Goal: Task Accomplishment & Management: Manage account settings

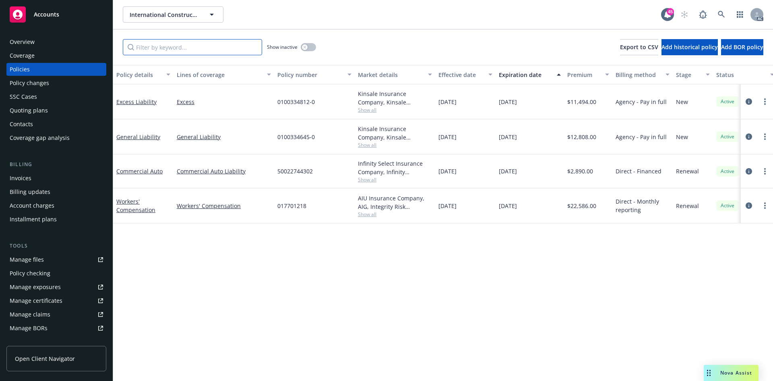
click at [182, 51] on input "Filter by keyword..." at bounding box center [192, 47] width 139 height 16
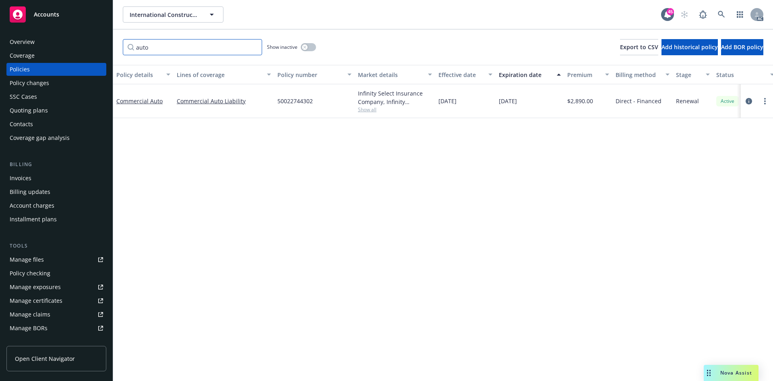
type input "auto"
drag, startPoint x: 275, startPoint y: 109, endPoint x: 327, endPoint y: 109, distance: 52.0
click at [327, 109] on div "50022744302" at bounding box center [314, 101] width 81 height 34
copy span "50022744302"
click at [55, 85] on div "Policy changes" at bounding box center [56, 83] width 93 height 13
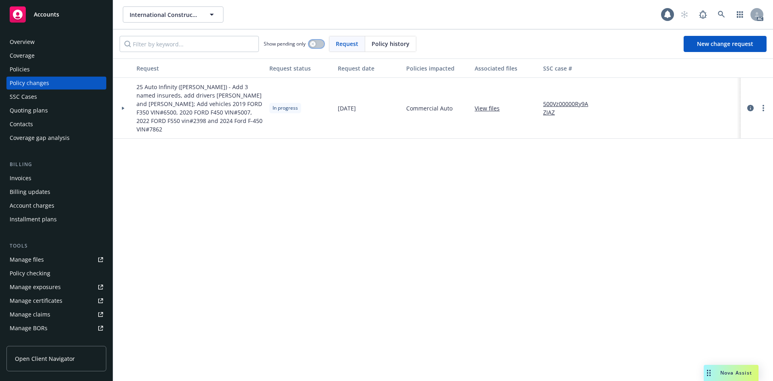
click at [312, 44] on div "button" at bounding box center [313, 44] width 6 height 6
click at [319, 45] on div "button" at bounding box center [320, 44] width 6 height 6
click at [766, 106] on link "more" at bounding box center [764, 108] width 10 height 10
click at [683, 169] on link "Resume workflow" at bounding box center [699, 173] width 138 height 16
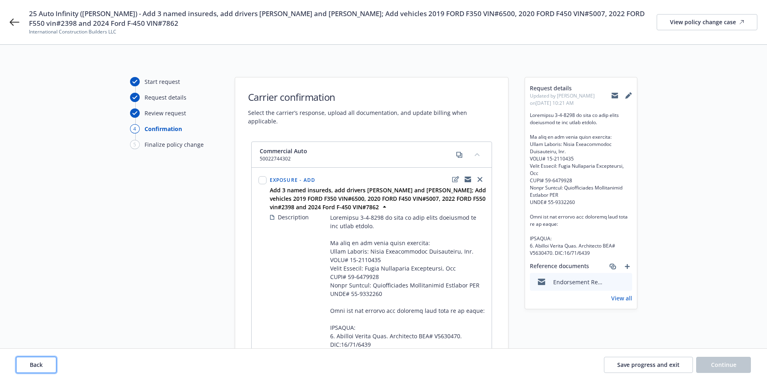
click at [44, 367] on button "Back" at bounding box center [36, 364] width 40 height 16
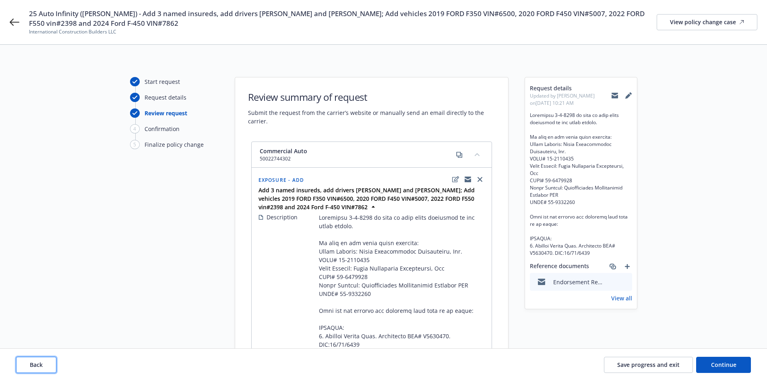
click at [44, 367] on button "Back" at bounding box center [36, 364] width 40 height 16
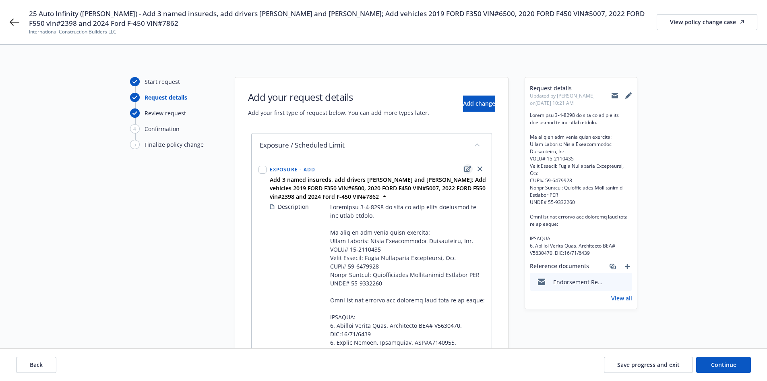
click at [466, 169] on icon "edit" at bounding box center [467, 169] width 7 height 6
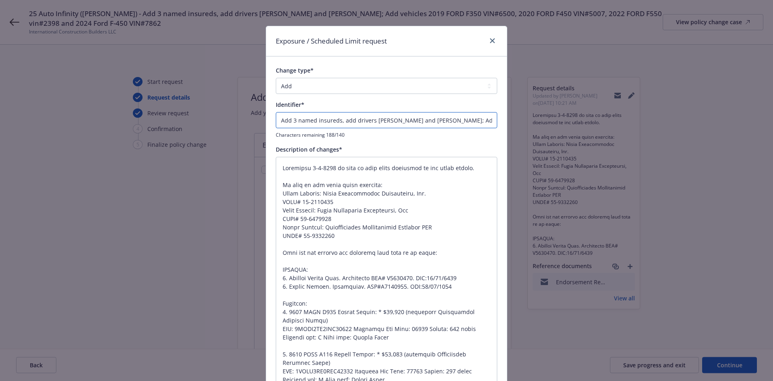
drag, startPoint x: 343, startPoint y: 120, endPoint x: 254, endPoint y: 122, distance: 88.6
click at [254, 122] on div "Exposure / Scheduled Limit request Change type* Add Audit Change Remove Identif…" at bounding box center [386, 190] width 773 height 381
type input "dd drivers Eduardo Torres Diaz and Manuel Torres; Add vehicles 2019 FORD F350 V…"
type textarea "x"
type input "Add drivers Eduardo Torres Diaz and Manuel Torres; Add vehicles 2019 FORD F350 …"
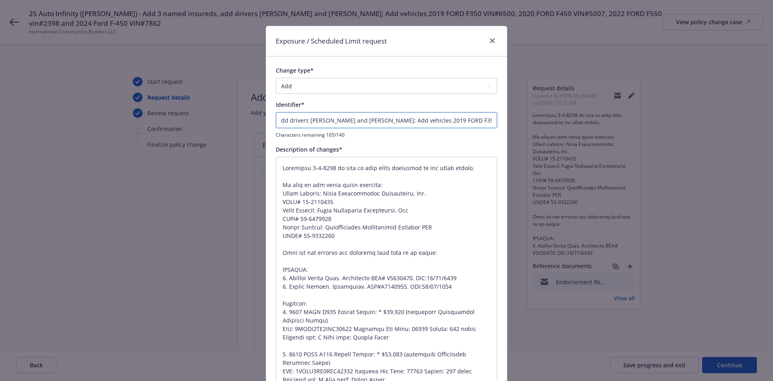
type textarea "x"
type input "Add drivers Eduardo Torres Diaz and Manuel Torres; Add vehicles 2019 FORD F350 …"
drag, startPoint x: 341, startPoint y: 239, endPoint x: 276, endPoint y: 180, distance: 88.4
click at [276, 180] on textarea at bounding box center [387, 329] width 222 height 344
type textarea "Effective 9-9-2025 we need to make these additions to the above policy. Here ar…"
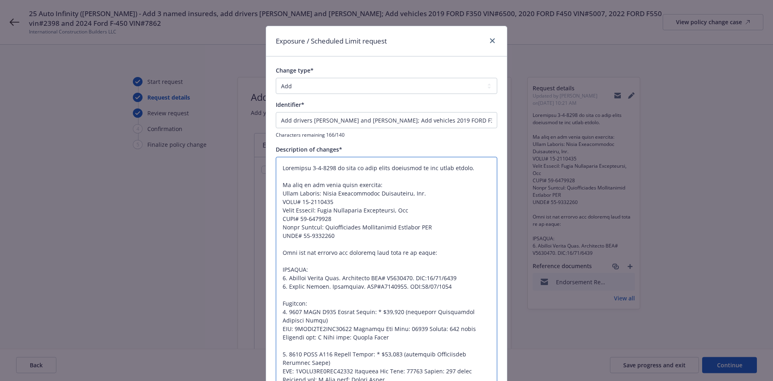
type textarea "x"
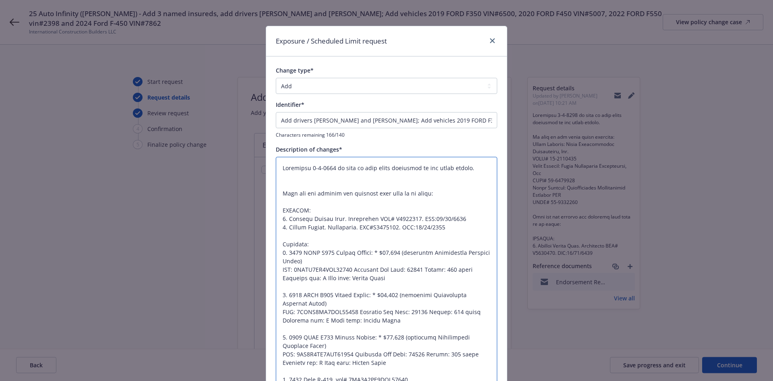
type textarea "Effective 9-9-2025 we need to make these additions to the above policy. Here ar…"
type textarea "x"
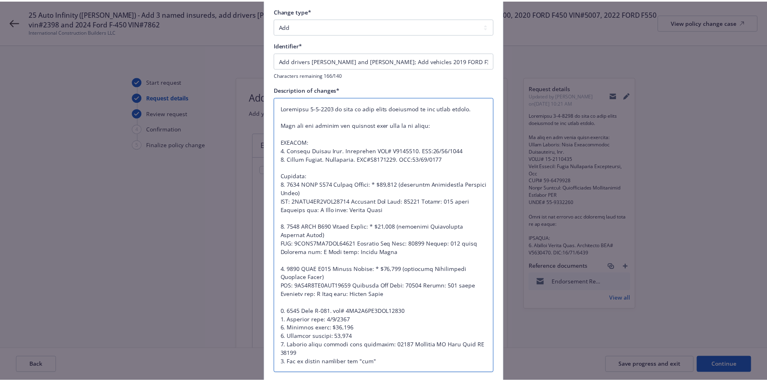
scroll to position [124, 0]
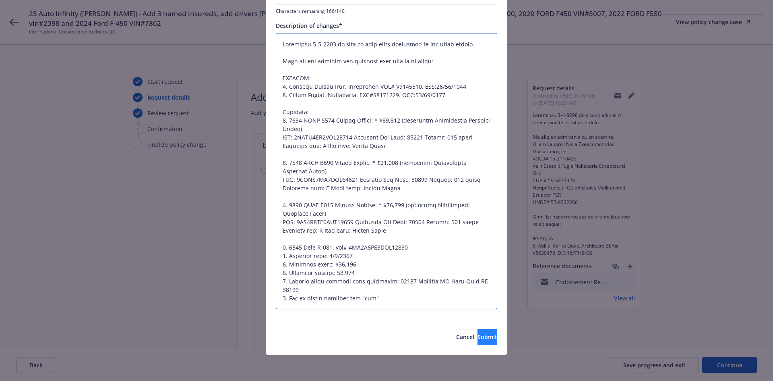
type textarea "Effective 9-9-2025 we need to make these additions to the above policy. Here ar…"
click at [483, 334] on button "Submit" at bounding box center [488, 337] width 20 height 16
type textarea "x"
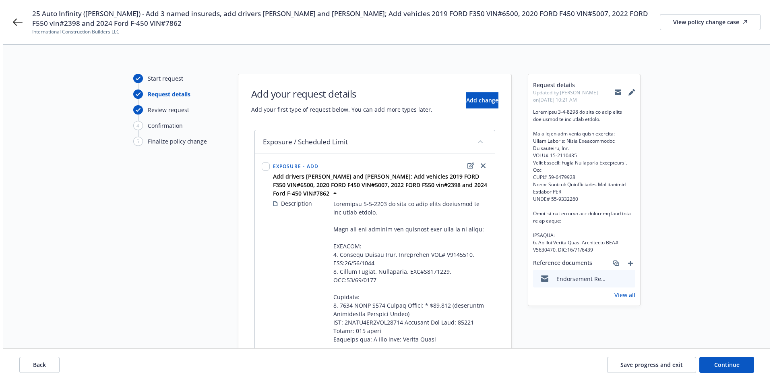
scroll to position [0, 0]
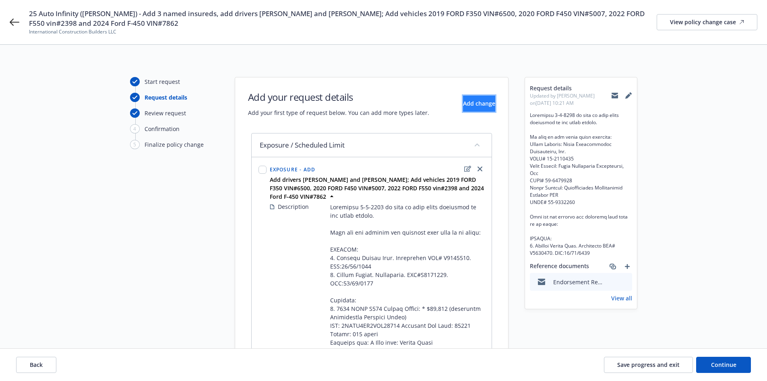
click at [481, 104] on span "Add change" at bounding box center [479, 103] width 32 height 8
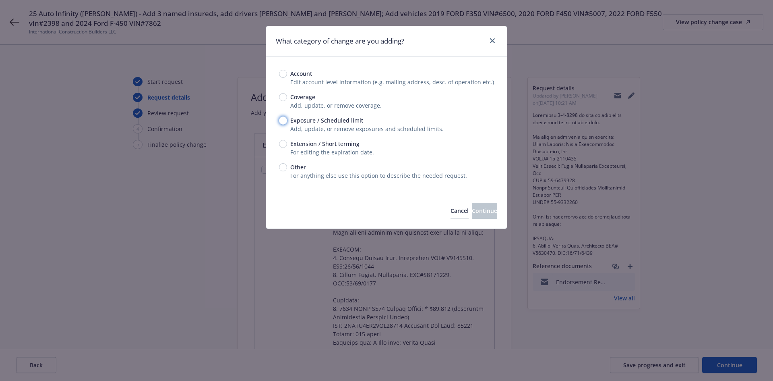
click at [284, 118] on input "Exposure / Scheduled limit" at bounding box center [283, 120] width 8 height 8
radio input "true"
click at [481, 203] on button "Continue" at bounding box center [484, 211] width 25 height 16
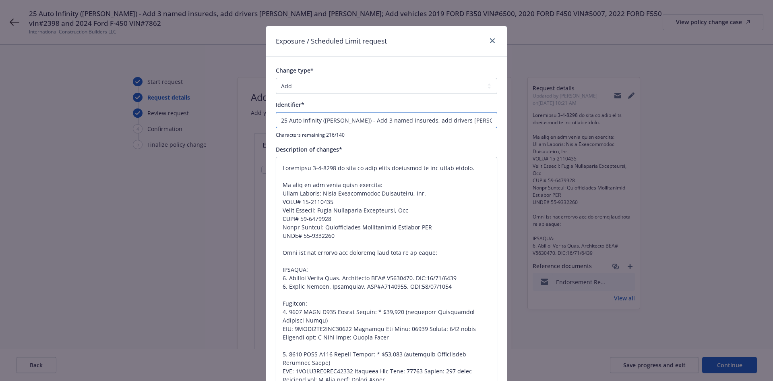
drag, startPoint x: 348, startPoint y: 121, endPoint x: 262, endPoint y: 123, distance: 85.8
click at [262, 123] on div "Exposure / Scheduled Limit request Change type* Add Audit Change Remove Identif…" at bounding box center [386, 190] width 773 height 381
type textarea "x"
type input "Add 3 named insureds, add drivers Eduardo Torres Diaz and Manuel Torres; Add ve…"
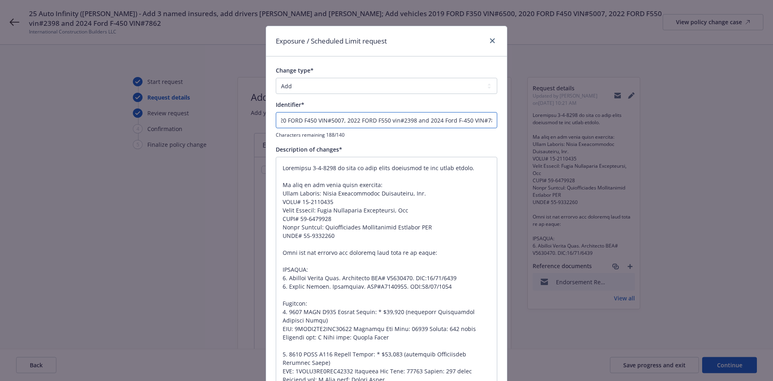
drag, startPoint x: 338, startPoint y: 120, endPoint x: 584, endPoint y: 123, distance: 246.5
click at [584, 123] on div "Exposure / Scheduled Limit request Change type* Add Audit Change Remove Identif…" at bounding box center [386, 190] width 773 height 381
type textarea "x"
type input "Add 3 named insureds"
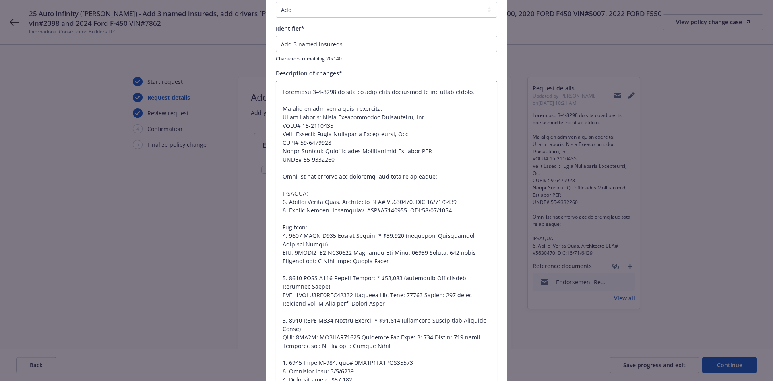
scroll to position [191, 0]
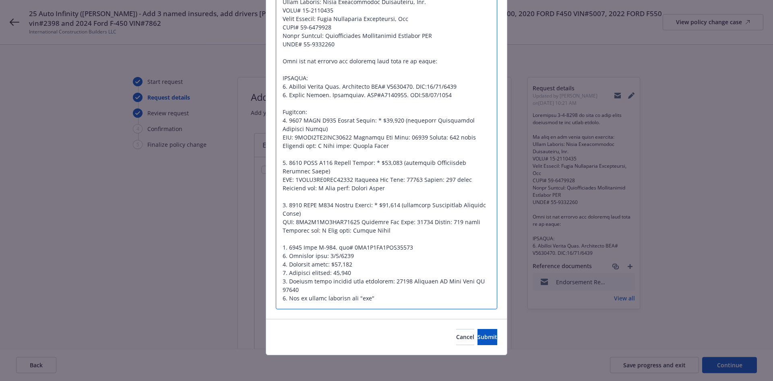
drag, startPoint x: 279, startPoint y: 251, endPoint x: 505, endPoint y: 391, distance: 265.7
click at [505, 380] on html "25 Auto Infinity (Kemper) - Add 3 named insureds, add drivers Eduardo Torres Di…" at bounding box center [386, 190] width 773 height 381
type textarea "x"
type textarea "Effective 9-9-2025 we need to make these additions to the above policy. We need…"
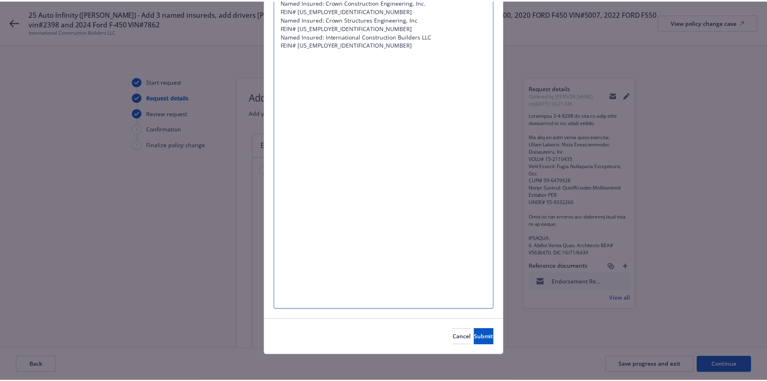
scroll to position [0, 0]
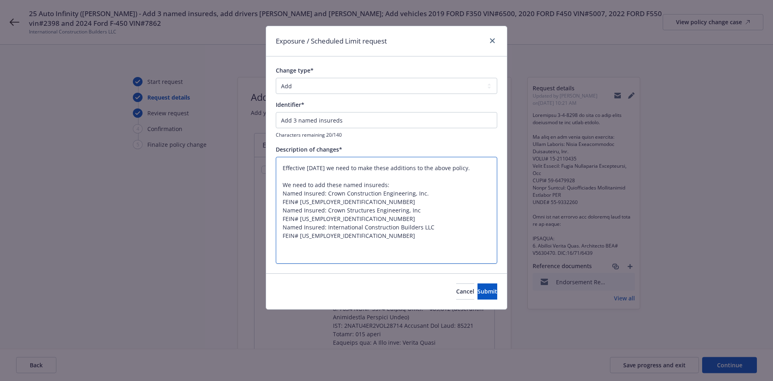
type textarea "x"
type textarea "Effective 9-9-2025 we need to make these additions to the above policy. We need…"
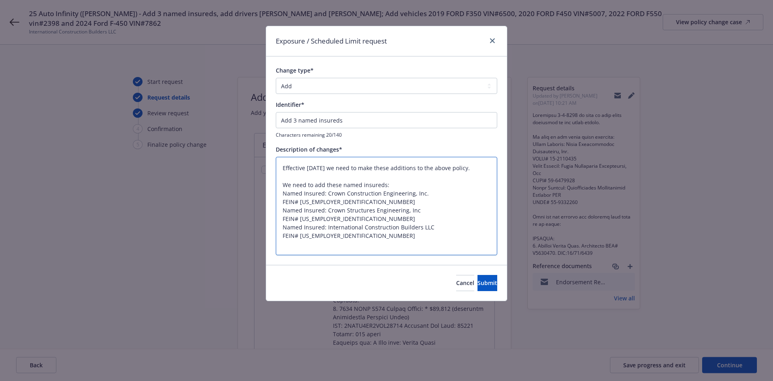
type textarea "x"
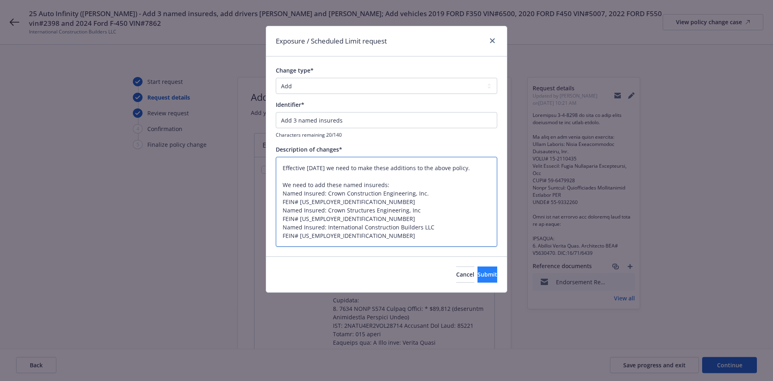
type textarea "Effective 9-9-2025 we need to make these additions to the above policy. We need…"
click at [483, 278] on span "Submit" at bounding box center [488, 274] width 20 height 8
type textarea "x"
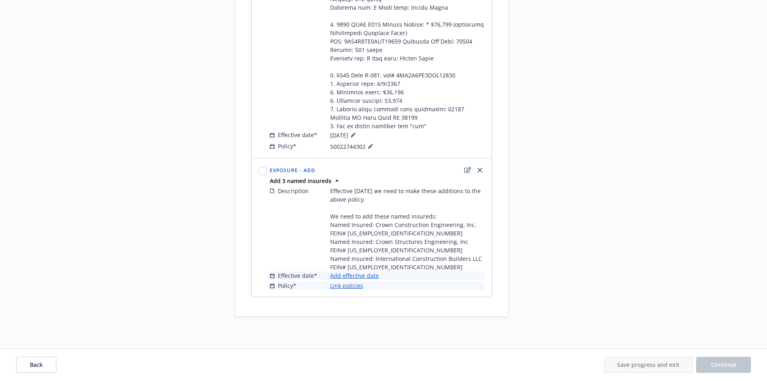
scroll to position [386, 0]
click at [370, 275] on link "Add effective date" at bounding box center [354, 274] width 49 height 8
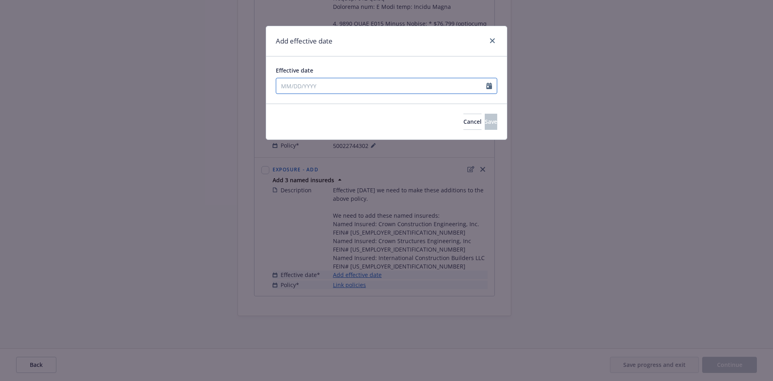
select select "9"
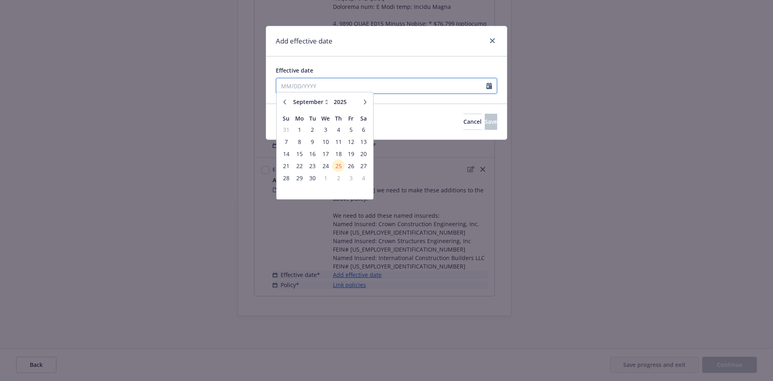
click at [381, 87] on input "Effective date" at bounding box center [381, 85] width 210 height 15
click at [315, 142] on span "9" at bounding box center [312, 145] width 11 height 10
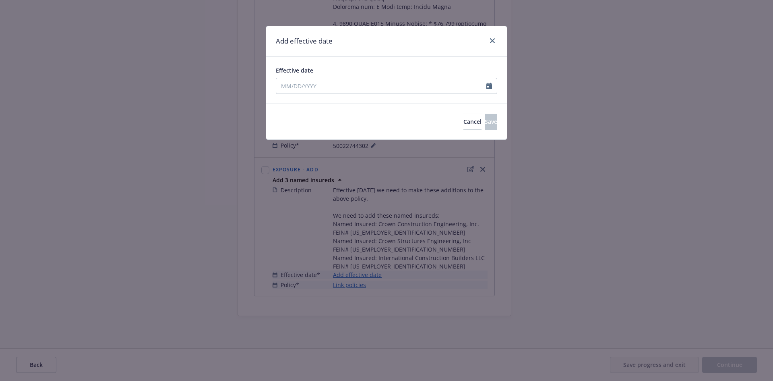
type input "09/09/2025"
click at [495, 122] on button "Save" at bounding box center [491, 122] width 12 height 16
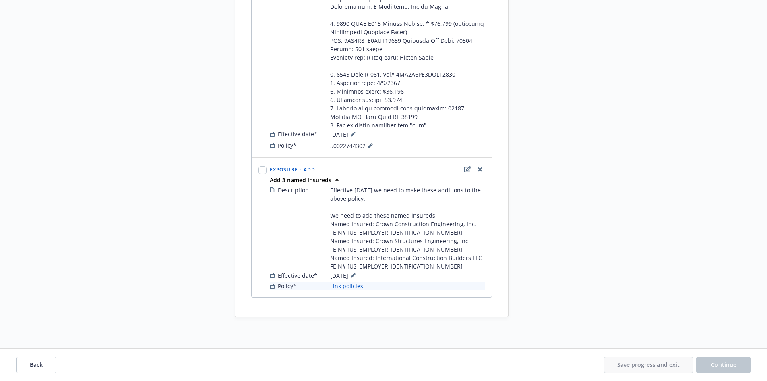
click at [360, 286] on link "Link policies" at bounding box center [346, 286] width 33 height 8
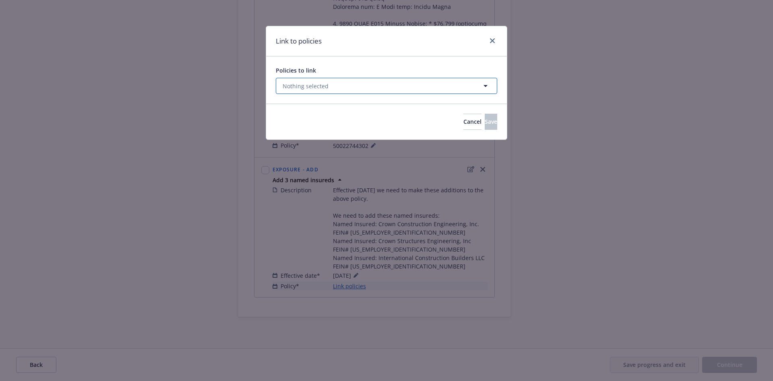
click at [370, 81] on button "Nothing selected" at bounding box center [387, 86] width 222 height 16
select select "ACTIVE"
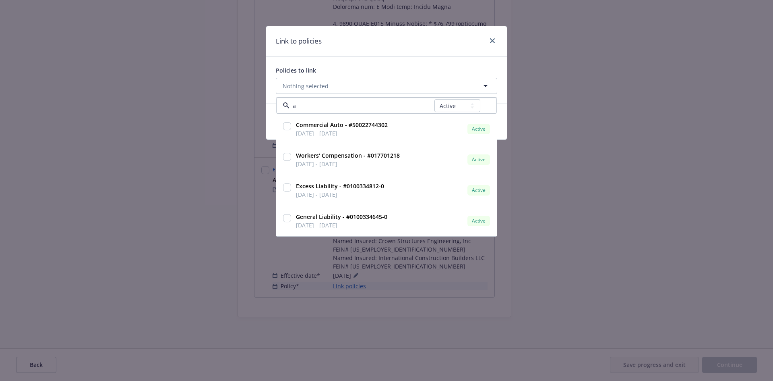
type input "au"
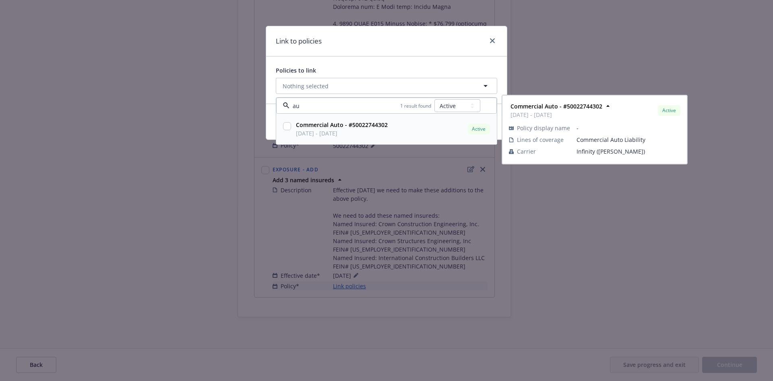
click at [352, 127] on strong "Commercial Auto - #50022744302" at bounding box center [342, 125] width 92 height 8
checkbox input "true"
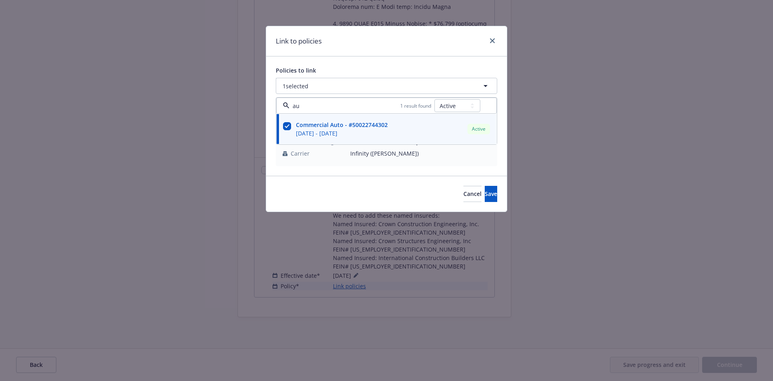
type input "au"
click at [342, 185] on div "Cancel Save" at bounding box center [386, 194] width 241 height 36
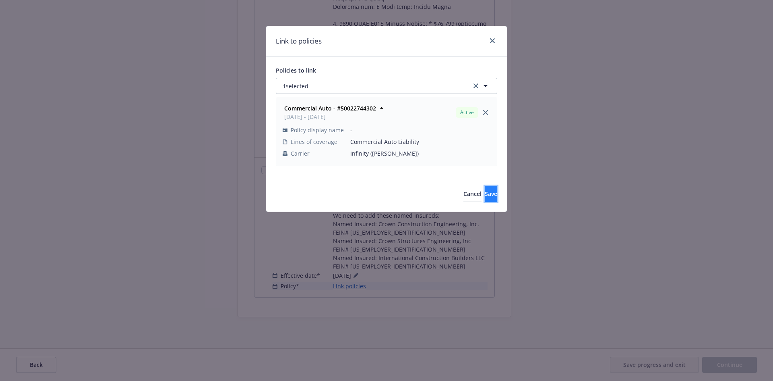
click at [485, 195] on span "Save" at bounding box center [491, 194] width 12 height 8
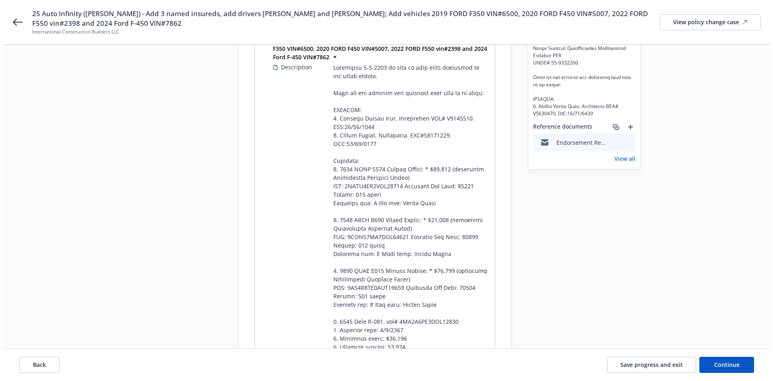
scroll to position [24, 0]
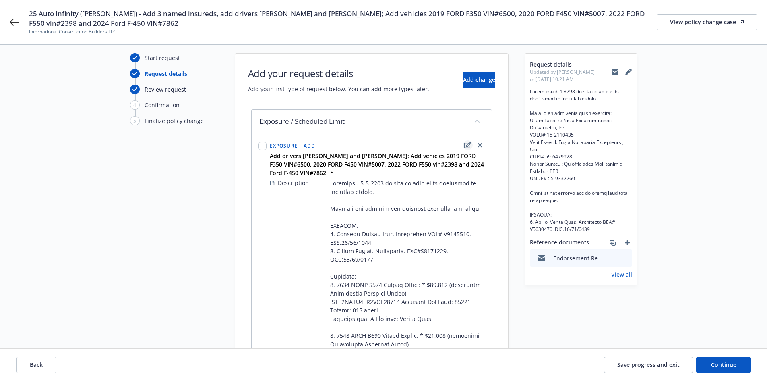
click at [469, 147] on icon "edit" at bounding box center [467, 145] width 7 height 6
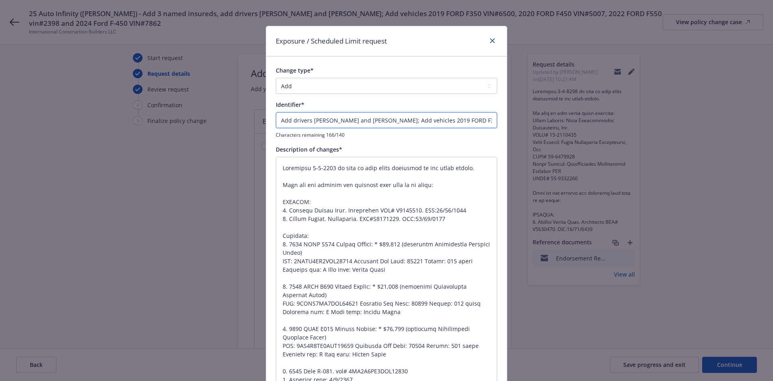
click at [279, 119] on input "Add drivers Eduardo Torres Diaz and Manuel Torres; Add vehicles 2019 FORD F350 …" at bounding box center [387, 120] width 222 height 16
type textarea "x"
type input "EAdd drivers Eduardo Torres Diaz and Manuel Torres; Add vehicles 2019 FORD F350…"
type textarea "x"
type input "ENAdd drivers Eduardo Torres Diaz and Manuel Torres; Add vehicles 2019 FORD F35…"
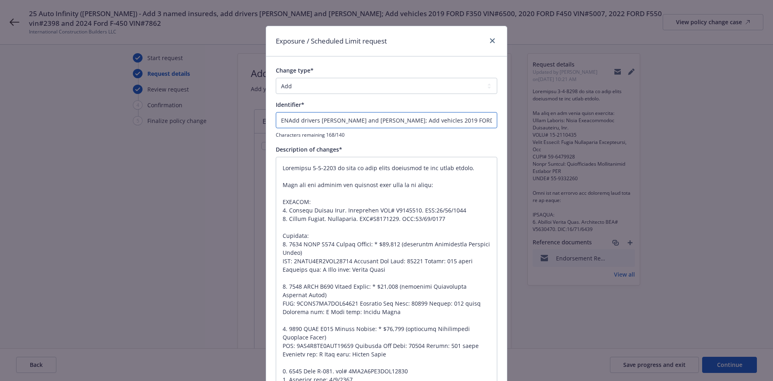
type textarea "x"
type input "ENDAdd drivers Eduardo Torres Diaz and Manuel Torres; Add vehicles 2019 FORD F3…"
type textarea "x"
type input "ENDTAdd drivers Eduardo Torres Diaz and Manuel Torres; Add vehicles 2019 FORD F…"
type textarea "x"
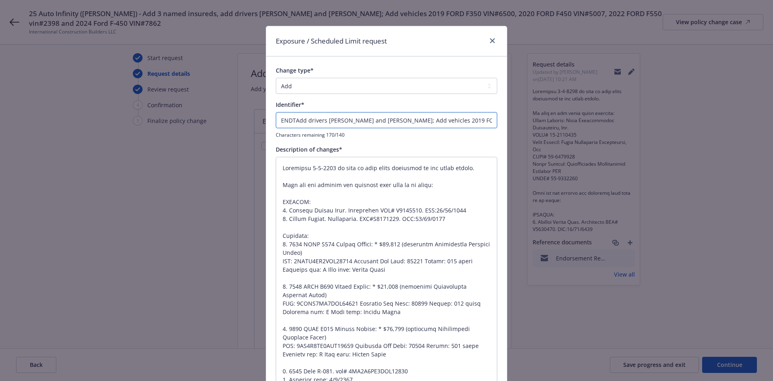
type input "ENDT#Add drivers Eduardo Torres Diaz and Manuel Torres; Add vehicles 2019 FORD …"
type textarea "x"
type input "ENDT#1Add drivers Eduardo Torres Diaz and Manuel Torres; Add vehicles 2019 FORD…"
type textarea "x"
type input "ENDT#1-Add drivers Eduardo Torres Diaz and Manuel Torres; Add vehicles 2019 FOR…"
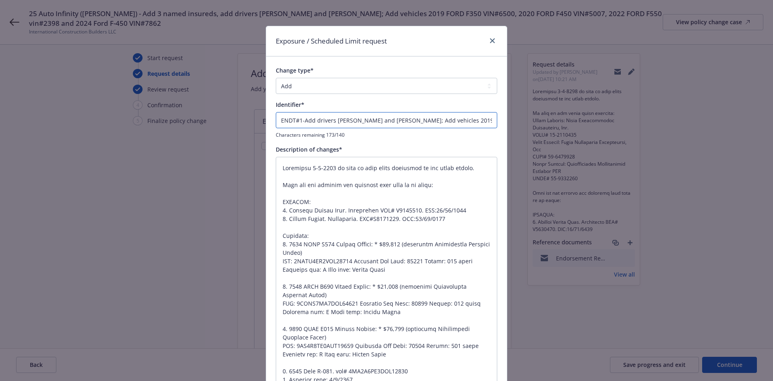
type textarea "x"
type input "ENDT#1-3Add drivers Eduardo Torres Diaz and Manuel Torres; Add vehicles 2019 FO…"
type textarea "x"
type input "ENDT#1-3 -Add drivers Eduardo Torres Diaz and Manuel Torres; Add vehicles 2019 …"
type textarea "x"
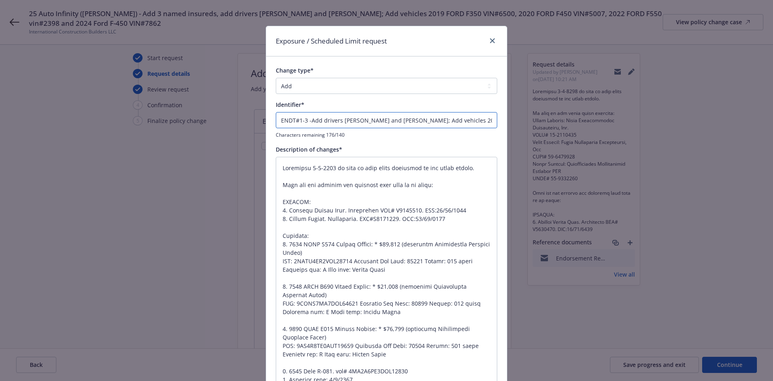
type input "ENDT#1-3 - Add drivers Eduardo Torres Diaz and Manuel Torres; Add vehicles 2019…"
type textarea "x"
type input "ENDT#1-3 - Add drivers Eduardo Torres Diaz and Manuel Torres; Add vehicles 2019…"
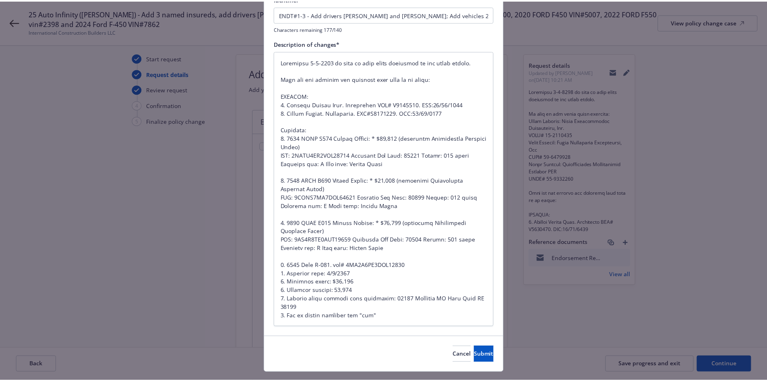
scroll to position [121, 0]
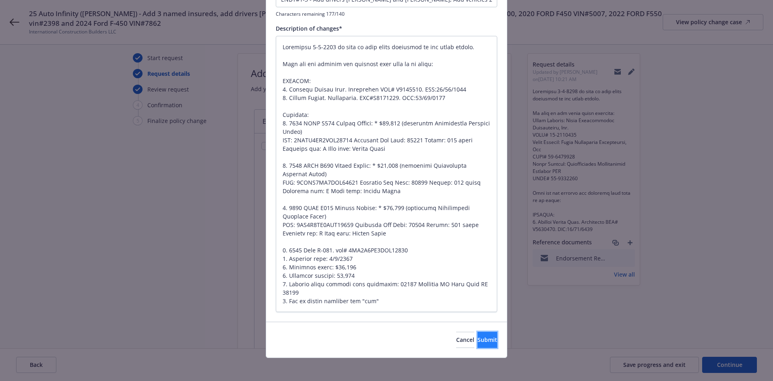
click at [478, 336] on span "Submit" at bounding box center [488, 340] width 20 height 8
type textarea "x"
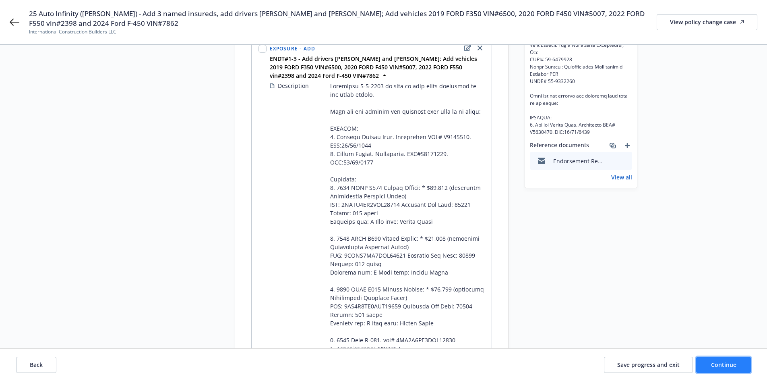
click at [730, 364] on span "Continue" at bounding box center [723, 364] width 25 height 8
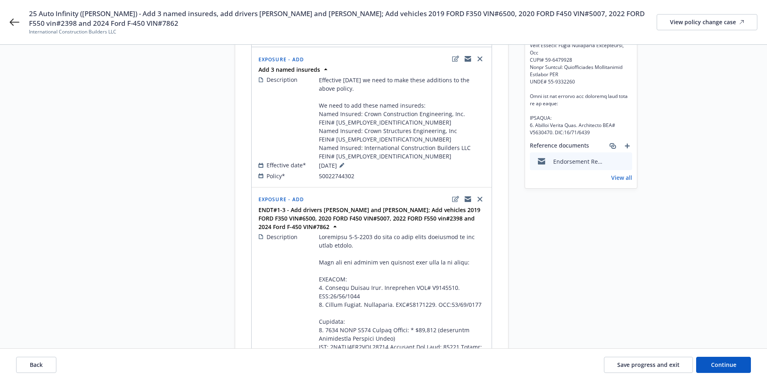
scroll to position [161, 0]
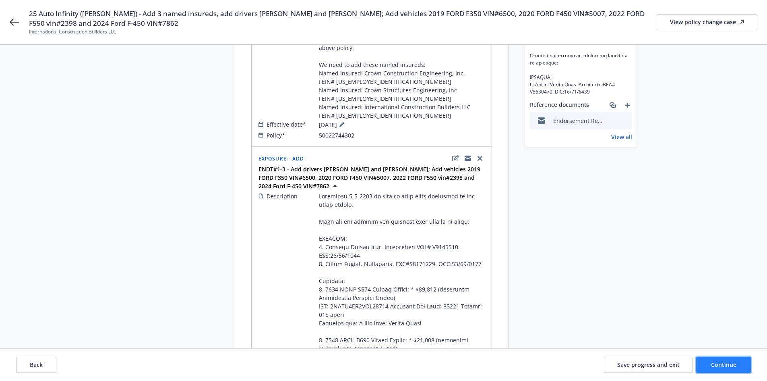
click at [721, 361] on span "Continue" at bounding box center [723, 364] width 25 height 8
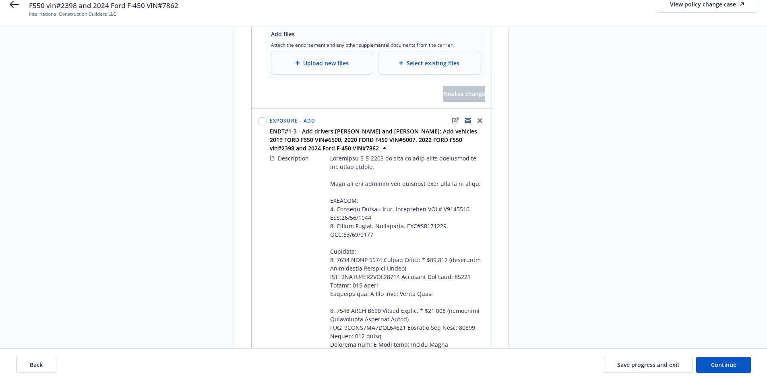
scroll to position [363, 0]
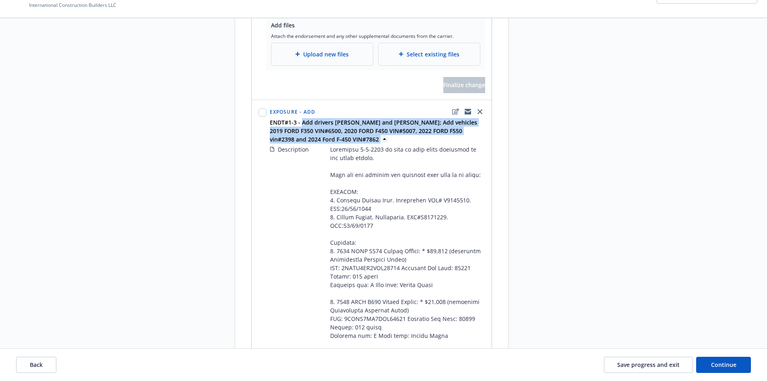
drag, startPoint x: 300, startPoint y: 111, endPoint x: 380, endPoint y: 132, distance: 82.4
click at [380, 132] on span "ENDT#1-3 - Add drivers Eduardo Torres Diaz and Manuel Torres; Add vehicles 2019…" at bounding box center [378, 130] width 217 height 25
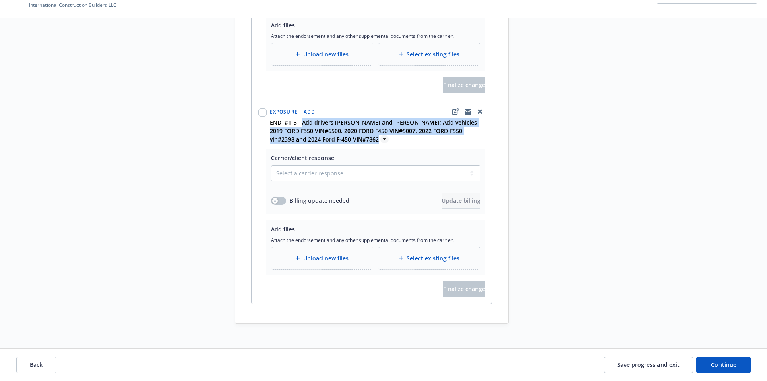
scroll to position [362, 0]
copy div "Add drivers Eduardo Torres Diaz and Manuel Torres; Add vehicles 2019 FORD F350 …"
click at [385, 136] on icon at bounding box center [385, 140] width 8 height 8
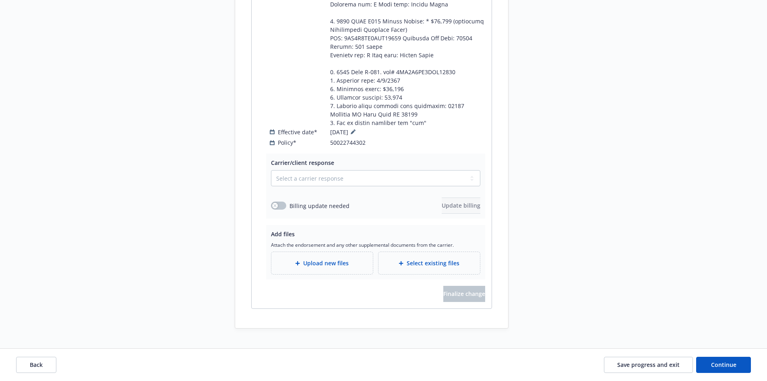
scroll to position [698, 0]
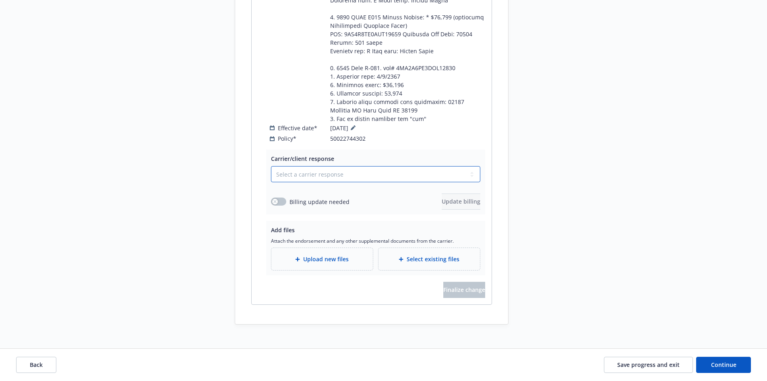
click at [319, 166] on select "Select a carrier response Accepted Accepted with revision No endorsement needed…" at bounding box center [375, 174] width 209 height 16
select select "ACCEPTED"
click at [271, 166] on select "Select a carrier response Accepted Accepted with revision No endorsement needed…" at bounding box center [375, 174] width 209 height 16
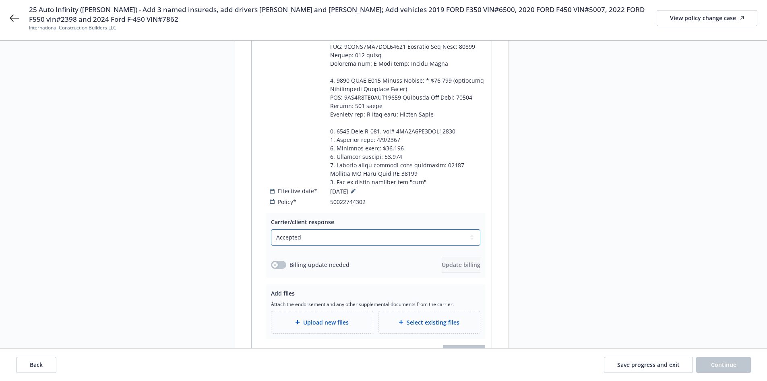
scroll to position [335, 0]
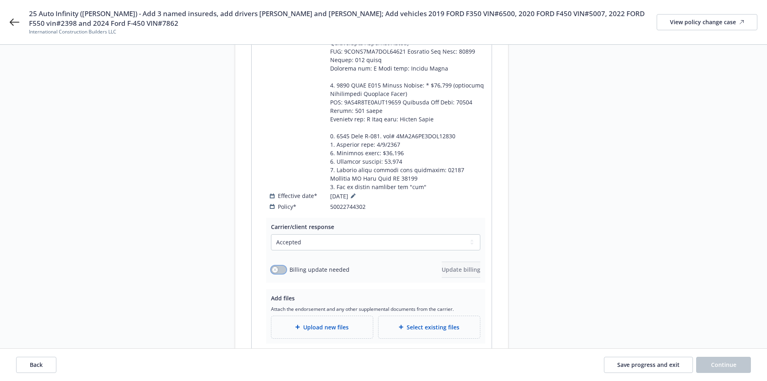
click at [276, 268] on icon "button" at bounding box center [274, 269] width 3 height 3
click at [442, 265] on span "Update billing" at bounding box center [461, 269] width 39 height 8
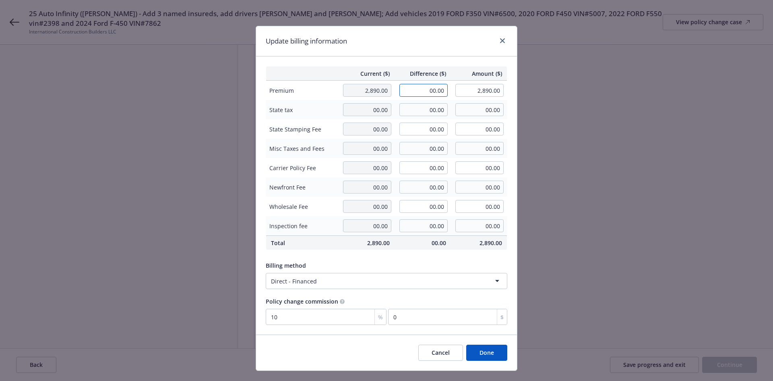
click at [418, 89] on input "00.00" at bounding box center [424, 90] width 48 height 13
type input "3,993.00"
type input "6,883.00"
type input "399.3"
click at [646, 296] on div "Update billing information Current ($) Difference ($) Amount ($) Premium 2,890.…" at bounding box center [386, 190] width 773 height 381
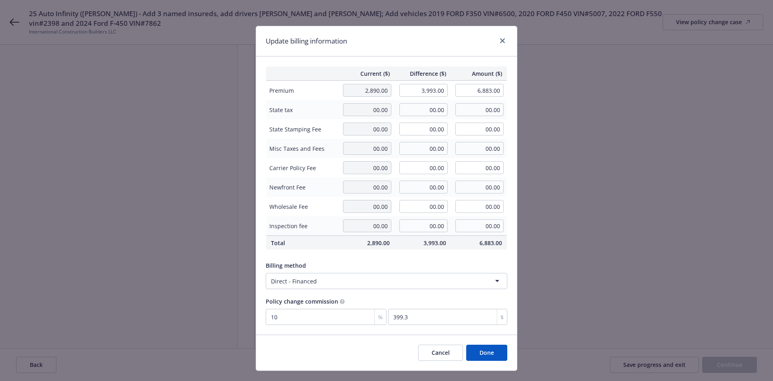
click at [481, 350] on button "Done" at bounding box center [486, 352] width 41 height 16
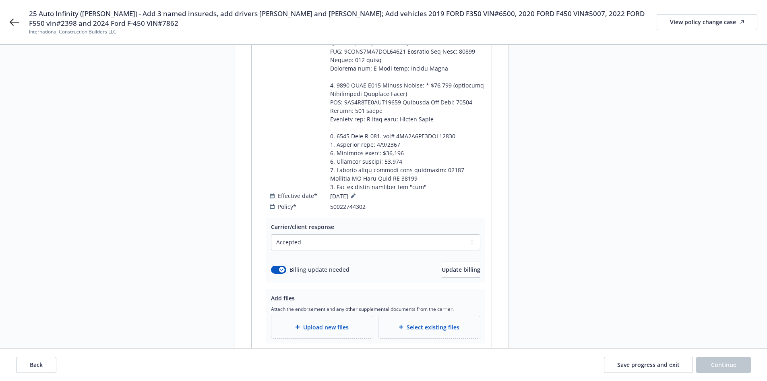
click at [330, 316] on div "Upload new files" at bounding box center [322, 327] width 102 height 22
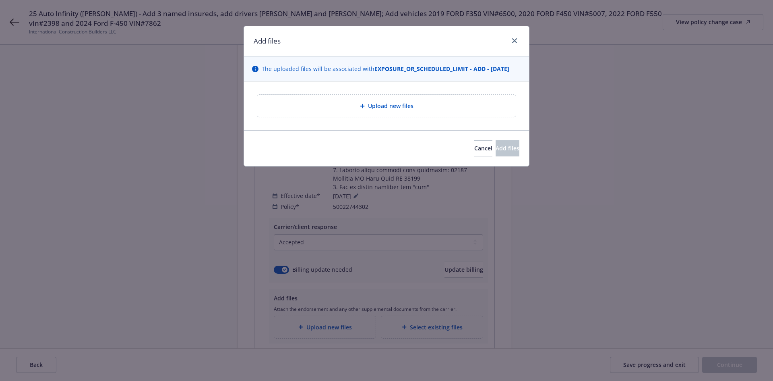
click at [450, 106] on div "Upload new files" at bounding box center [387, 105] width 246 height 9
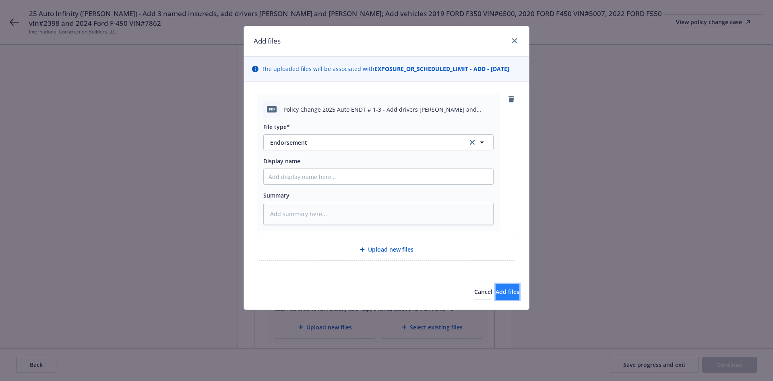
click at [496, 290] on span "Add files" at bounding box center [508, 292] width 24 height 8
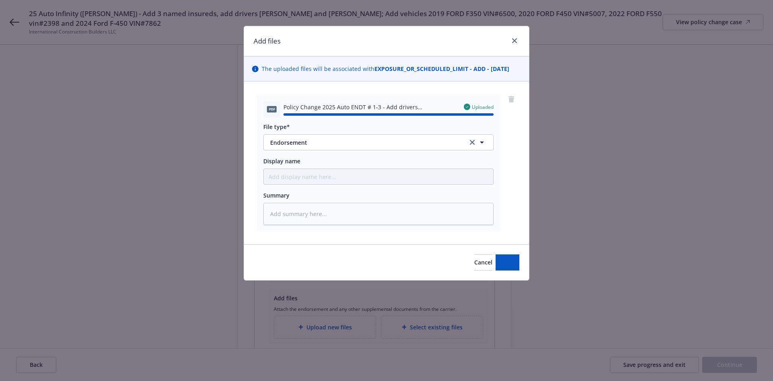
type textarea "x"
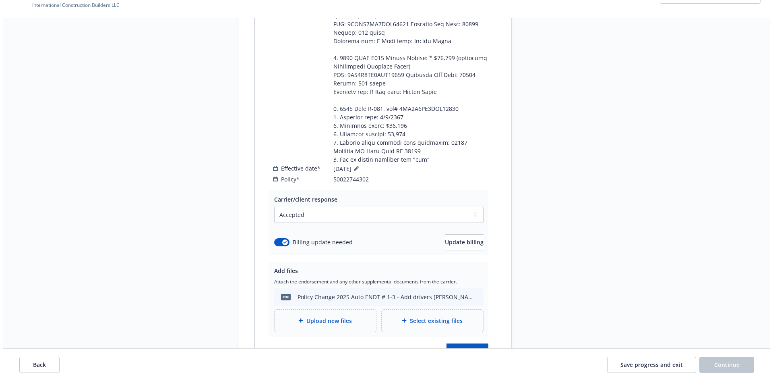
scroll to position [403, 0]
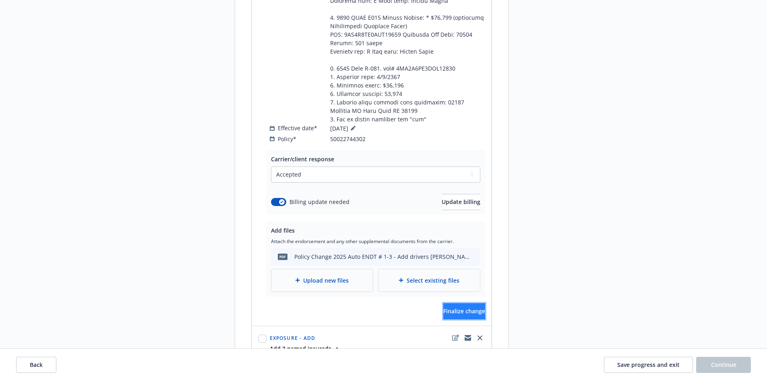
click at [445, 307] on span "Finalize change" at bounding box center [464, 311] width 42 height 8
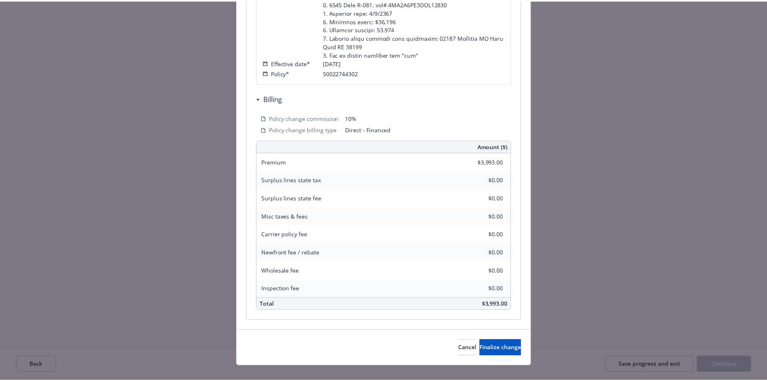
scroll to position [468, 0]
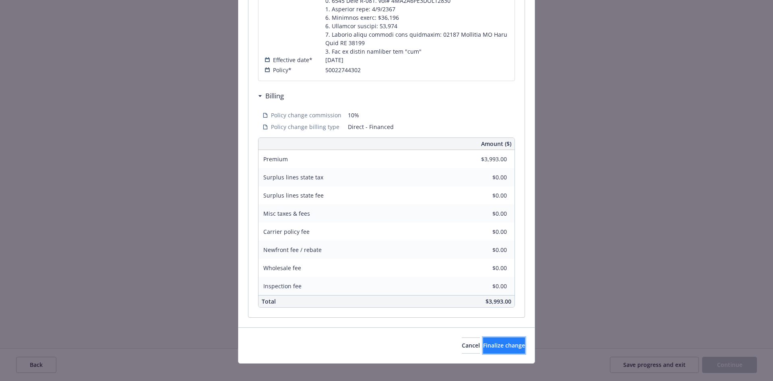
click at [502, 337] on button "Finalize change" at bounding box center [504, 345] width 42 height 16
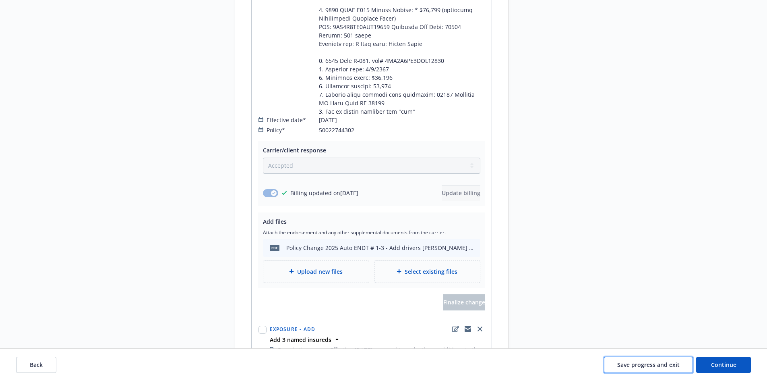
click at [651, 362] on span "Save progress and exit" at bounding box center [648, 364] width 62 height 8
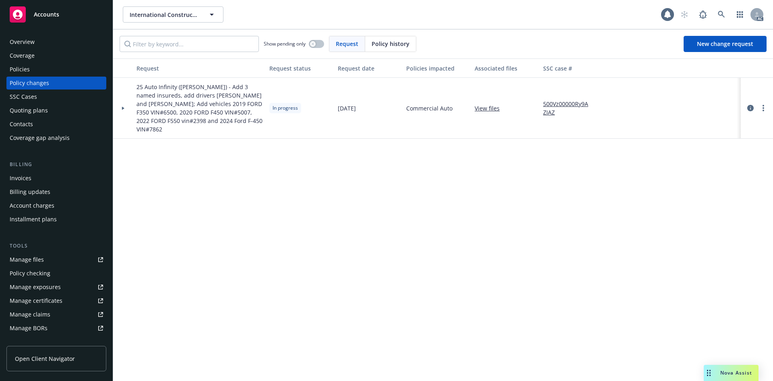
click at [124, 106] on div at bounding box center [123, 108] width 20 height 61
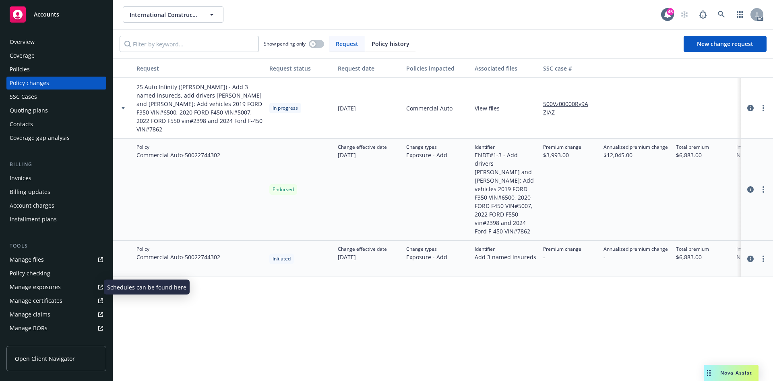
click at [53, 284] on div "Manage exposures" at bounding box center [35, 286] width 51 height 13
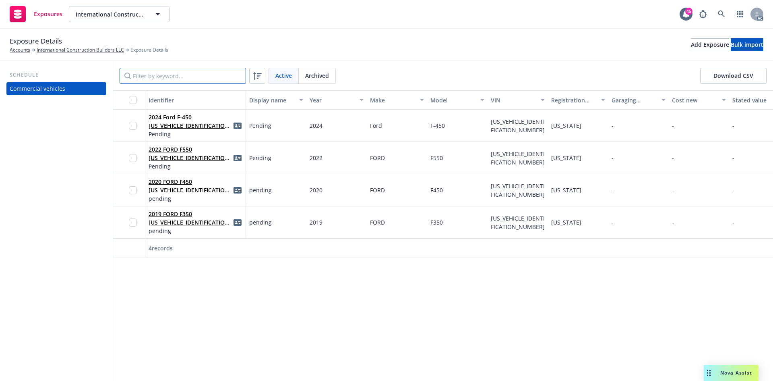
click at [182, 75] on input "Filter by keyword..." at bounding box center [183, 76] width 126 height 16
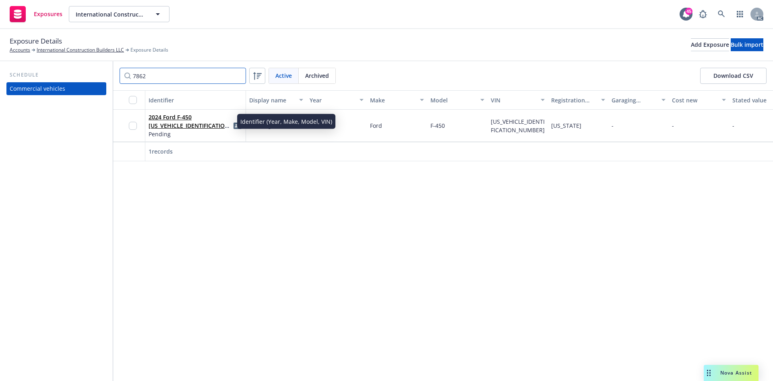
type input "7862"
click at [170, 125] on link "2024 Ford F-450 [US_VEHICLE_IDENTIFICATION_NUMBER]" at bounding box center [190, 125] width 83 height 25
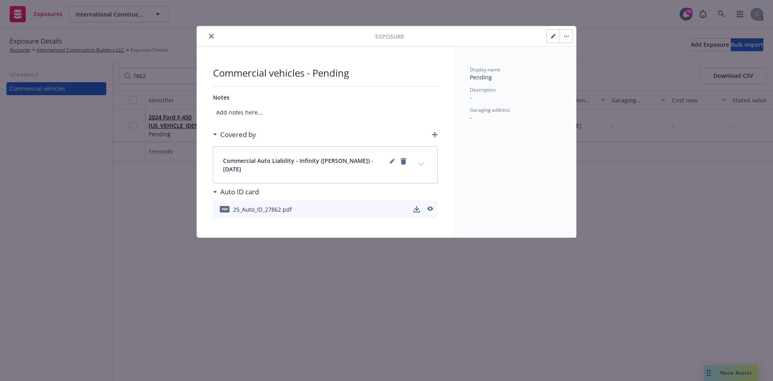
click at [553, 36] on icon "button" at bounding box center [553, 37] width 4 height 4
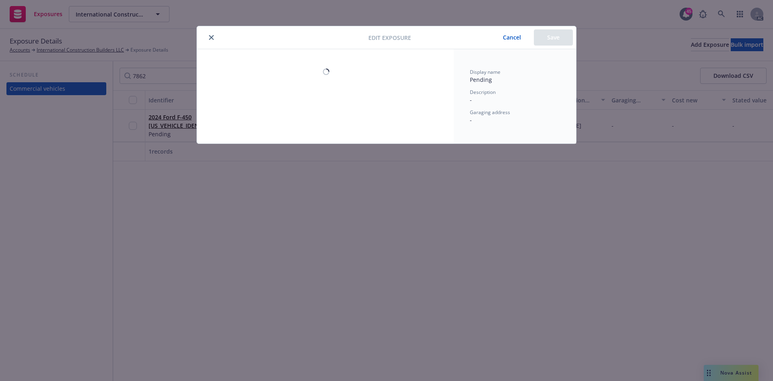
select select "CA"
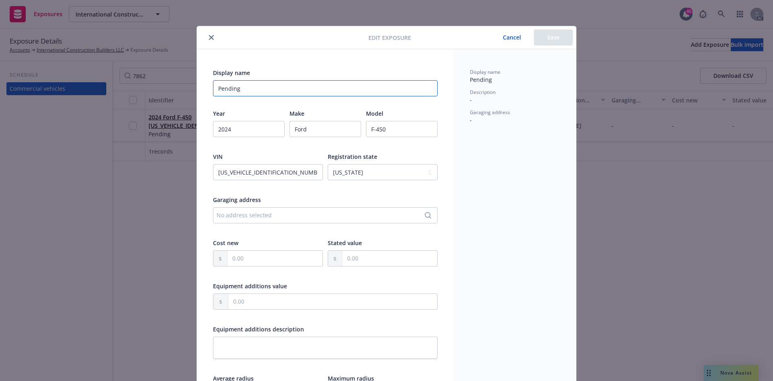
drag, startPoint x: 252, startPoint y: 87, endPoint x: 195, endPoint y: 91, distance: 56.6
click at [197, 91] on div "Display name Pending Year [DATE] Make Ford Model F-450 VIN [US_VEHICLE_IDENTIFI…" at bounding box center [325, 285] width 257 height 472
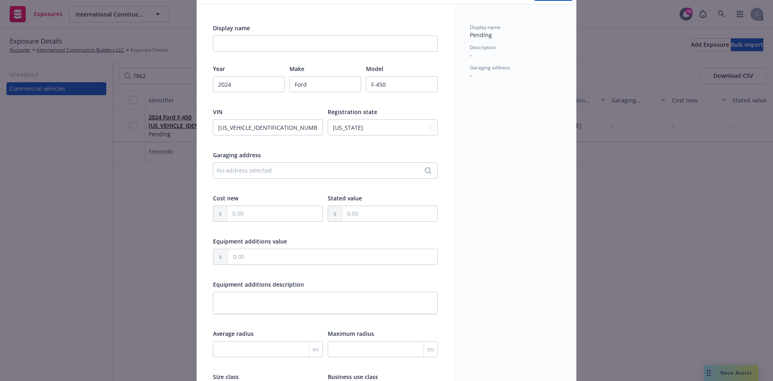
scroll to position [40, 0]
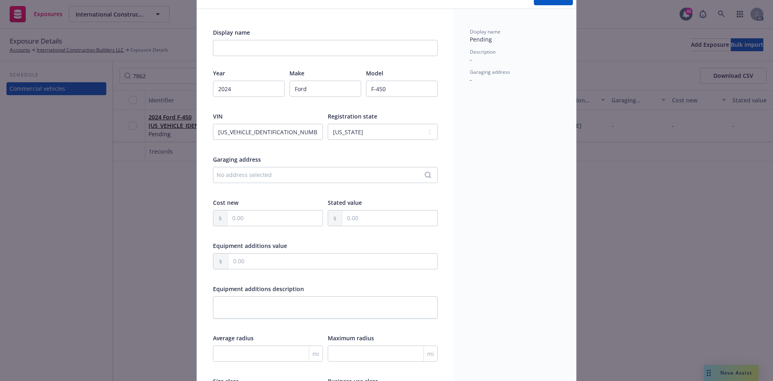
click at [237, 175] on div "No address selected" at bounding box center [321, 174] width 209 height 8
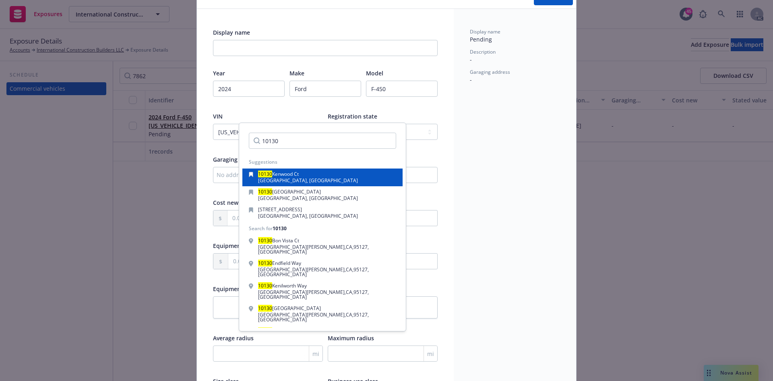
type input "10130"
click at [273, 174] on span "Kenwood Ct" at bounding box center [285, 173] width 27 height 7
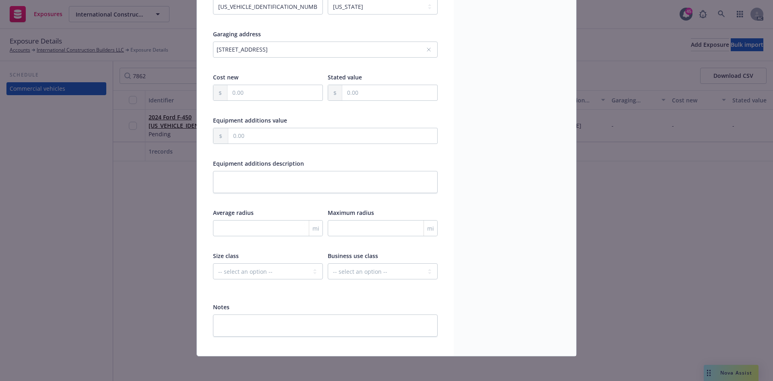
scroll to position [167, 0]
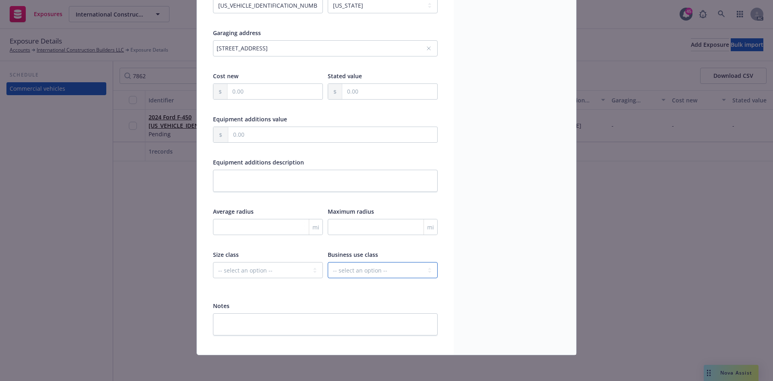
click at [354, 271] on select "-- select an option -- Service Retail Commercial" at bounding box center [383, 270] width 110 height 16
click at [298, 288] on div at bounding box center [268, 284] width 110 height 7
click at [368, 228] on input "number" at bounding box center [383, 227] width 110 height 16
type input "500"
click at [257, 326] on textarea at bounding box center [325, 324] width 225 height 22
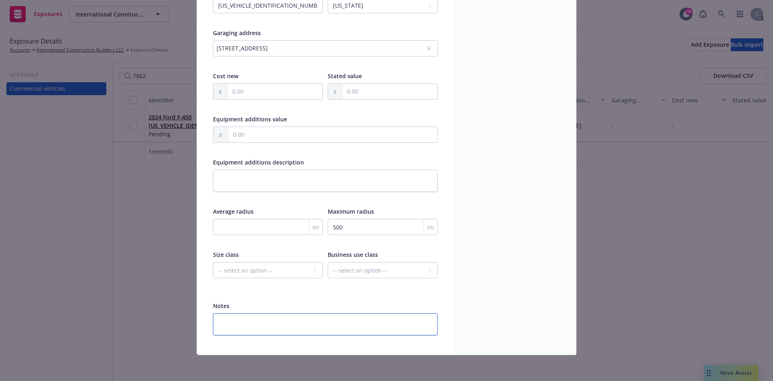
paste textarea "Vehicle Type Power Unit Vin# 1FD0X4GT1RED27862 Body Type PICKUP > 1/2 TON 4X4 G…"
type textarea "Vehicle Type Power Unit Vin# 1FD0X4GT1RED27862 Body Type PICKUP > 1/2 TON 4X4 G…"
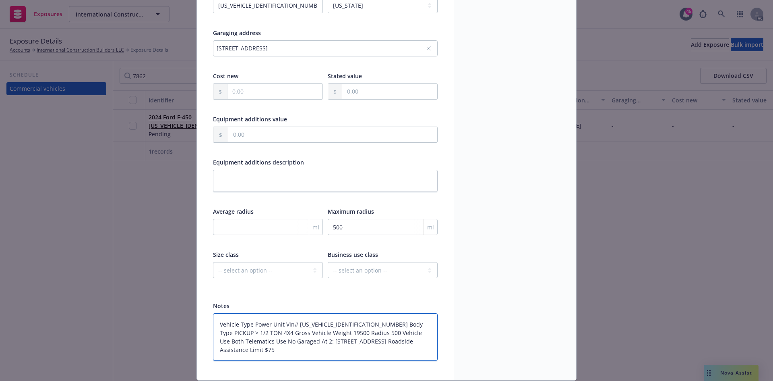
scroll to position [192, 0]
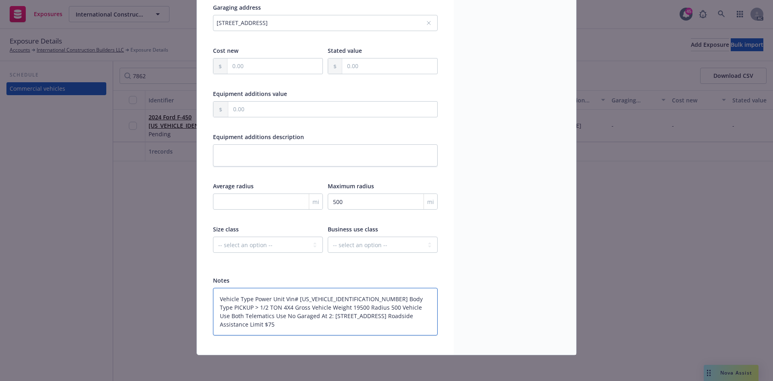
click at [281, 298] on textarea "Vehicle Type Power Unit Vin# 1FD0X4GT1RED27862 Body Type PICKUP > 1/2 TON 4X4 G…" at bounding box center [325, 312] width 225 height 48
type textarea "x"
type textarea "Vehicle Type Power Unit Vin# 1FD0X4GT1RED27862 Body Type PICKUP > 1/2 TON 4X4 G…"
click at [290, 309] on textarea "Vehicle Type Power Unit Vin# 1FD0X4GT1RED27862 Body Type PICKUP > 1/2 TON 4X4 G…" at bounding box center [325, 312] width 225 height 48
type textarea "x"
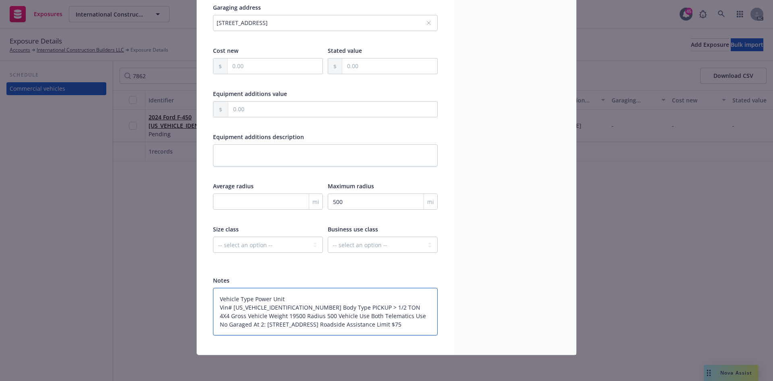
type textarea "Vehicle Type Power Unit Vin# 1FD0X4GT1RED27862 Body Type PICKUP > 1/2 TON 4X4 G…"
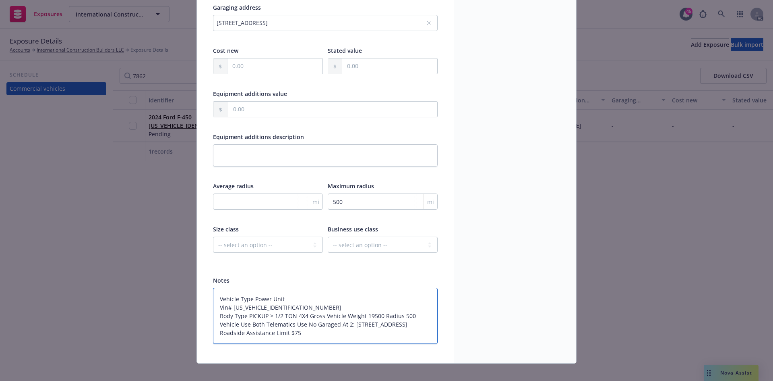
drag, startPoint x: 291, startPoint y: 306, endPoint x: 205, endPoint y: 307, distance: 86.6
click at [205, 307] on div "Display name Year 2024 Make Ford Model F-450 VIN 1FD0X4GT1RED27862 Registration…" at bounding box center [325, 110] width 257 height 506
type textarea "x"
type textarea "Vehicle Type Power Unit Body Type PICKUP > 1/2 TON 4X4 Gross Vehicle Weight 195…"
type textarea "x"
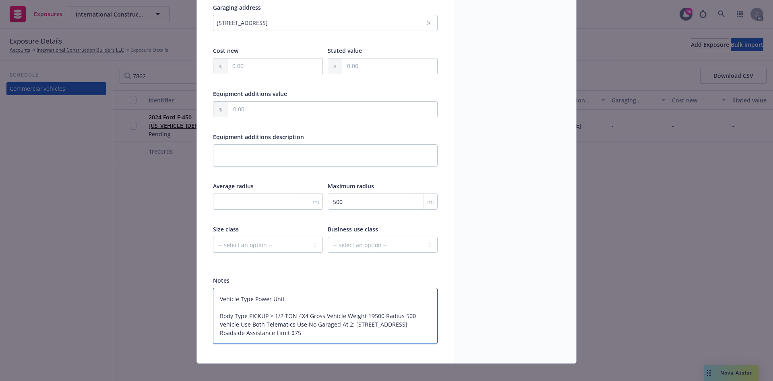
type textarea "Vehicle Type Power Unit Body Type PICKUP > 1/2 TON 4X4 Gross Vehicle Weight 195…"
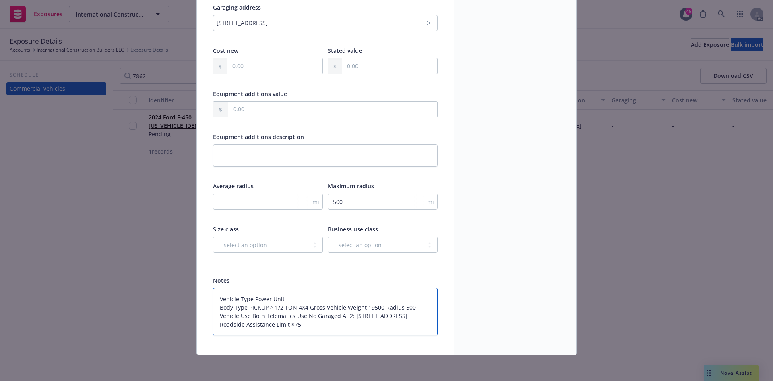
click at [306, 307] on textarea "Vehicle Type Power Unit Body Type PICKUP > 1/2 TON 4X4 Gross Vehicle Weight 195…" at bounding box center [325, 312] width 225 height 48
type textarea "x"
type textarea "Vehicle Type Power Unit Body Type PICKUP > 1/2 TON 4X4 Gross Vehicle Weight 195…"
click at [291, 316] on textarea "Vehicle Type Power Unit Body Type PICKUP > 1/2 TON 4X4 Gross Vehicle Weight 195…" at bounding box center [325, 312] width 225 height 48
type textarea "x"
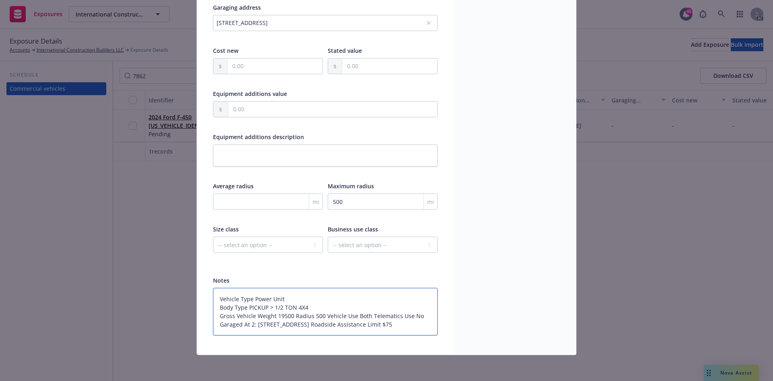
type textarea "Vehicle Type Power Unit Body Type PICKUP > 1/2 TON 4X4 Gross Vehicle Weight 195…"
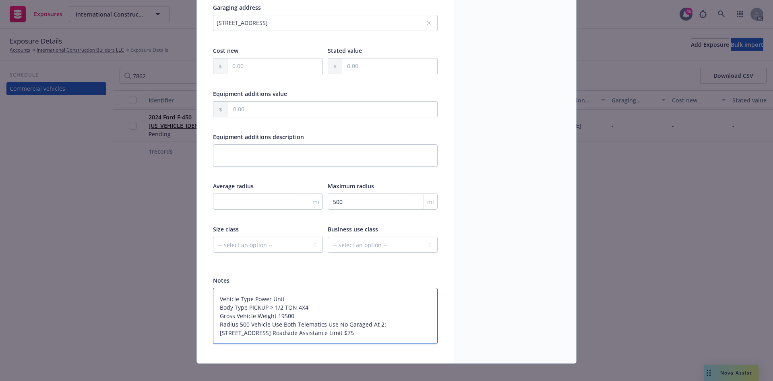
click at [247, 323] on textarea "Vehicle Type Power Unit Body Type PICKUP > 1/2 TON 4X4 Gross Vehicle Weight 195…" at bounding box center [325, 316] width 225 height 56
type textarea "x"
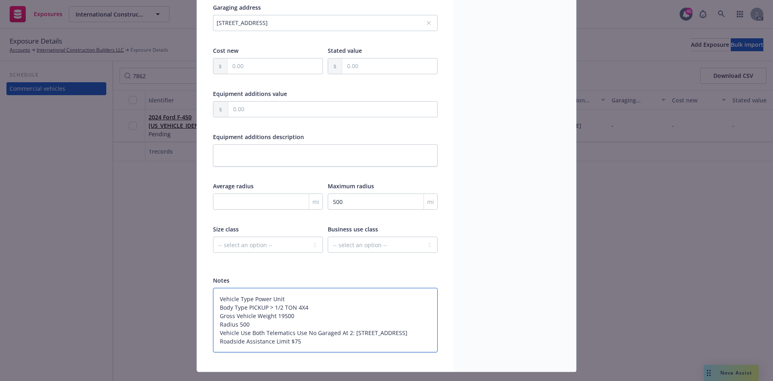
drag, startPoint x: 257, startPoint y: 323, endPoint x: 203, endPoint y: 324, distance: 54.8
click at [203, 324] on div "Display name Year 2024 Make Ford Model F-450 VIN 1FD0X4GT1RED27862 Registration…" at bounding box center [325, 114] width 257 height 514
type textarea "Vehicle Type Power Unit Body Type PICKUP > 1/2 TON 4X4 Gross Vehicle Weight 195…"
type textarea "x"
type textarea "Vehicle Type Power Unit Body Type PICKUP > 1/2 TON 4X4 Gross Vehicle Weight 195…"
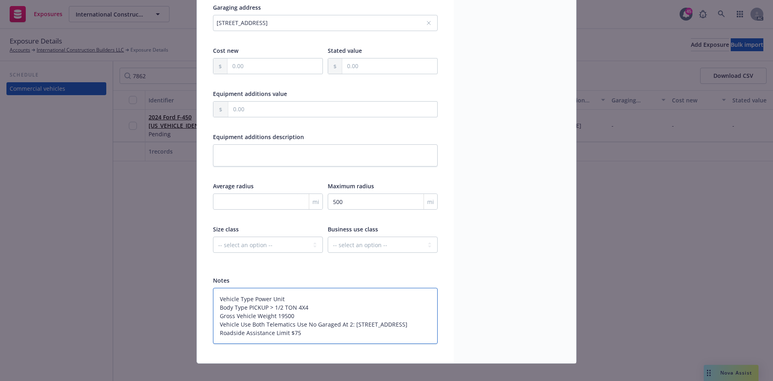
click at [263, 324] on textarea "Vehicle Type Power Unit Body Type PICKUP > 1/2 TON 4X4 Gross Vehicle Weight 195…" at bounding box center [325, 316] width 225 height 56
type textarea "x"
type textarea "Vehicle Type Power Unit Body Type PICKUP > 1/2 TON 4X4 Gross Vehicle Weight 195…"
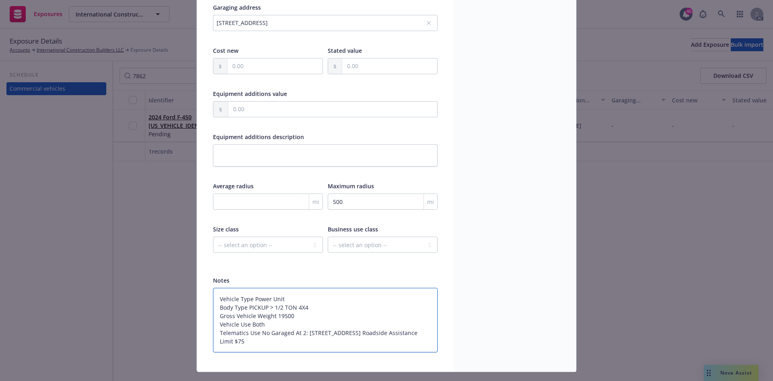
click at [267, 332] on textarea "Vehicle Type Power Unit Body Type PICKUP > 1/2 TON 4X4 Gross Vehicle Weight 195…" at bounding box center [325, 320] width 225 height 64
type textarea "x"
type textarea "Vehicle Type Power Unit Body Type PICKUP > 1/2 TON 4X4 Gross Vehicle Weight 195…"
click at [347, 340] on textarea "Vehicle Type Power Unit Body Type PICKUP > 1/2 TON 4X4 Gross Vehicle Weight 195…" at bounding box center [325, 320] width 225 height 64
type textarea "x"
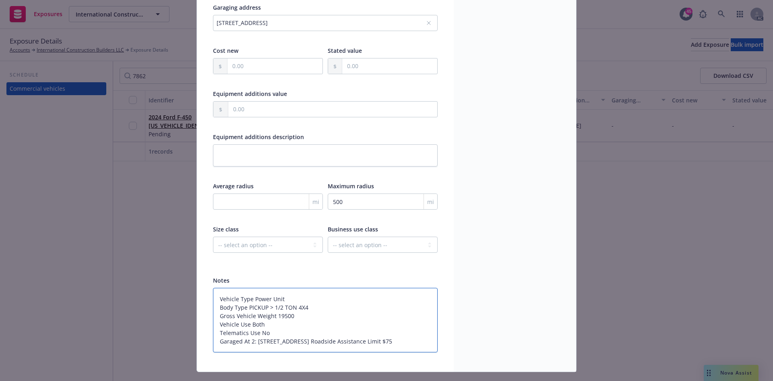
type textarea "Vehicle Type Power Unit Body Type PICKUP > 1/2 TON 4X4 Gross Vehicle Weight 195…"
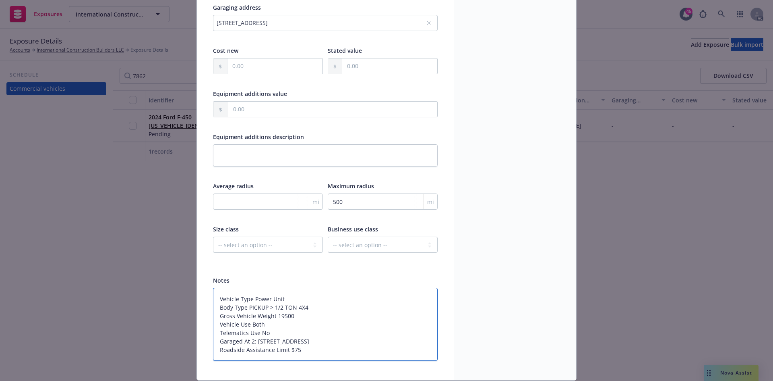
drag, startPoint x: 347, startPoint y: 340, endPoint x: 212, endPoint y: 342, distance: 134.9
click at [213, 342] on textarea "Vehicle Type Power Unit Body Type PICKUP > 1/2 TON 4X4 Gross Vehicle Weight 195…" at bounding box center [325, 324] width 225 height 73
type textarea "x"
type textarea "Vehicle Type Power Unit Body Type PICKUP > 1/2 TON 4X4 Gross Vehicle Weight 195…"
type textarea "x"
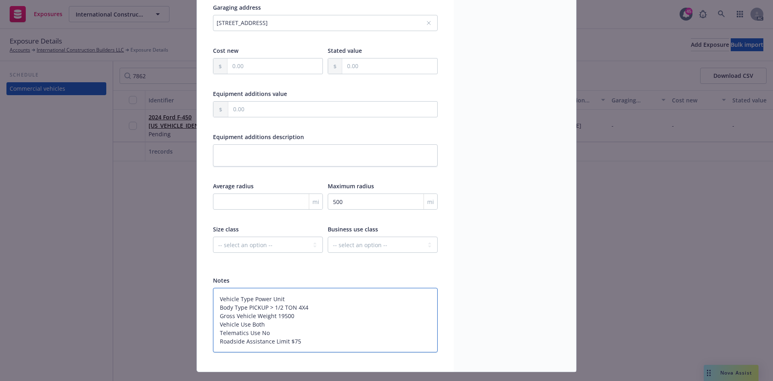
click at [336, 339] on textarea "Vehicle Type Power Unit Body Type PICKUP > 1/2 TON 4X4 Gross Vehicle Weight 195…" at bounding box center [325, 320] width 225 height 64
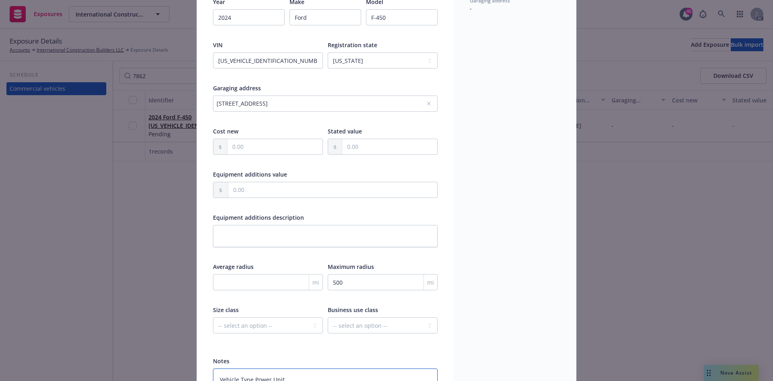
scroll to position [0, 0]
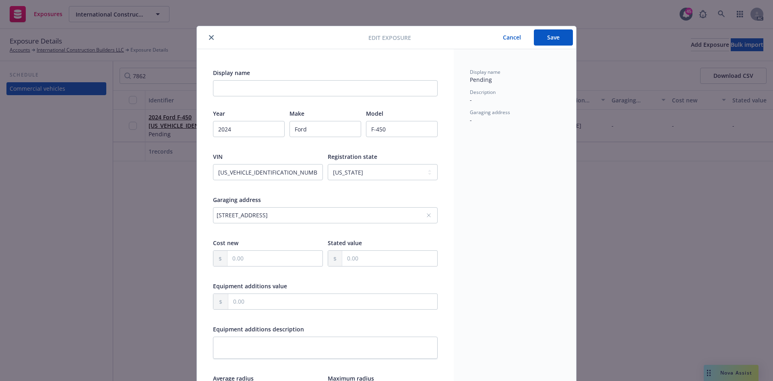
type textarea "Vehicle Type Power Unit Body Type PICKUP > 1/2 TON 4X4 Gross Vehicle Weight 195…"
click at [361, 255] on input "text" at bounding box center [389, 258] width 95 height 15
type textarea "x"
type input "8.00"
type textarea "x"
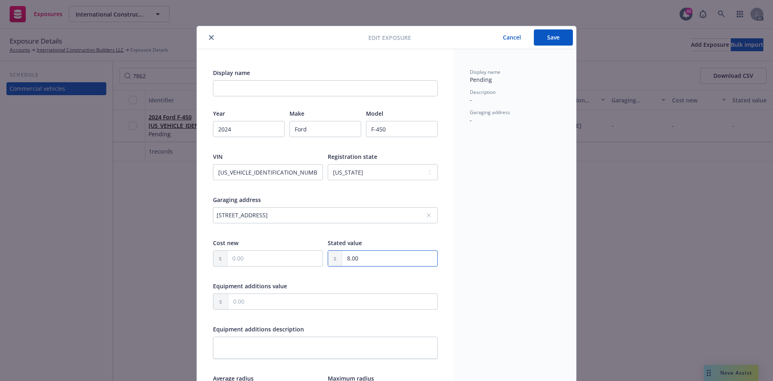
type input "80.00"
type textarea "x"
type input "800.00"
type textarea "x"
type input "8,000.00"
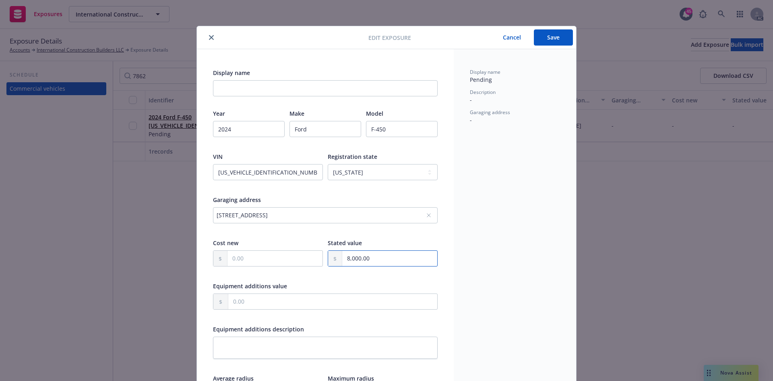
type textarea "x"
type input "80,000.00"
type textarea "x"
type input "80,000.00"
click at [367, 280] on div "Year 2024 Make Ford Model F-450 VIN 1FD0X4GT1RED27862 Registration state -- sel…" at bounding box center [325, 282] width 225 height 346
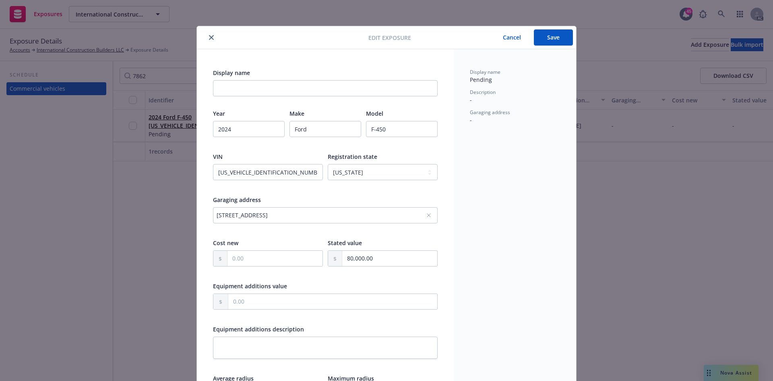
scroll to position [201, 0]
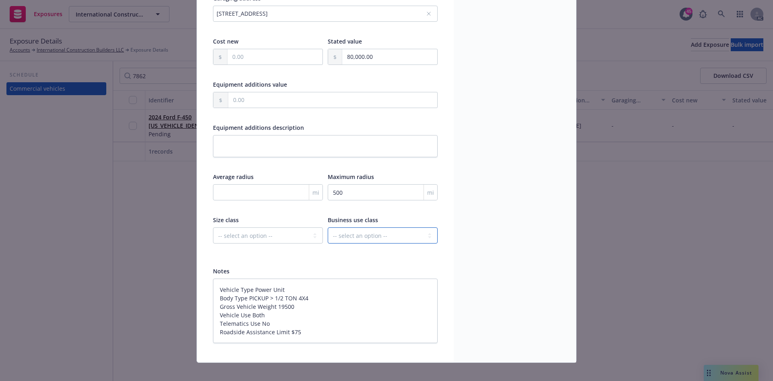
click at [355, 235] on select "-- select an option -- Service Retail Commercial" at bounding box center [383, 235] width 110 height 16
click at [270, 267] on div "Notes" at bounding box center [325, 271] width 225 height 8
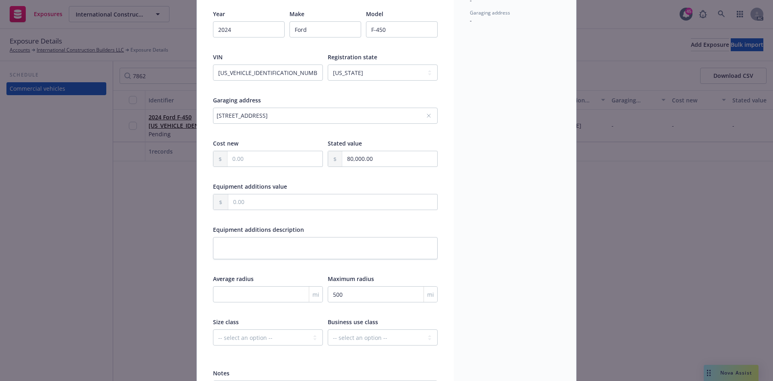
scroll to position [0, 0]
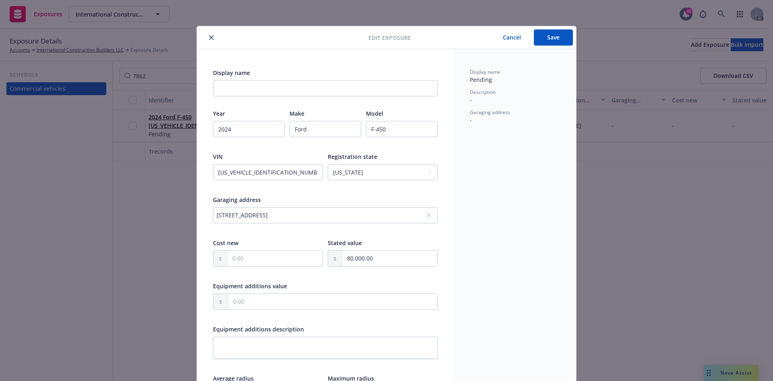
click at [551, 33] on button "Save" at bounding box center [553, 37] width 39 height 16
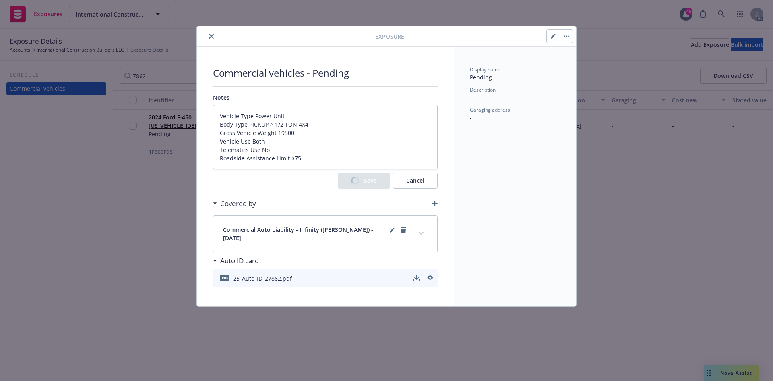
type textarea "x"
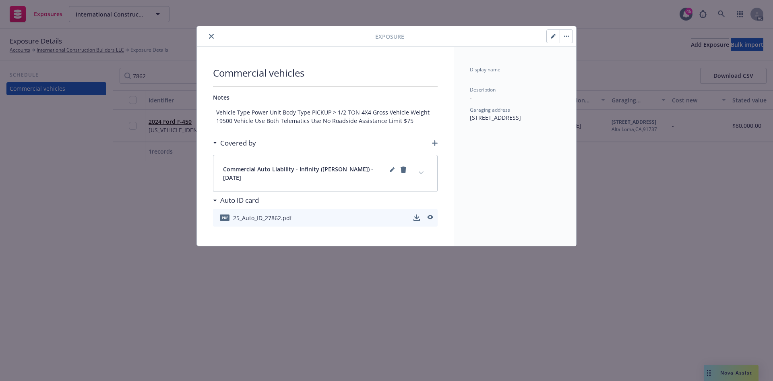
click at [421, 172] on icon "expand content" at bounding box center [421, 172] width 5 height 3
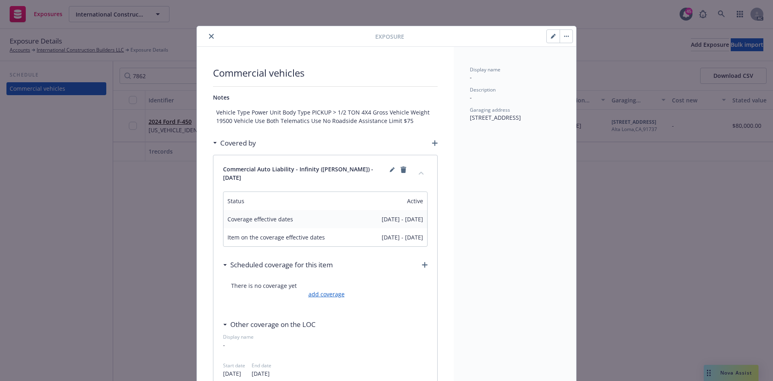
click at [331, 290] on link "add coverage" at bounding box center [326, 294] width 38 height 8
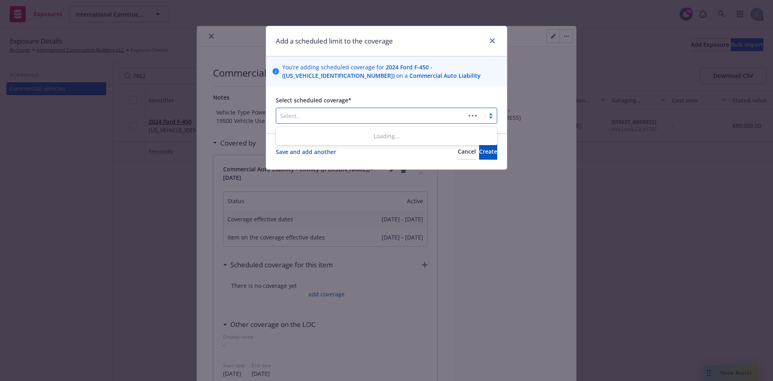
click at [331, 116] on div at bounding box center [370, 116] width 181 height 10
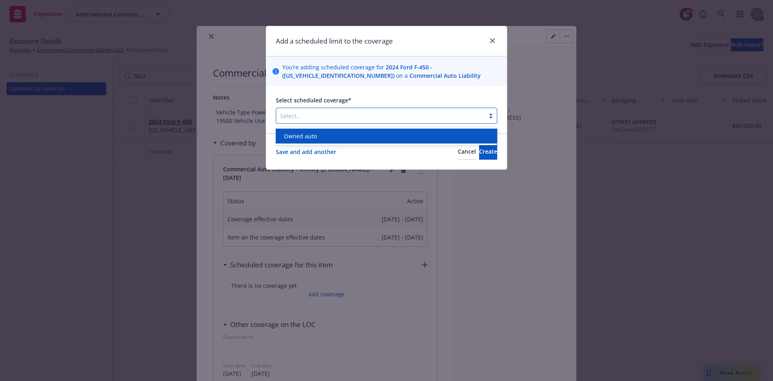
click at [320, 134] on div "Owned auto" at bounding box center [387, 136] width 212 height 8
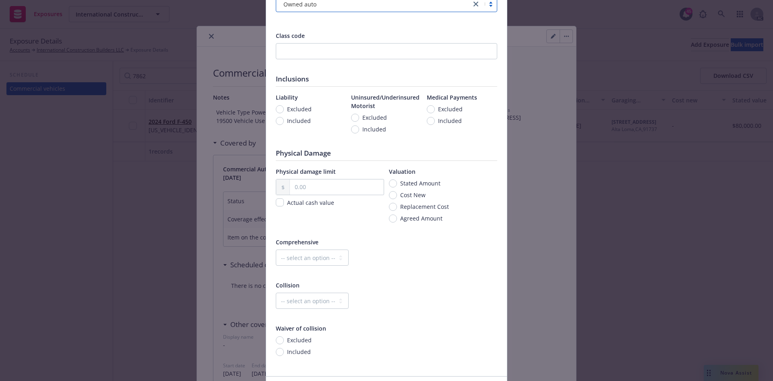
scroll to position [121, 0]
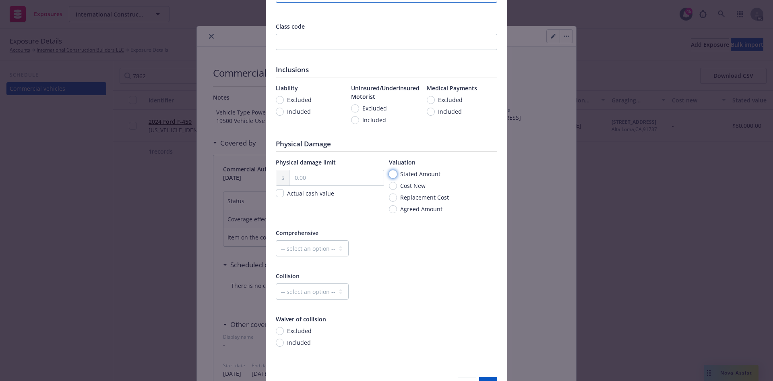
click at [391, 176] on input "Stated Amount" at bounding box center [393, 174] width 8 height 8
radio input "true"
click at [339, 177] on input "text" at bounding box center [337, 177] width 94 height 15
type input "80,000.00"
click at [398, 238] on div "Comprehensive -- select an option -- Dollar amount Percentage" at bounding box center [387, 247] width 222 height 38
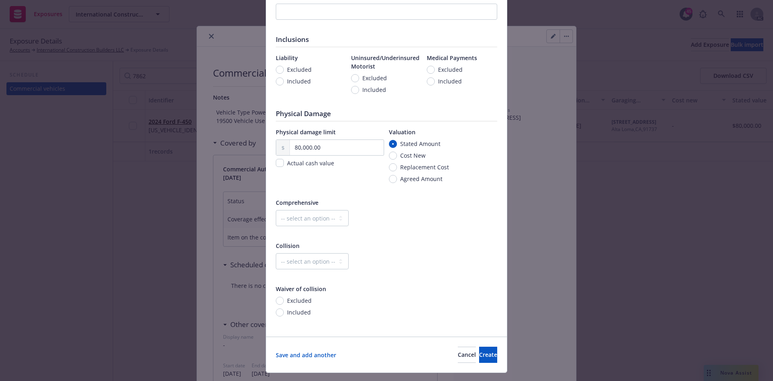
scroll to position [169, 0]
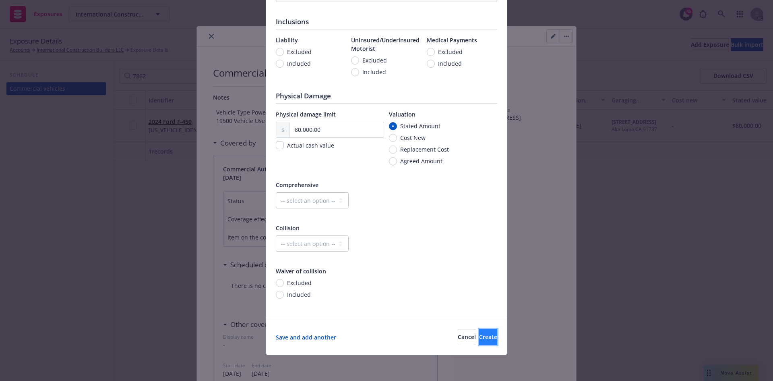
click at [483, 339] on button "Create" at bounding box center [488, 337] width 18 height 16
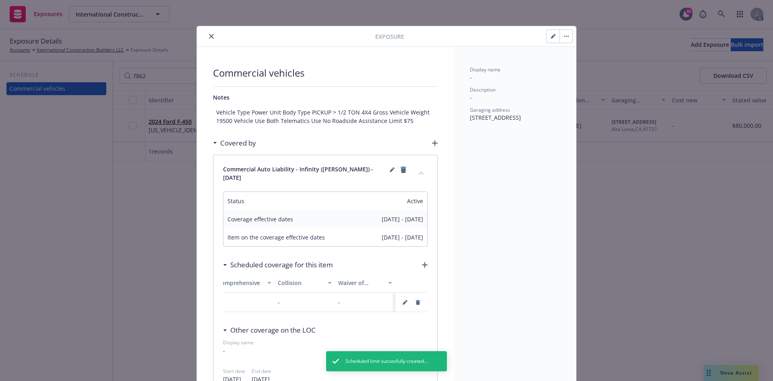
scroll to position [0, 0]
click at [210, 36] on icon "close" at bounding box center [211, 36] width 5 height 5
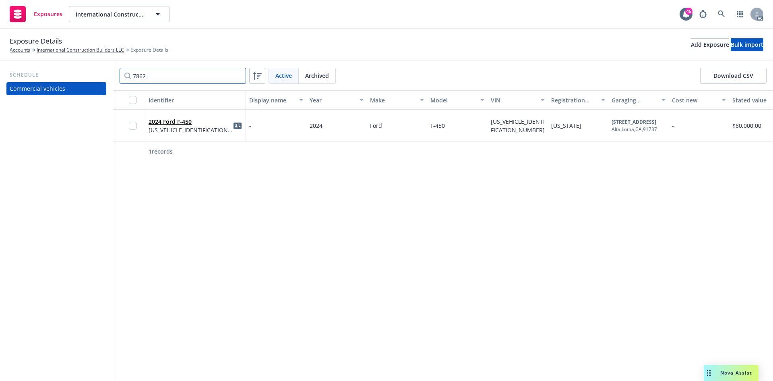
drag, startPoint x: 164, startPoint y: 77, endPoint x: 90, endPoint y: 68, distance: 74.5
click at [90, 68] on div "Schedule Commercial vehicles 7862 Active Archived Download CSV Identifier Displ…" at bounding box center [386, 220] width 773 height 319
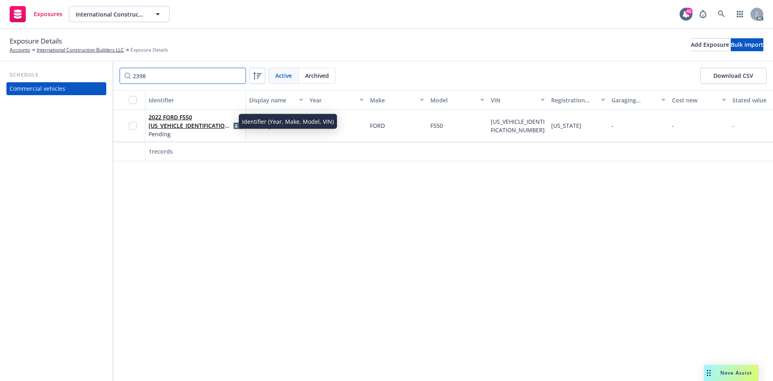
type input "2398"
click at [203, 121] on span "2022 FORD F550 1FD0W5HT0NEE52398" at bounding box center [191, 121] width 84 height 17
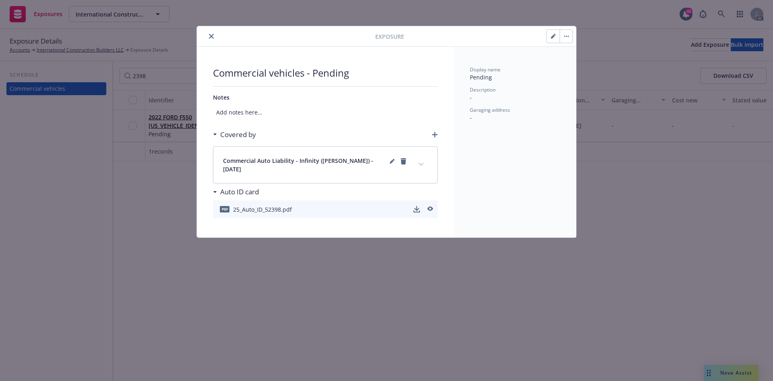
click at [555, 38] on icon "button" at bounding box center [553, 36] width 5 height 5
select select "CA"
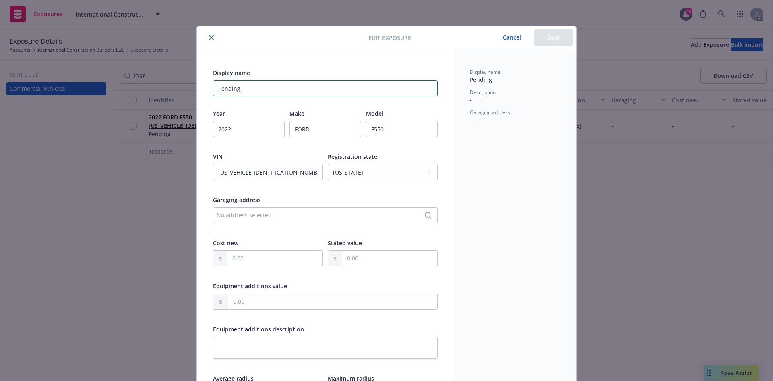
drag, startPoint x: 248, startPoint y: 89, endPoint x: 176, endPoint y: 91, distance: 71.7
click at [176, 91] on div "Edit exposure Cancel Save Display name Pending Year 2022 Make FORD Model F550 V…" at bounding box center [386, 190] width 773 height 381
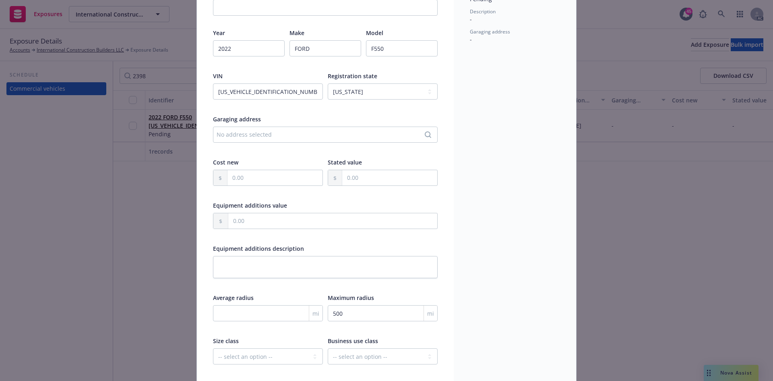
click at [275, 136] on div "No address selected" at bounding box center [321, 134] width 209 height 8
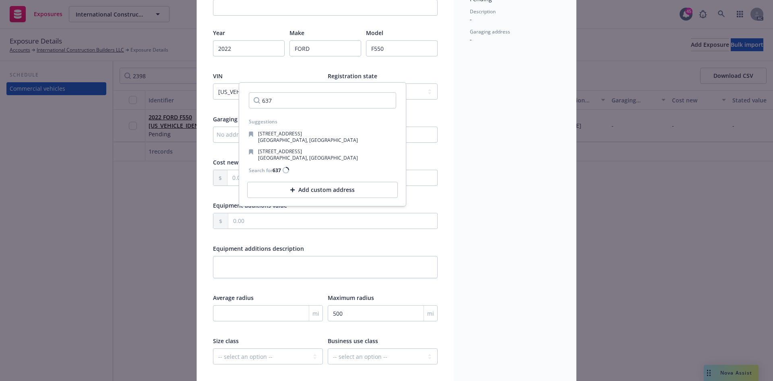
type input "6371"
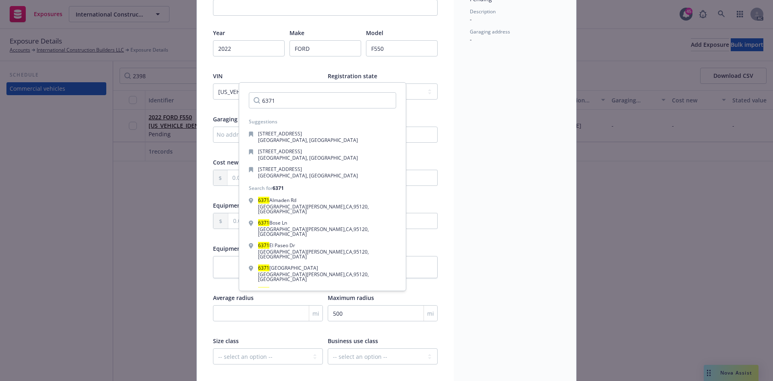
drag, startPoint x: 290, startPoint y: 99, endPoint x: 249, endPoint y: 97, distance: 41.5
click at [249, 97] on div "6371" at bounding box center [322, 100] width 160 height 29
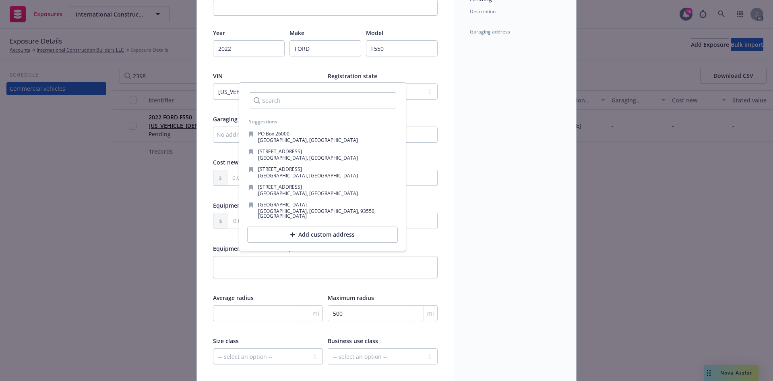
click at [310, 234] on div "Add custom address" at bounding box center [322, 234] width 151 height 16
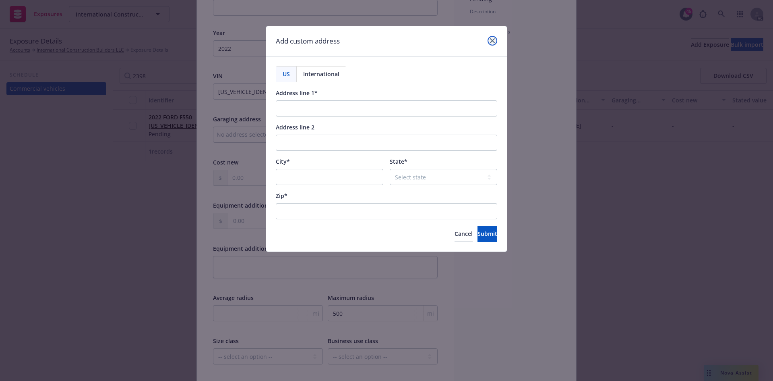
click at [495, 41] on link "close" at bounding box center [493, 41] width 10 height 10
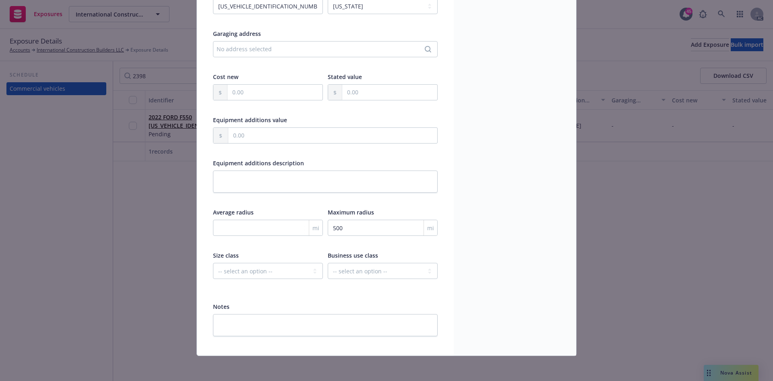
scroll to position [167, 0]
click at [353, 272] on select "-- select an option -- Service Retail Commercial" at bounding box center [383, 270] width 110 height 16
click at [328, 262] on select "-- select an option -- Service Retail Commercial" at bounding box center [383, 270] width 110 height 16
click at [355, 271] on select "-- select an option -- Service Retail Commercial" at bounding box center [383, 270] width 110 height 16
select select "COMMERCIAL"
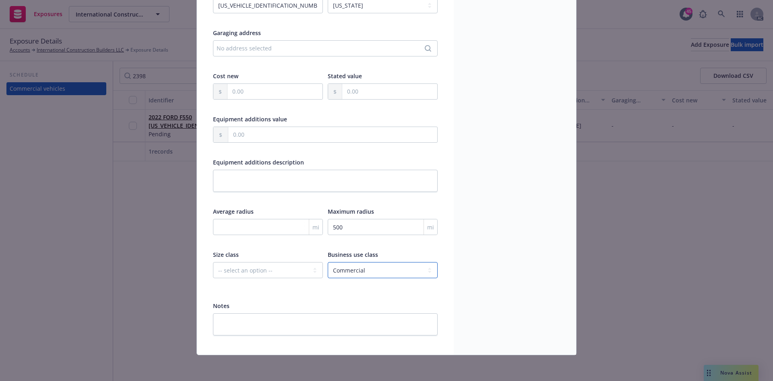
click at [328, 262] on select "-- select an option -- Service Retail Commercial" at bounding box center [383, 270] width 110 height 16
click at [223, 326] on textarea at bounding box center [325, 324] width 225 height 22
paste textarea "Vehicle Type Power Unit Vin# 1FD0W5HT0NEE52398 Body Type PICKUP > 1/2 TON 4X2 G…"
type textarea "x"
type textarea "Vehicle Type Power Unit Vin# 1FD0W5HT0NEE52398 Body Type PICKUP > 1/2 TON 4X2 G…"
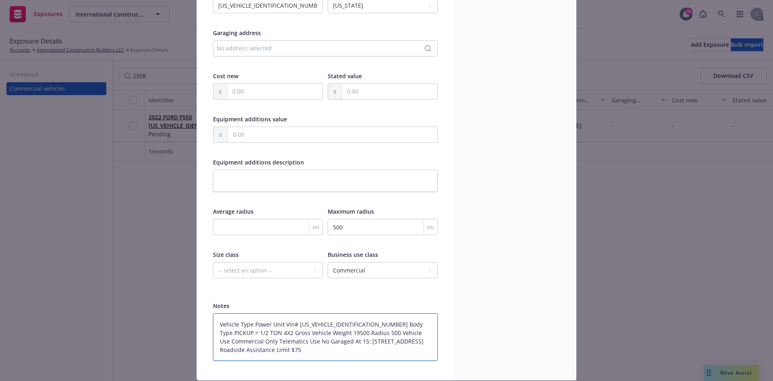
scroll to position [192, 0]
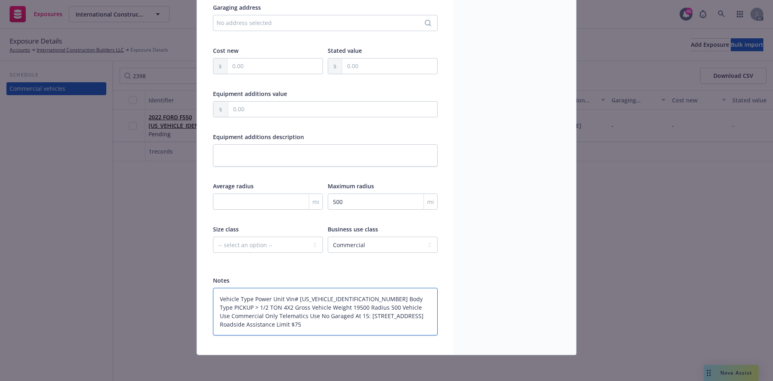
click at [282, 300] on textarea "Vehicle Type Power Unit Vin# 1FD0W5HT0NEE52398 Body Type PICKUP > 1/2 TON 4X2 G…" at bounding box center [325, 312] width 225 height 48
type textarea "x"
type textarea "Vehicle Type Power Unit Vin# 1FD0W5HT0NEE52398 Body Type PICKUP > 1/2 TON 4X2 G…"
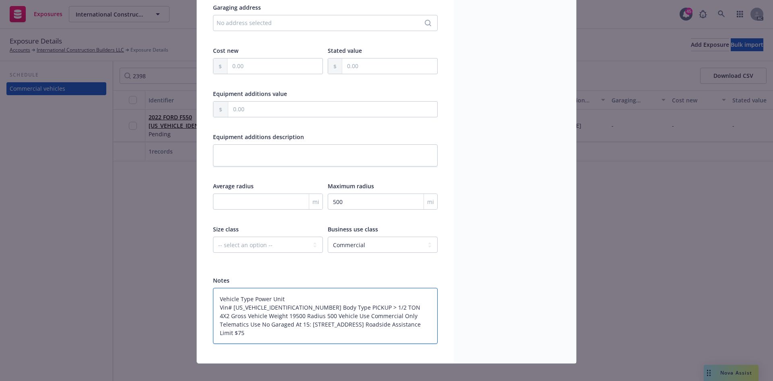
click at [291, 307] on textarea "Vehicle Type Power Unit Vin# 1FD0W5HT0NEE52398 Body Type PICKUP > 1/2 TON 4X2 G…" at bounding box center [325, 316] width 225 height 56
type textarea "x"
type textarea "Vehicle Type Power Unit Vin# 1FD0W5HT0NEE52398 Body Type PICKUP > 1/2 TON 4X2 G…"
drag, startPoint x: 295, startPoint y: 306, endPoint x: 201, endPoint y: 308, distance: 93.5
click at [201, 308] on div "Display name Year 2022 Make FORD Model F550 VIN 1FD0W5HT0NEE52398 Registration …" at bounding box center [325, 110] width 257 height 506
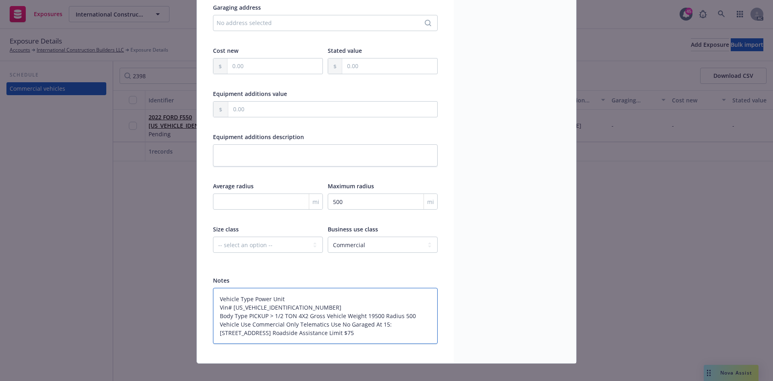
type textarea "x"
type textarea "Vehicle Type Power Unit Body Type PICKUP > 1/2 TON 4X2 Gross Vehicle Weight 195…"
type textarea "x"
type textarea "Vehicle Type Power Unit Body Type PICKUP > 1/2 TON 4X2 Gross Vehicle Weight 195…"
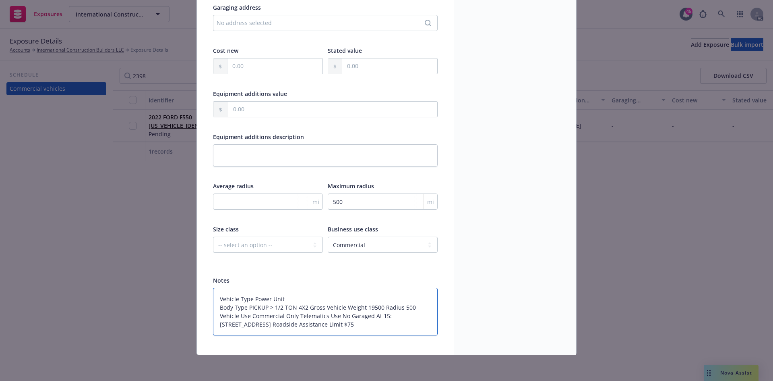
click at [307, 307] on textarea "Vehicle Type Power Unit Body Type PICKUP > 1/2 TON 4X2 Gross Vehicle Weight 195…" at bounding box center [325, 312] width 225 height 48
type textarea "x"
type textarea "Vehicle Type Power Unit Body Type PICKUP > 1/2 TON 4X2 Gross Vehicle Weight 195…"
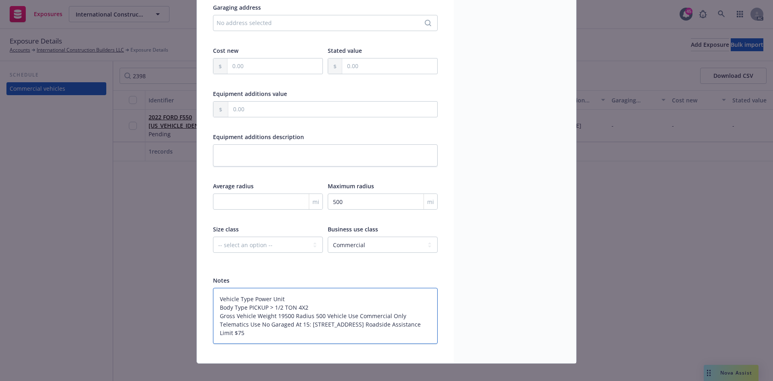
click at [292, 316] on textarea "Vehicle Type Power Unit Body Type PICKUP > 1/2 TON 4X2 Gross Vehicle Weight 195…" at bounding box center [325, 316] width 225 height 56
type textarea "x"
type textarea "Vehicle Type Power Unit Body Type PICKUP > 1/2 TON 4X2 Gross Vehicle Weight 195…"
drag, startPoint x: 325, startPoint y: 323, endPoint x: 205, endPoint y: 325, distance: 120.8
click at [205, 325] on div "Display name Year 2022 Make FORD Model F550 VIN 1FD0W5HT0NEE52398 Registration …" at bounding box center [325, 110] width 257 height 506
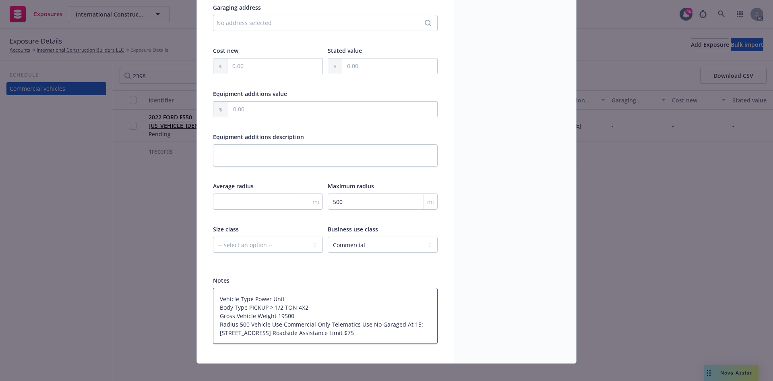
type textarea "x"
type textarea "Vehicle Type Power Unit Body Type PICKUP > 1/2 TON 4X2 Gross Vehicle Weight 195…"
click at [268, 325] on textarea "Vehicle Type Power Unit Body Type PICKUP > 1/2 TON 4X2 Gross Vehicle Weight 195…" at bounding box center [325, 316] width 225 height 56
type textarea "x"
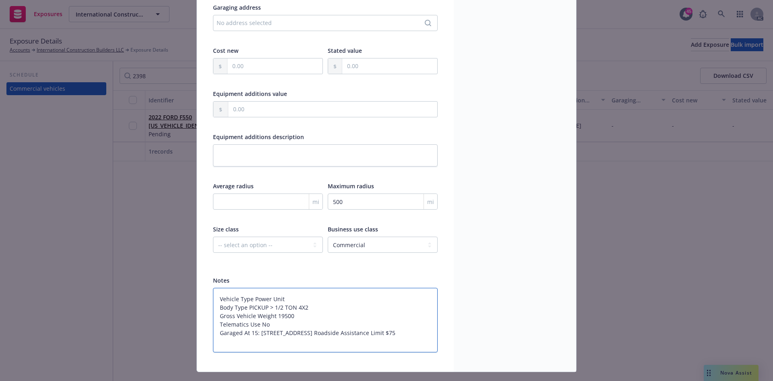
type textarea "Vehicle Type Power Unit Body Type PICKUP > 1/2 TON 4X2 Gross Vehicle Weight 195…"
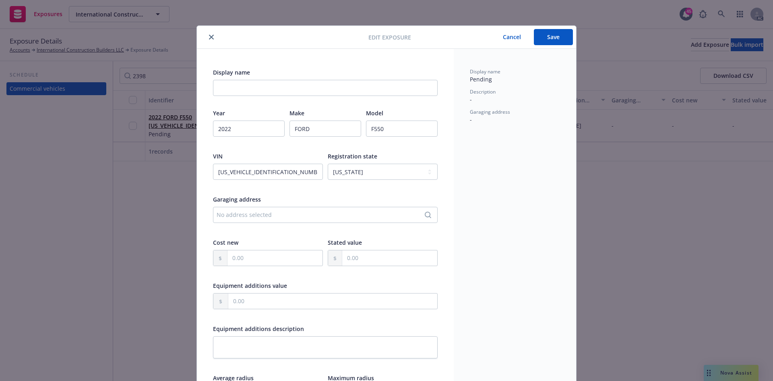
scroll to position [0, 0]
click at [354, 262] on input "text" at bounding box center [389, 258] width 95 height 15
type textarea "x"
type input "5.00"
type textarea "x"
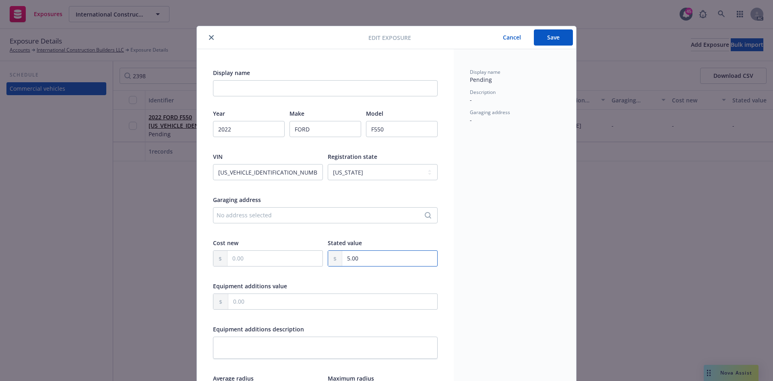
type input "51.00"
type textarea "x"
type input "511.00"
type textarea "x"
type input "5,110.00"
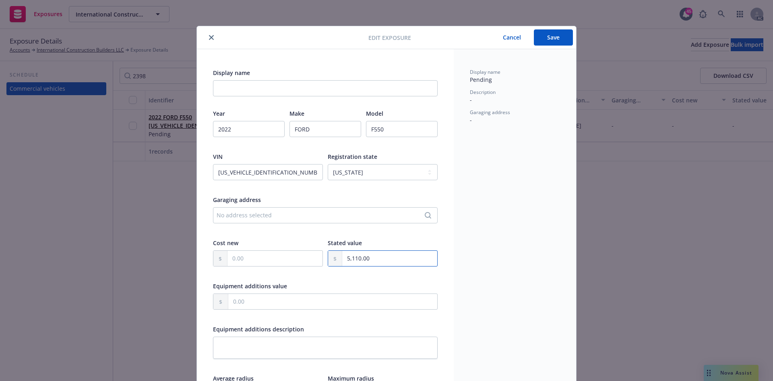
type textarea "x"
type input "51,100.00"
type textarea "x"
type input "51,100.00"
click at [400, 268] on div "51,100.00" at bounding box center [383, 263] width 110 height 27
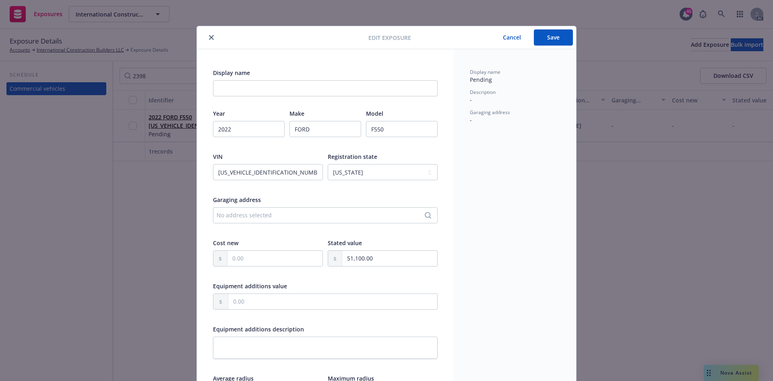
click at [549, 41] on button "Save" at bounding box center [553, 37] width 39 height 16
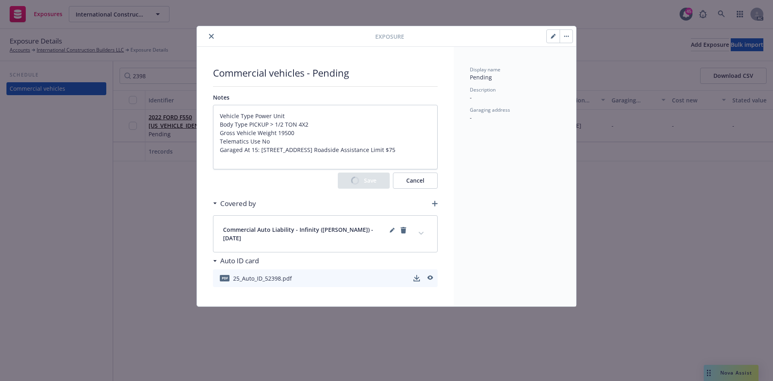
type textarea "x"
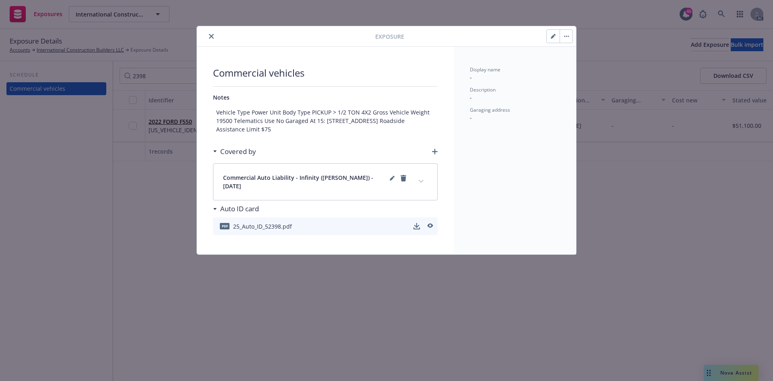
click at [423, 180] on icon "expand content" at bounding box center [421, 181] width 5 height 3
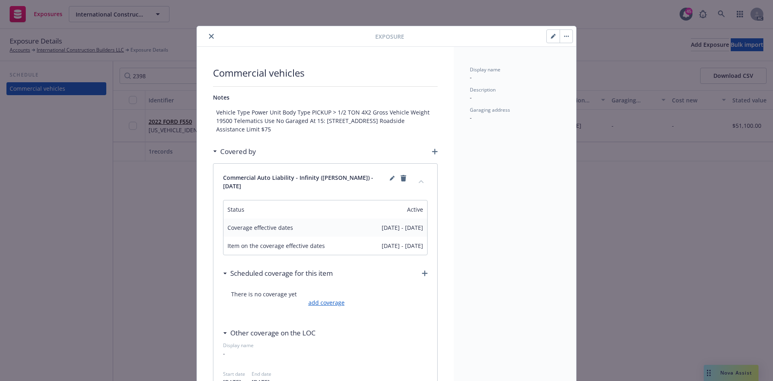
click at [329, 298] on link "add coverage" at bounding box center [326, 302] width 38 height 8
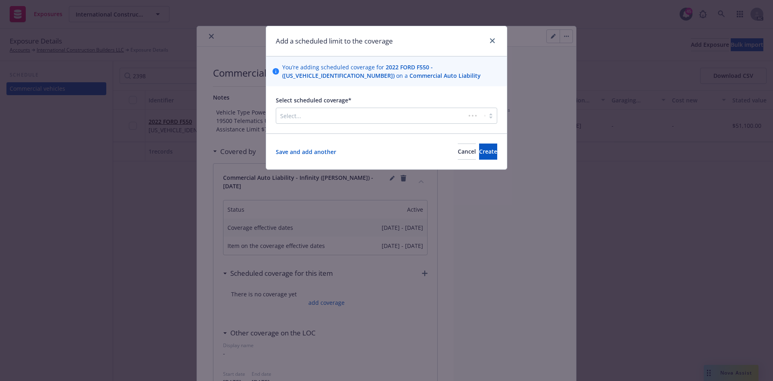
click at [326, 115] on div at bounding box center [370, 116] width 181 height 10
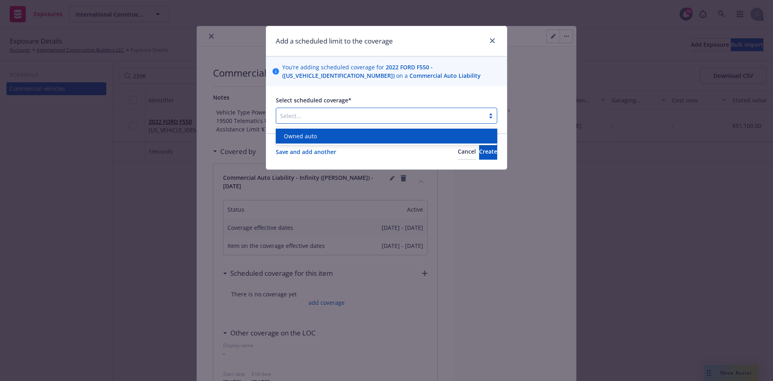
click at [317, 135] on div "Owned auto" at bounding box center [387, 136] width 212 height 8
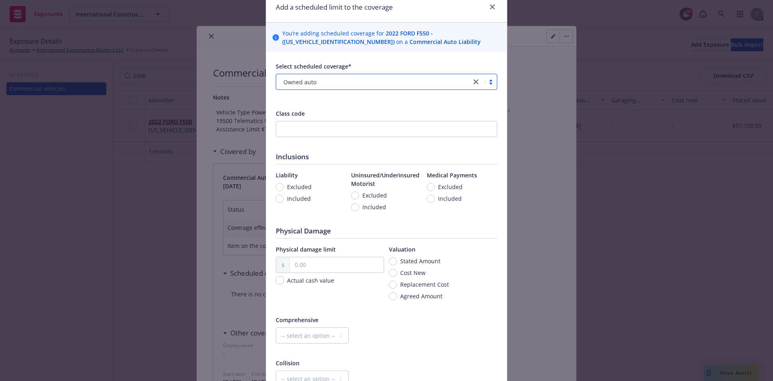
scroll to position [81, 0]
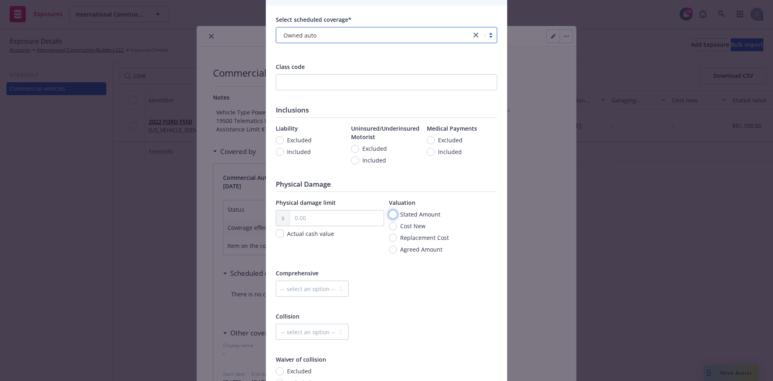
click at [389, 216] on input "Stated Amount" at bounding box center [393, 214] width 8 height 8
radio input "true"
click at [323, 218] on input "text" at bounding box center [337, 217] width 94 height 15
type input "51,100.00"
click at [371, 274] on div "Comprehensive" at bounding box center [387, 273] width 222 height 8
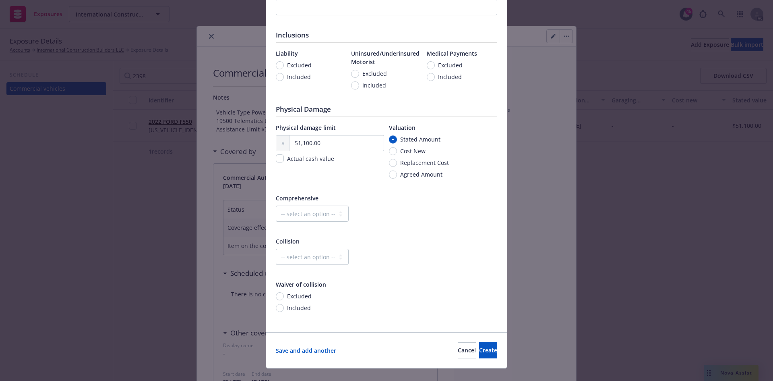
scroll to position [169, 0]
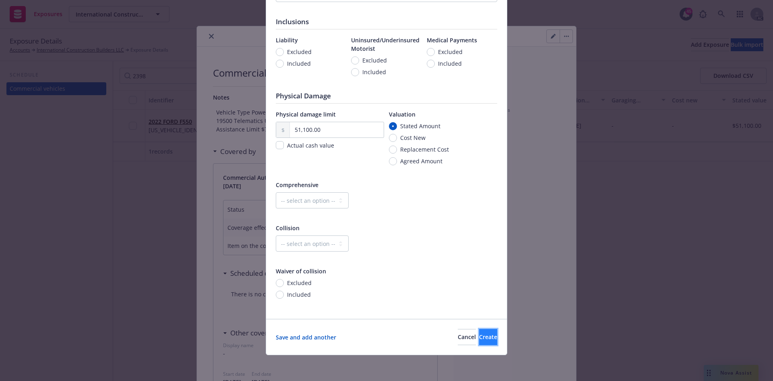
click at [479, 336] on span "Create" at bounding box center [488, 337] width 18 height 8
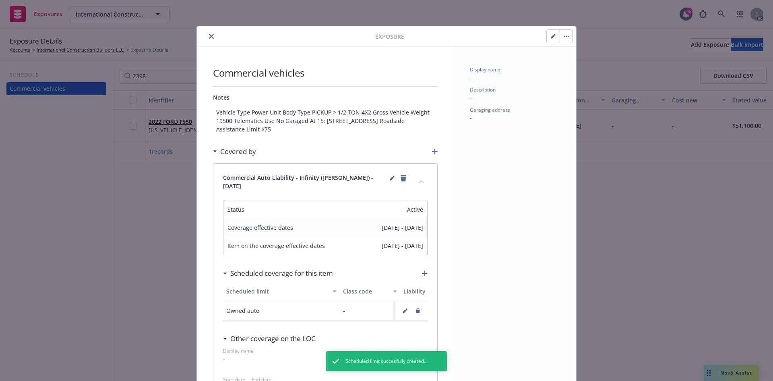
click at [211, 34] on button "close" at bounding box center [212, 36] width 10 height 10
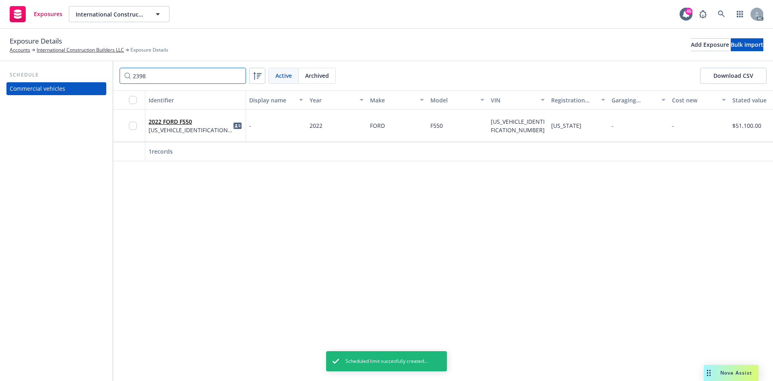
drag, startPoint x: 174, startPoint y: 76, endPoint x: 106, endPoint y: 76, distance: 68.1
click at [106, 76] on div "Schedule Commercial vehicles 2398 Active Archived Download CSV Identifier Displ…" at bounding box center [386, 220] width 773 height 319
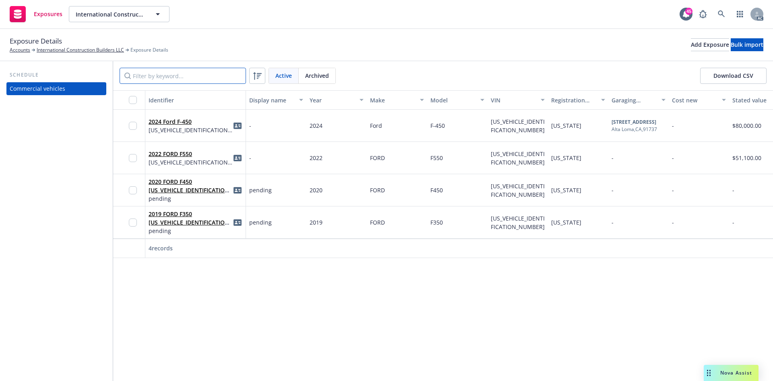
click at [184, 75] on input "Filter by keyword..." at bounding box center [183, 76] width 126 height 16
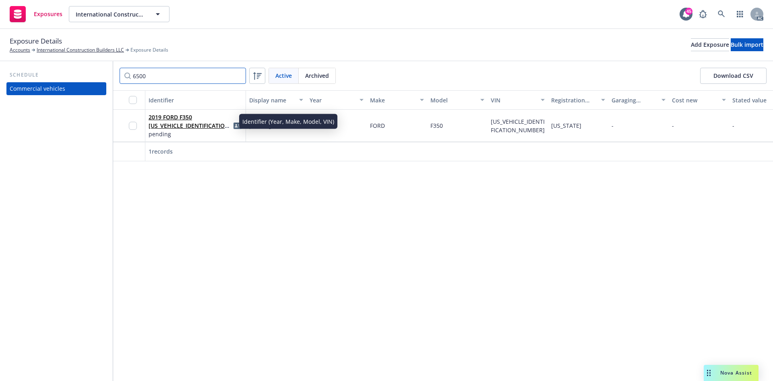
type input "6500"
click at [182, 120] on link "2019 FORD F350 1FDRF3GT1KEC16500" at bounding box center [190, 125] width 83 height 25
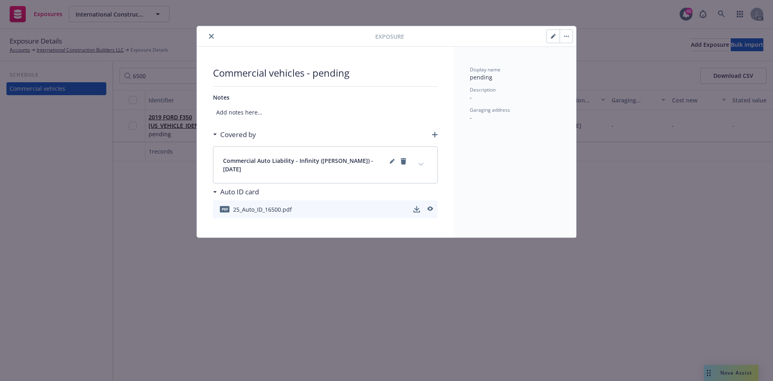
click at [553, 38] on icon "button" at bounding box center [553, 36] width 5 height 5
select select "CA"
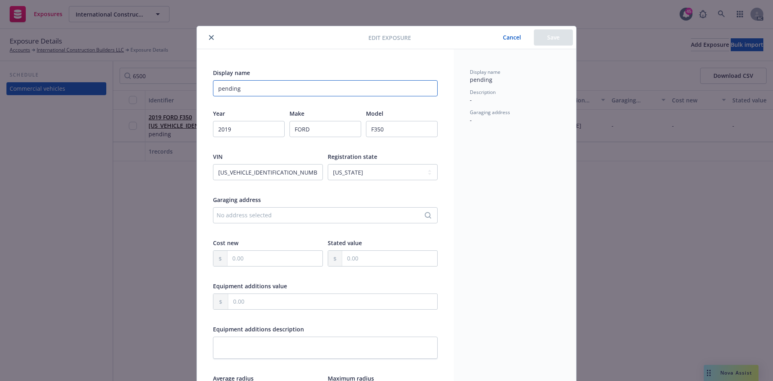
drag, startPoint x: 279, startPoint y: 87, endPoint x: 178, endPoint y: 89, distance: 101.5
click at [178, 89] on div "Edit exposure Cancel Save Display name pending Year 2019 Make FORD Model F350 V…" at bounding box center [386, 190] width 773 height 381
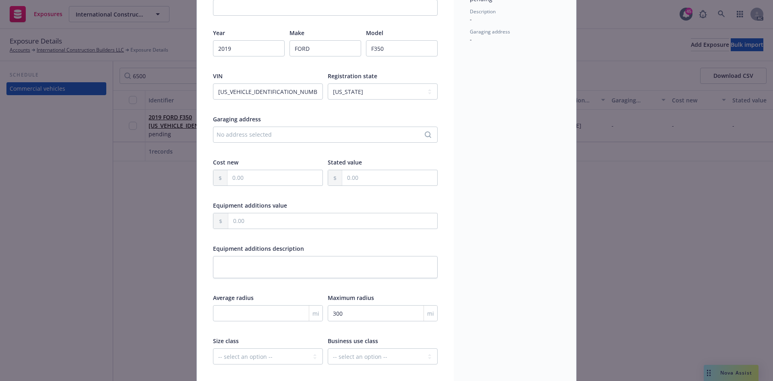
click at [250, 135] on div "No address selected" at bounding box center [321, 134] width 209 height 8
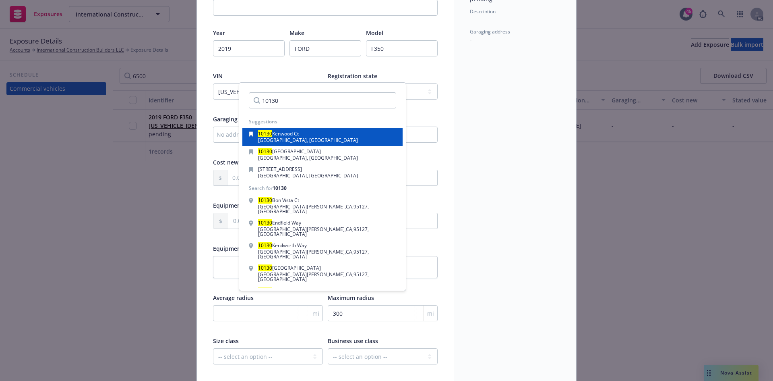
type input "10130"
click at [265, 135] on mark "10130" at bounding box center [265, 133] width 14 height 7
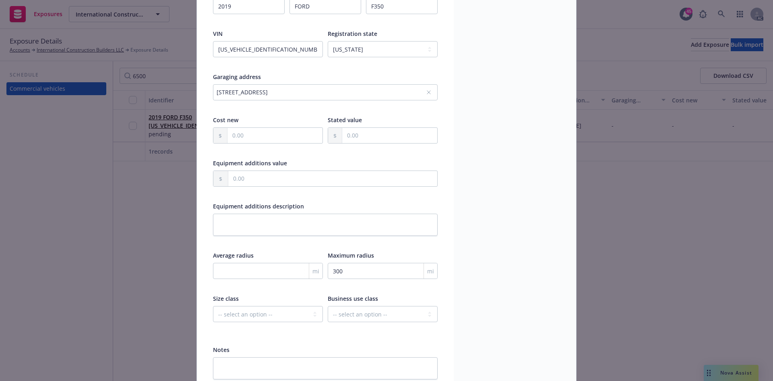
scroll to position [167, 0]
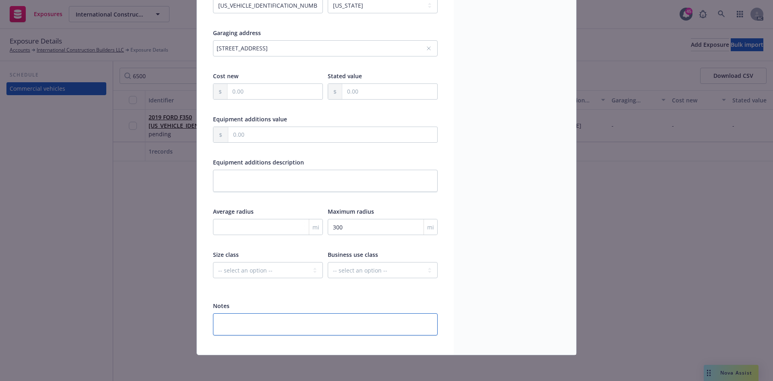
click at [250, 321] on textarea at bounding box center [325, 324] width 225 height 22
paste textarea "Vehicle Type Power Unit Vin# 1FDRF3GT1KEC16500 Body Type PICKUP > 1/2 TON 4X2 G…"
type textarea "Vehicle Type Power Unit Vin# 1FDRF3GT1KEC16500 Body Type PICKUP > 1/2 TON 4X2 G…"
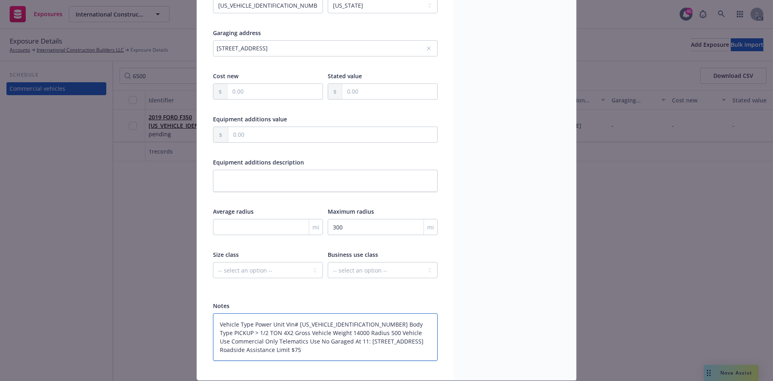
scroll to position [192, 0]
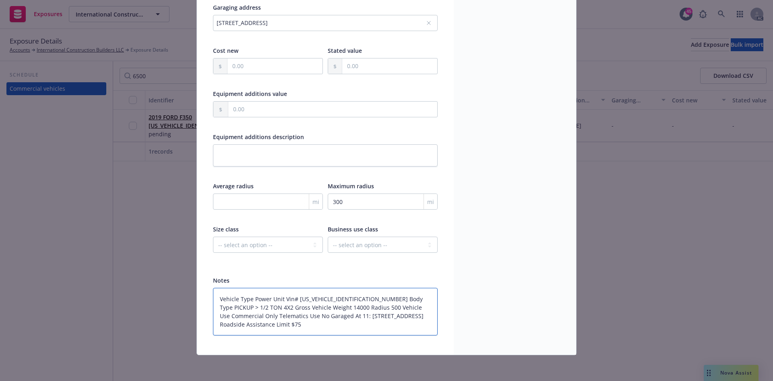
click at [281, 298] on textarea "Vehicle Type Power Unit Vin# 1FDRF3GT1KEC16500 Body Type PICKUP > 1/2 TON 4X2 G…" at bounding box center [325, 312] width 225 height 48
type textarea "x"
type textarea "Vehicle Type Power Unit Vin# 1FDRF3GT1KEC16500 Body Type PICKUP > 1/2 TON 4X2 G…"
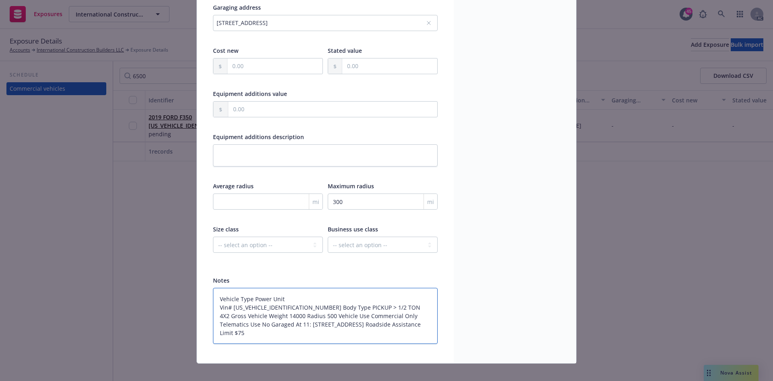
drag, startPoint x: 286, startPoint y: 307, endPoint x: 192, endPoint y: 308, distance: 93.9
click at [192, 308] on div "Edit exposure Cancel Save Display name Year 2019 Make FORD Model F350 VIN 1FDRF…" at bounding box center [386, 190] width 773 height 381
type textarea "x"
type textarea "Vehicle Type Power Unit Body Type PICKUP > 1/2 TON 4X2 Gross Vehicle Weight 140…"
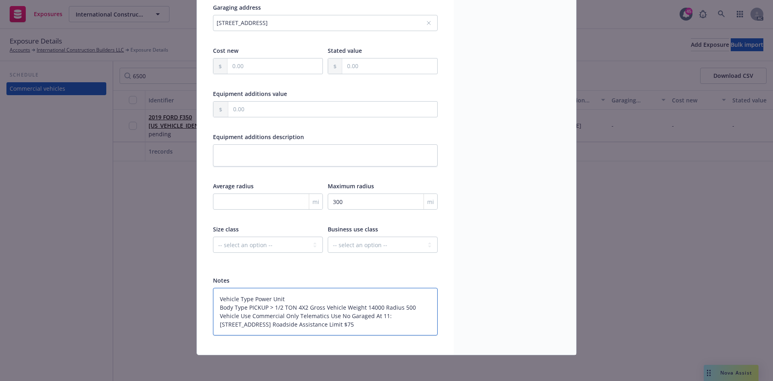
click at [306, 307] on textarea "Vehicle Type Power Unit Body Type PICKUP > 1/2 TON 4X2 Gross Vehicle Weight 140…" at bounding box center [325, 312] width 225 height 48
type textarea "x"
type textarea "Vehicle Type Power Unit Body Type PICKUP > 1/2 TON 4X2 Gross Vehicle Weight 140…"
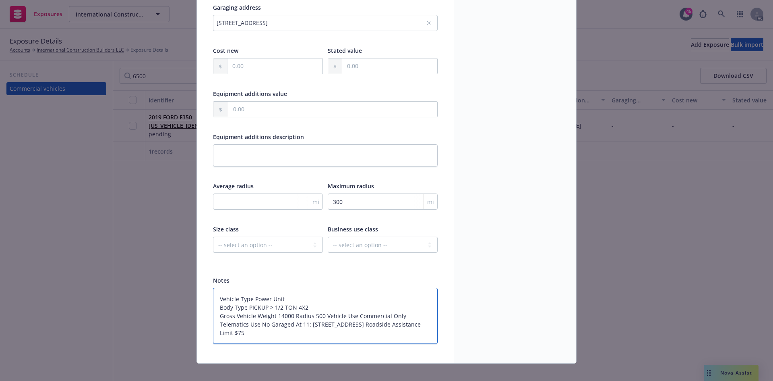
click at [290, 316] on textarea "Vehicle Type Power Unit Body Type PICKUP > 1/2 TON 4X2 Gross Vehicle Weight 140…" at bounding box center [325, 316] width 225 height 56
type textarea "x"
type textarea "Vehicle Type Power Unit Body Type PICKUP > 1/2 TON 4X2 Gross Vehicle Weight 140…"
drag, startPoint x: 248, startPoint y: 324, endPoint x: 196, endPoint y: 325, distance: 51.6
click at [197, 325] on div "Display name Year 2019 Make FORD Model F350 VIN 1FDRF3GT1KEC16500 Registration …" at bounding box center [325, 110] width 257 height 506
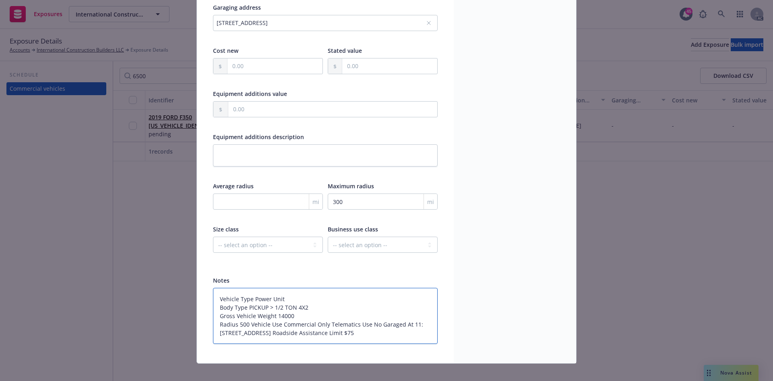
type textarea "x"
type textarea "Vehicle Type Power Unit Body Type PICKUP > 1/2 TON 4X2 Gross Vehicle Weight 140…"
drag, startPoint x: 294, startPoint y: 324, endPoint x: 207, endPoint y: 323, distance: 87.0
click at [207, 323] on div "Display name Year 2019 Make FORD Model F350 VIN 1FDRF3GT1KEC16500 Registration …" at bounding box center [325, 110] width 257 height 506
type textarea "x"
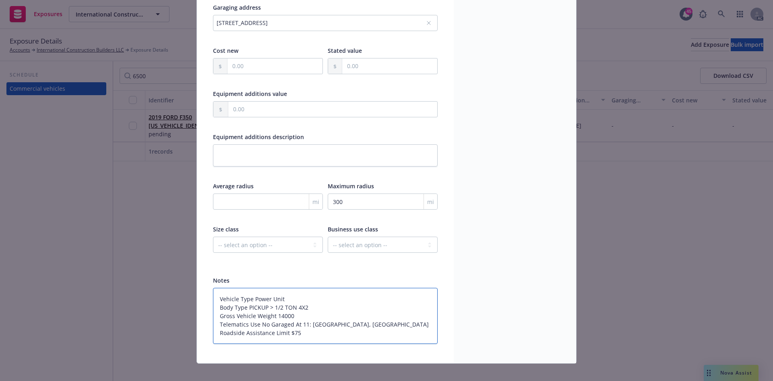
type textarea "Vehicle Type Power Unit Body Type PICKUP > 1/2 TON 4X2 Gross Vehicle Weight 140…"
click at [345, 239] on select "-- select an option -- Service Retail Commercial" at bounding box center [383, 244] width 110 height 16
select select "COMMERCIAL"
click at [328, 236] on select "-- select an option -- Service Retail Commercial" at bounding box center [383, 244] width 110 height 16
drag, startPoint x: 215, startPoint y: 323, endPoint x: 438, endPoint y: 327, distance: 222.8
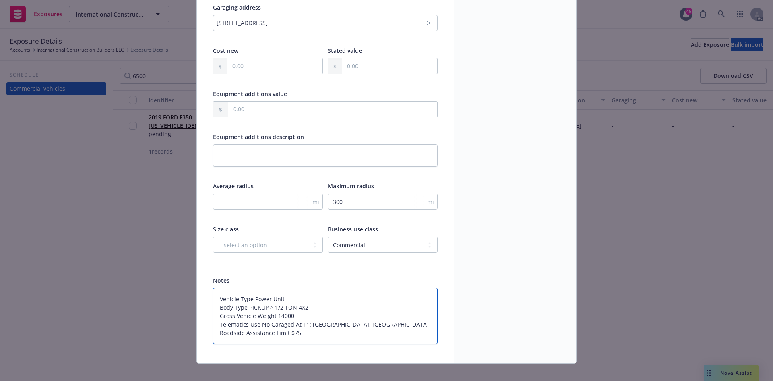
click at [438, 327] on div "Display name Year 2019 Make FORD Model F350 VIN 1FDRF3GT1KEC16500 Registration …" at bounding box center [325, 110] width 257 height 506
type textarea "x"
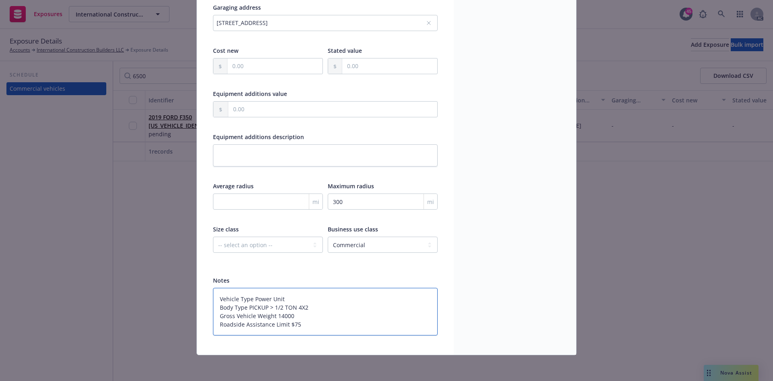
type textarea "Vehicle Type Power Unit Body Type PICKUP > 1/2 TON 4X2 Gross Vehicle Weight 140…"
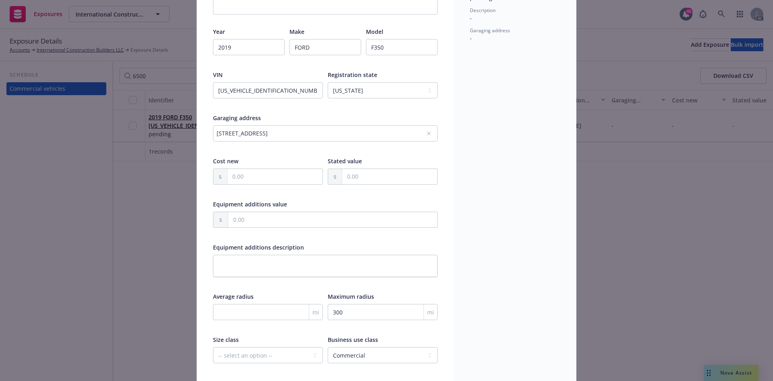
scroll to position [71, 0]
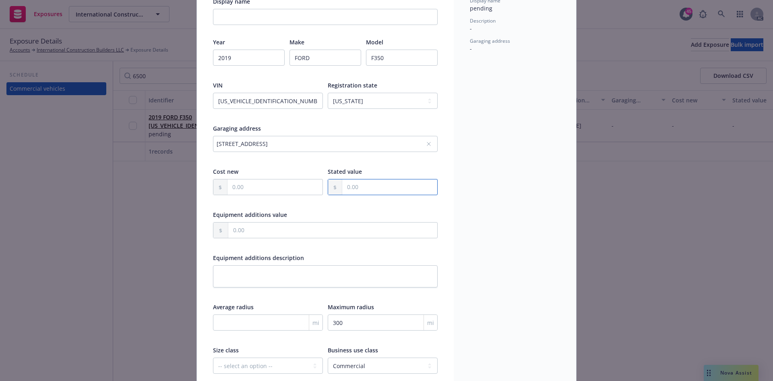
click at [370, 188] on input "text" at bounding box center [389, 186] width 95 height 15
type textarea "x"
type input "3.00"
type textarea "x"
type input "33.00"
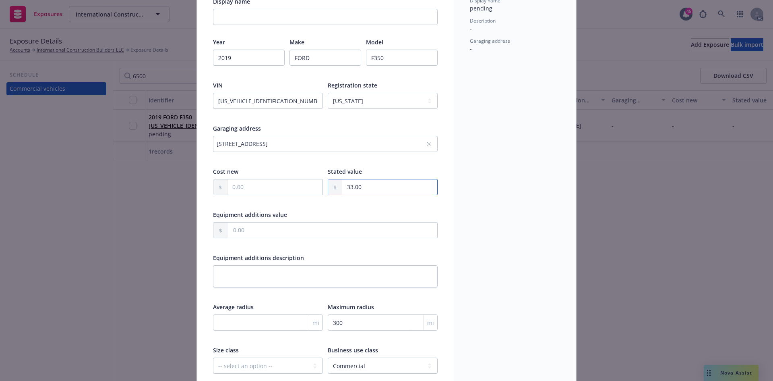
type textarea "x"
type input "335.00"
type textarea "x"
type input "3,350.00"
type textarea "x"
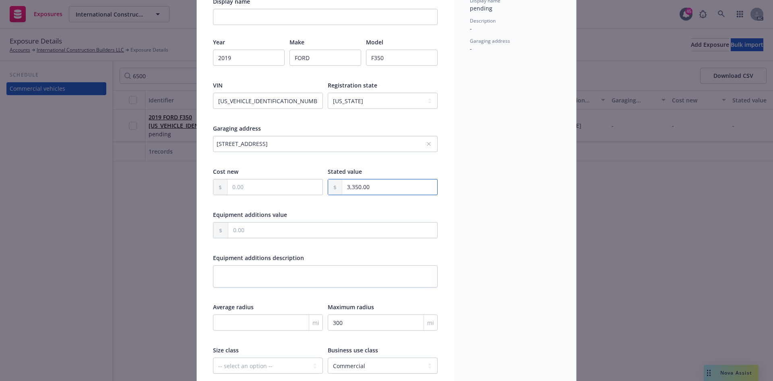
type input "33,500.00"
type textarea "x"
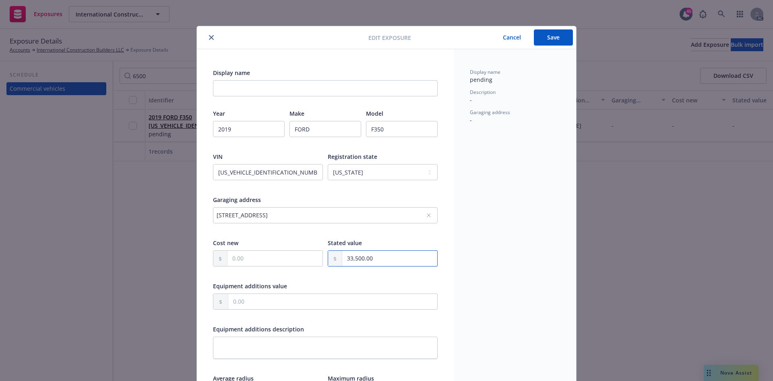
type input "33,500.00"
click at [543, 40] on button "Save" at bounding box center [553, 37] width 39 height 16
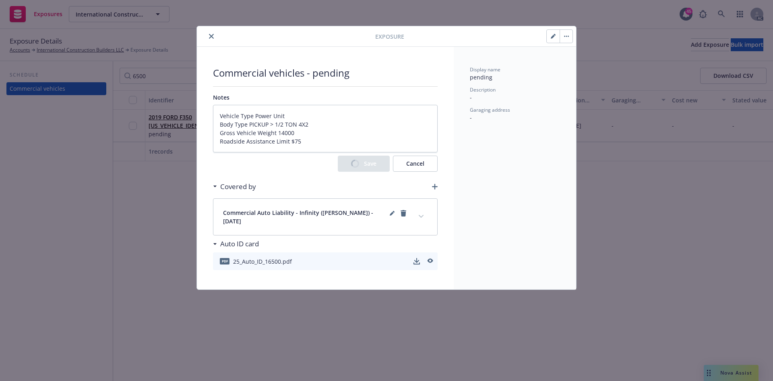
type textarea "x"
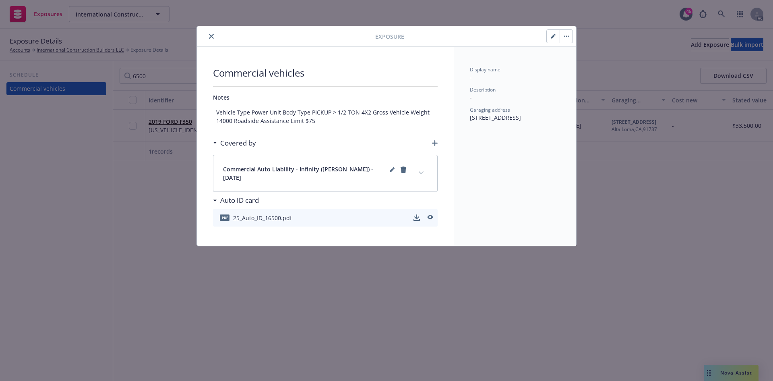
click at [420, 171] on icon "expand content" at bounding box center [421, 172] width 5 height 3
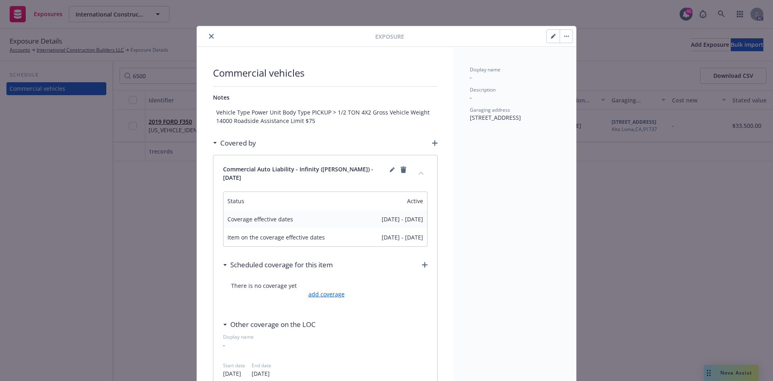
click at [322, 290] on link "add coverage" at bounding box center [326, 294] width 38 height 8
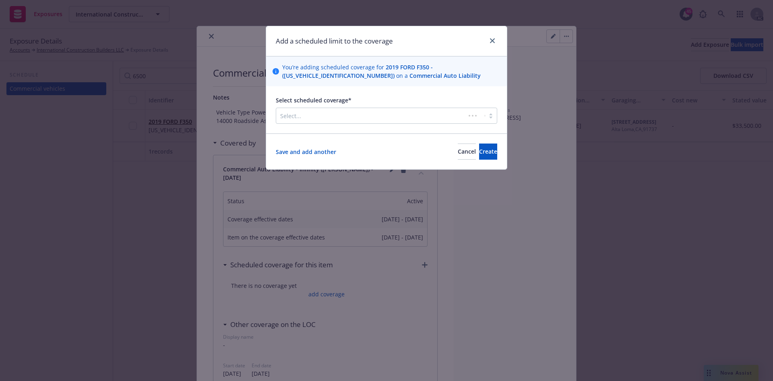
click at [340, 115] on div at bounding box center [370, 116] width 181 height 10
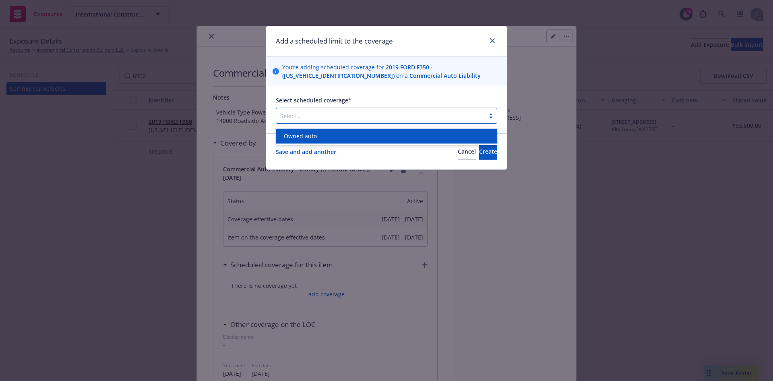
click at [329, 135] on div "Owned auto" at bounding box center [387, 136] width 212 height 8
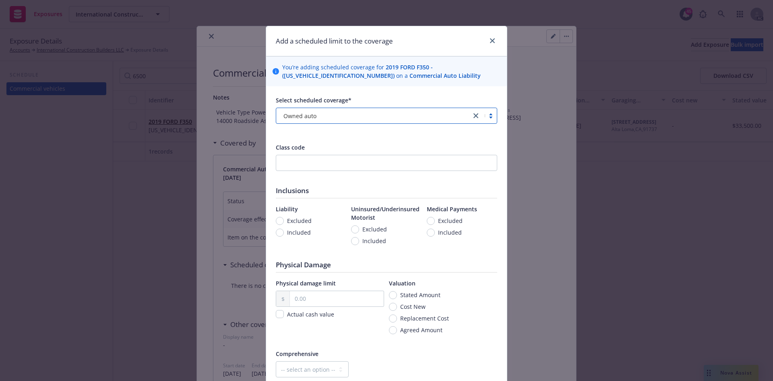
scroll to position [81, 0]
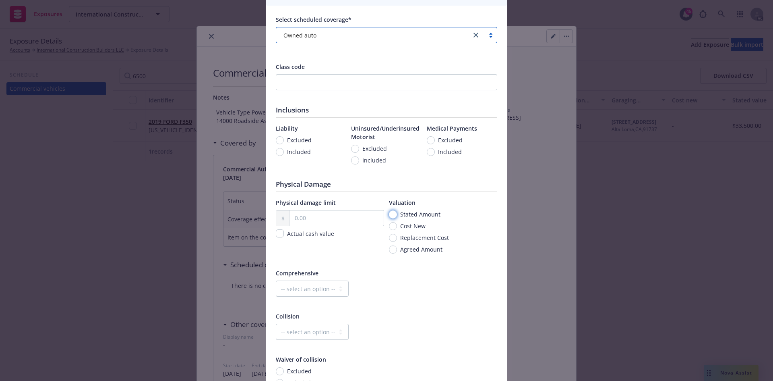
click at [392, 214] on input "Stated Amount" at bounding box center [393, 214] width 8 height 8
radio input "true"
click at [346, 217] on input "text" at bounding box center [337, 217] width 94 height 15
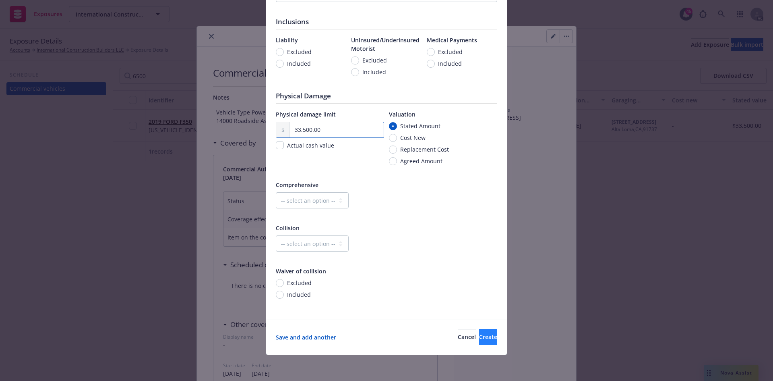
type input "33,500.00"
click at [479, 336] on button "Create" at bounding box center [488, 337] width 18 height 16
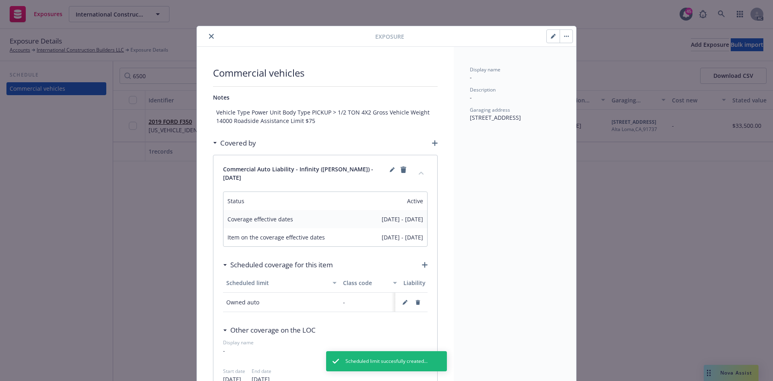
drag, startPoint x: 217, startPoint y: 36, endPoint x: 212, endPoint y: 33, distance: 5.9
click at [216, 35] on div at bounding box center [287, 36] width 175 height 10
click at [208, 33] on button "close" at bounding box center [212, 36] width 10 height 10
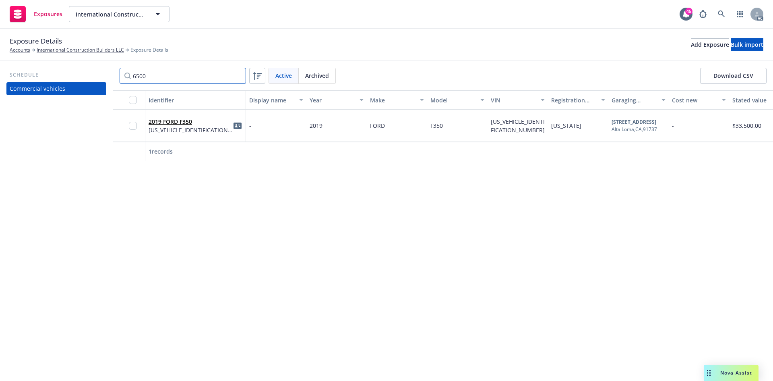
drag, startPoint x: 157, startPoint y: 76, endPoint x: 108, endPoint y: 75, distance: 49.5
click at [108, 75] on div "Schedule Commercial vehicles 6500 Active Archived Download CSV Identifier Displ…" at bounding box center [386, 220] width 773 height 319
type input "5007"
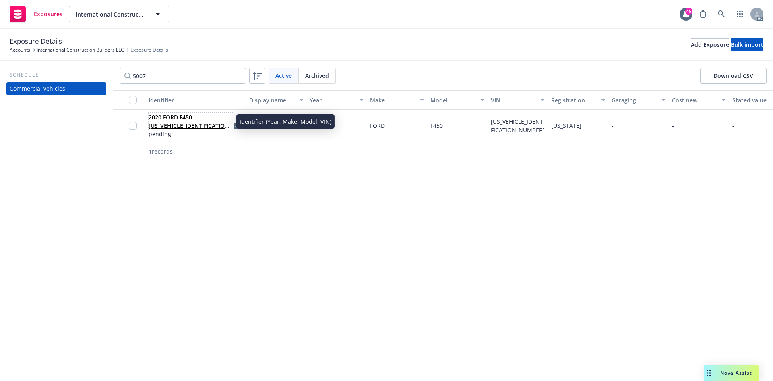
click at [163, 121] on span "2020 FORD F450 1FDUF4GN2LDA05007" at bounding box center [191, 121] width 84 height 17
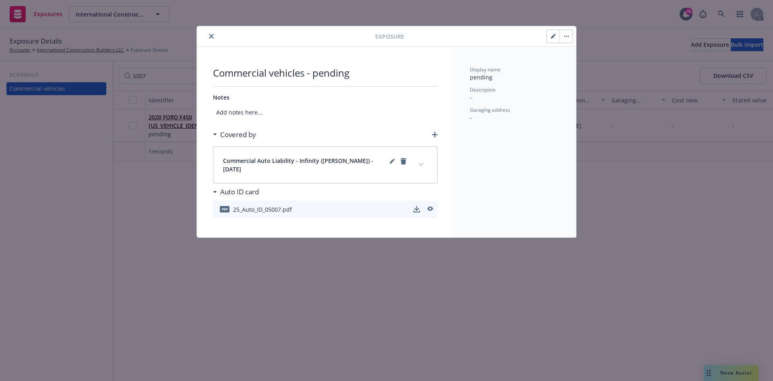
click at [554, 39] on button "button" at bounding box center [553, 36] width 13 height 13
select select "CA"
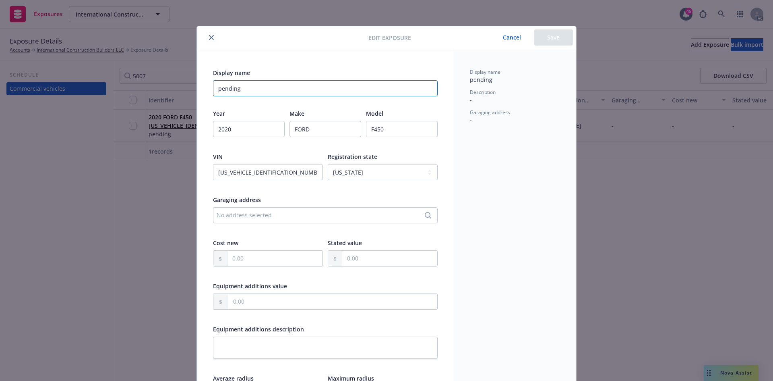
drag, startPoint x: 266, startPoint y: 85, endPoint x: 162, endPoint y: 87, distance: 104.4
click at [162, 87] on div "Edit exposure Cancel Save Display name pending Year 2020 Make FORD Model F450 V…" at bounding box center [386, 190] width 773 height 381
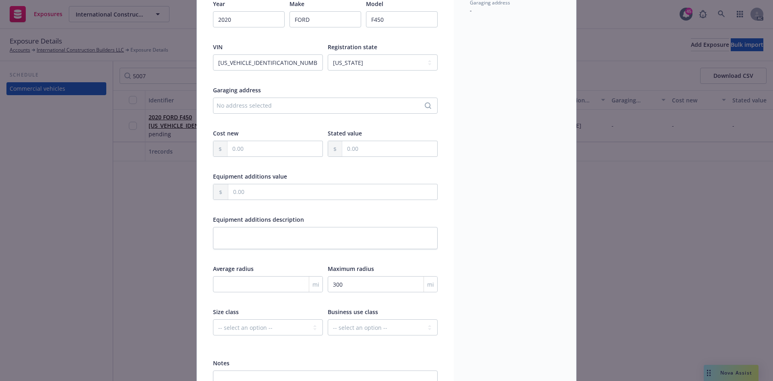
scroll to position [121, 0]
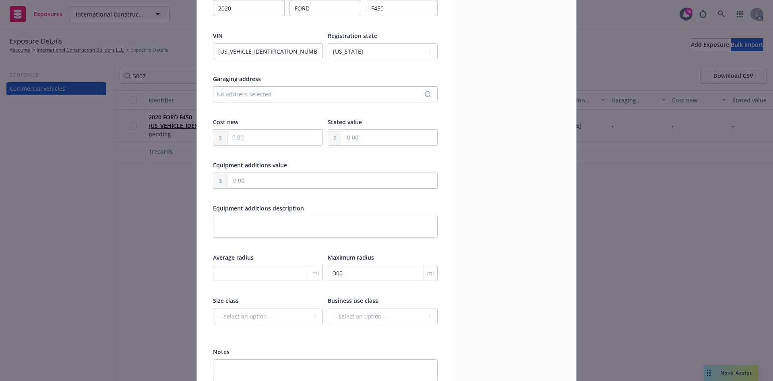
click at [252, 97] on div "No address selected" at bounding box center [321, 94] width 209 height 8
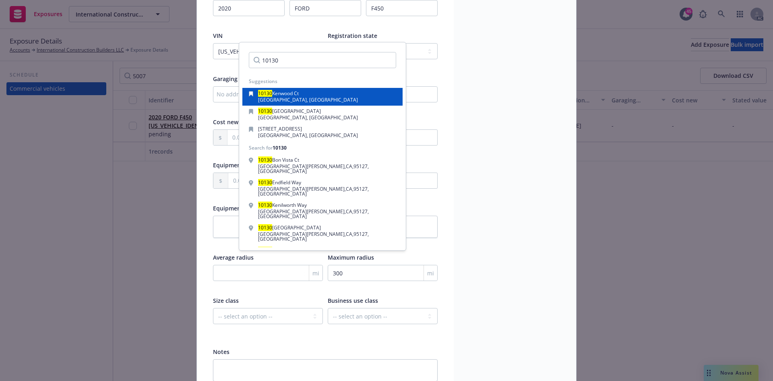
type input "10130"
click at [279, 96] on span "Kenwood Ct" at bounding box center [285, 93] width 27 height 7
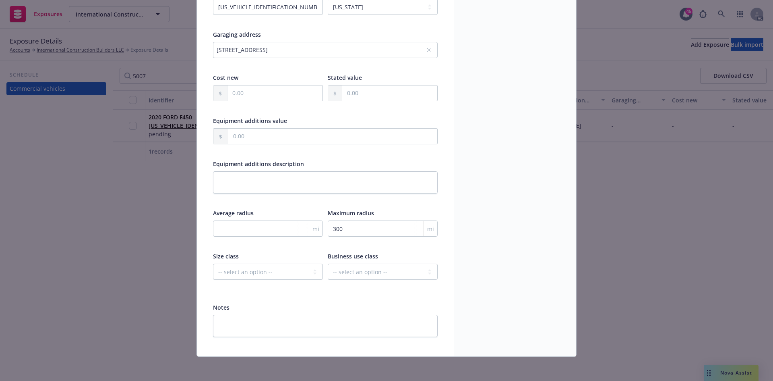
scroll to position [167, 0]
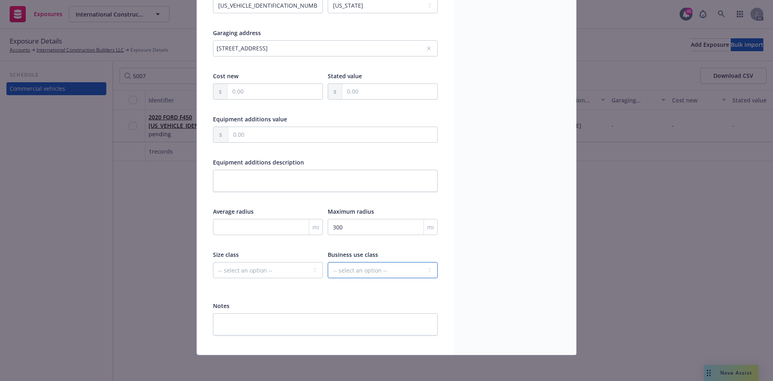
click at [358, 269] on select "-- select an option -- Service Retail Commercial" at bounding box center [383, 270] width 110 height 16
select select "COMMERCIAL"
click at [328, 262] on select "-- select an option -- Service Retail Commercial" at bounding box center [383, 270] width 110 height 16
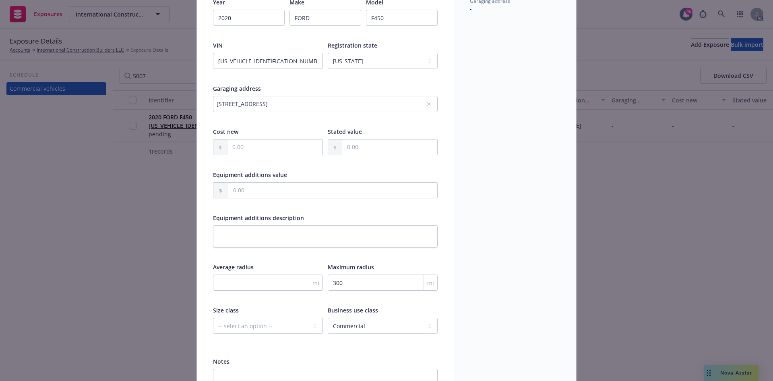
scroll to position [86, 0]
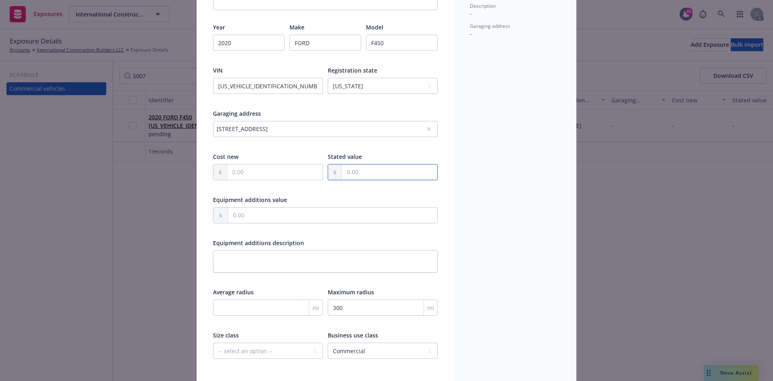
click at [371, 177] on input "text" at bounding box center [389, 171] width 95 height 15
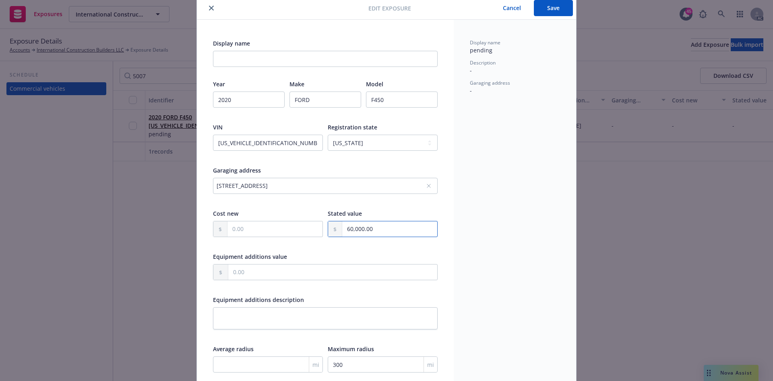
scroll to position [0, 0]
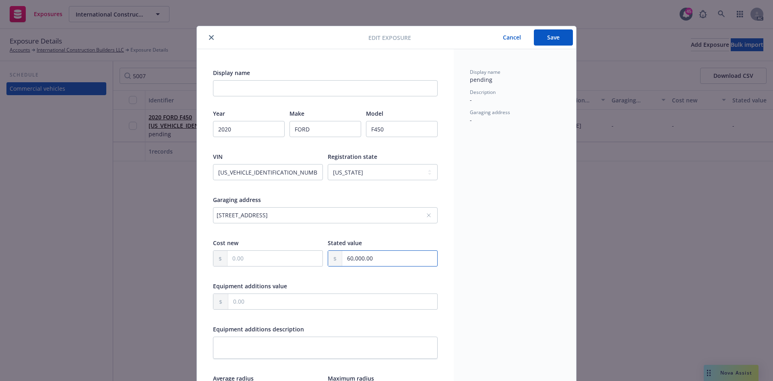
type input "60,000.00"
click at [549, 39] on button "Save" at bounding box center [553, 37] width 39 height 16
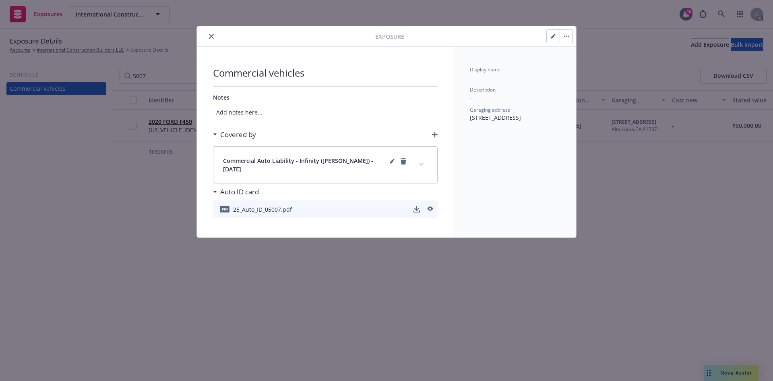
click at [421, 163] on icon "expand content" at bounding box center [421, 164] width 5 height 3
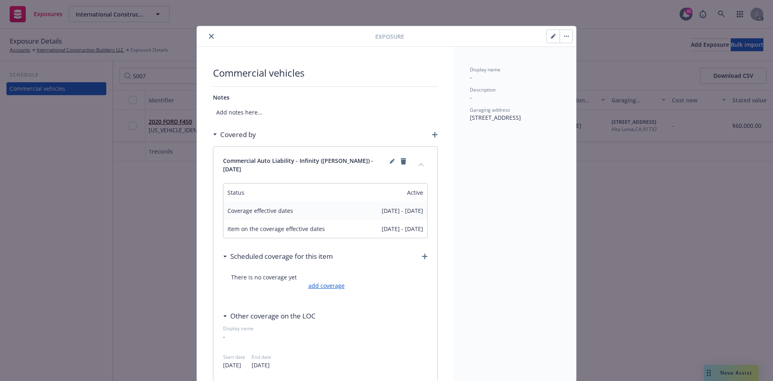
click at [329, 282] on link "add coverage" at bounding box center [326, 285] width 38 height 8
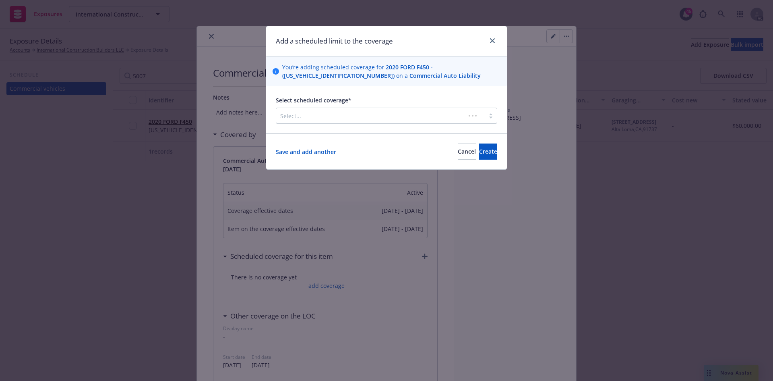
click at [328, 118] on div at bounding box center [370, 116] width 181 height 10
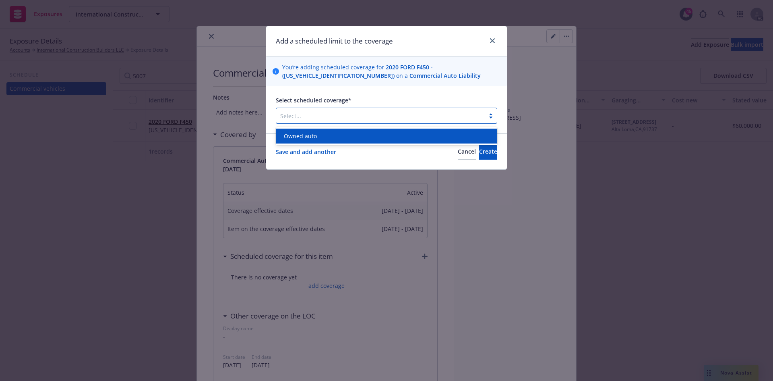
type input "6"
click at [307, 137] on span "Owned auto" at bounding box center [300, 136] width 33 height 8
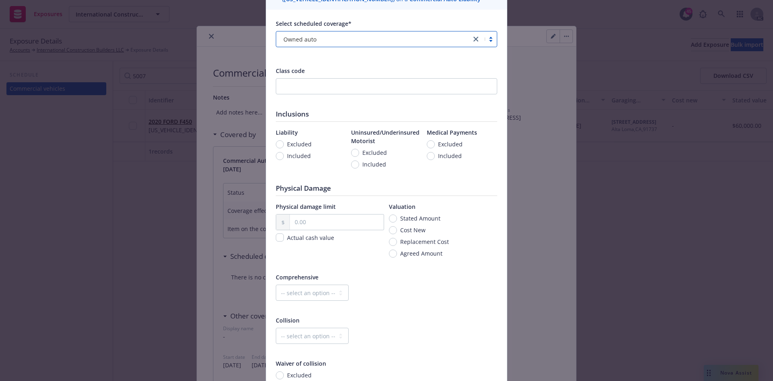
scroll to position [169, 0]
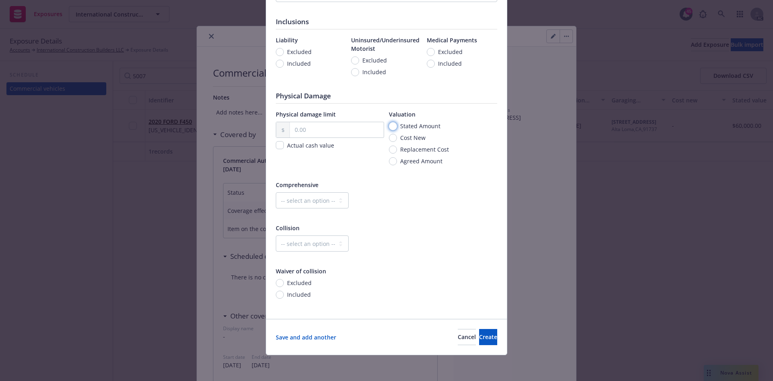
click at [391, 126] on input "Stated Amount" at bounding box center [393, 126] width 8 height 8
radio input "true"
click at [330, 129] on input "text" at bounding box center [337, 129] width 94 height 15
type input "60,000.00"
click at [427, 225] on div "Collision" at bounding box center [387, 228] width 222 height 8
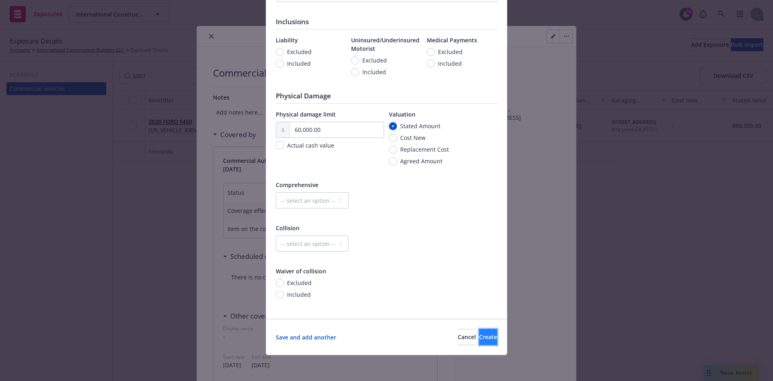
click at [479, 336] on span "Create" at bounding box center [488, 337] width 18 height 8
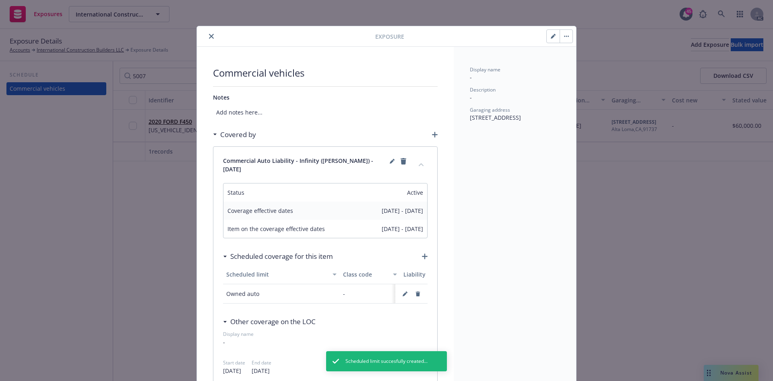
click at [211, 35] on button "close" at bounding box center [212, 36] width 10 height 10
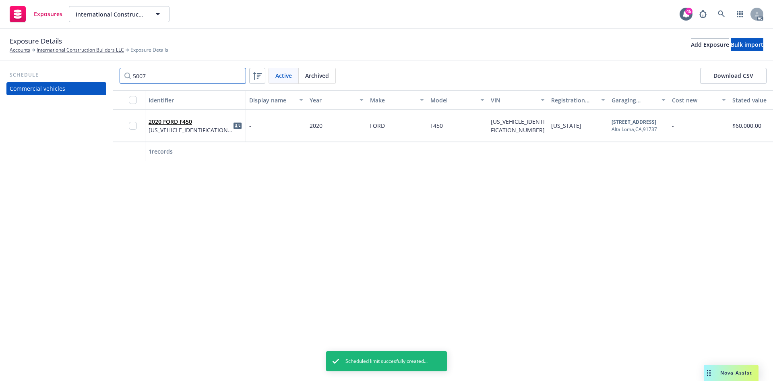
drag, startPoint x: 169, startPoint y: 75, endPoint x: 131, endPoint y: 79, distance: 38.5
click at [131, 79] on input "5007" at bounding box center [183, 76] width 126 height 16
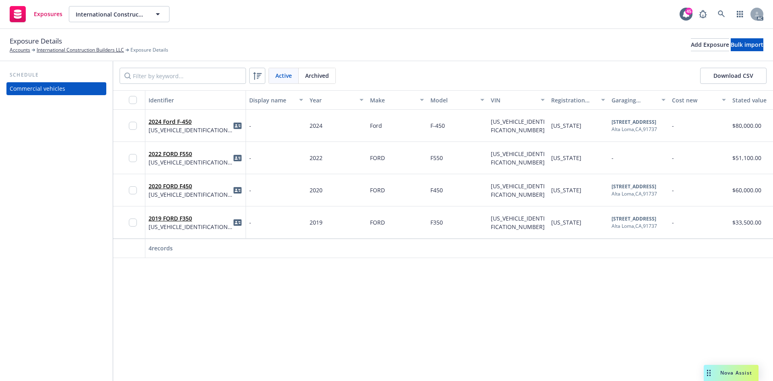
click at [177, 308] on div "Identifier Display name Year Make Model VIN Registration state Garaging address…" at bounding box center [443, 235] width 660 height 290
click at [691, 40] on div "Add Exposure" at bounding box center [710, 45] width 38 height 12
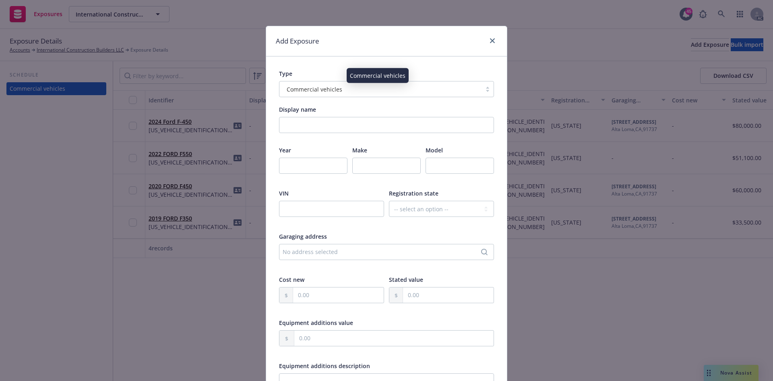
click at [338, 89] on div "Commercial vehicles" at bounding box center [381, 89] width 194 height 8
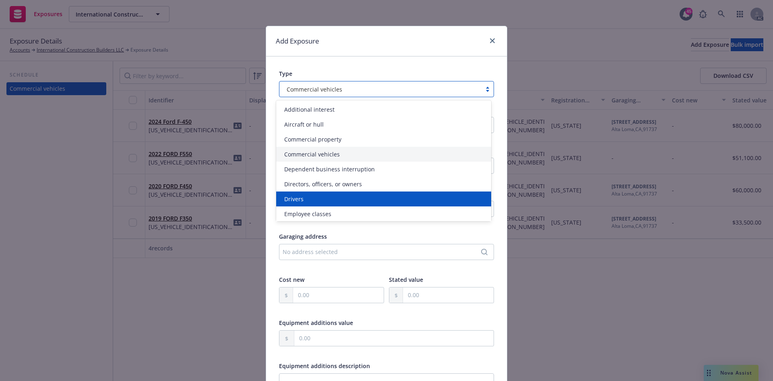
click at [311, 203] on div "Drivers" at bounding box center [383, 198] width 215 height 15
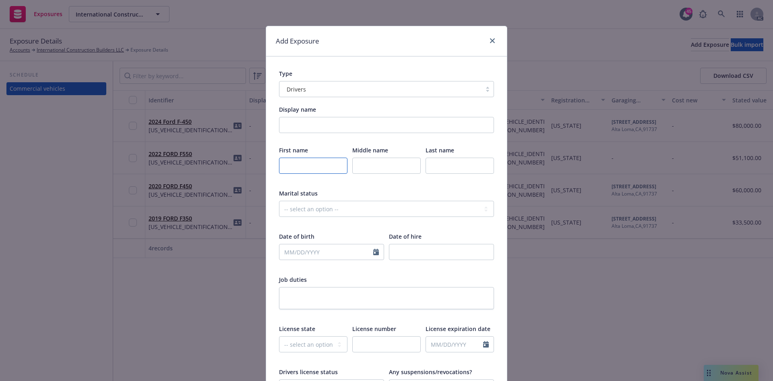
click at [300, 165] on input "text" at bounding box center [313, 165] width 68 height 16
paste input "Manuel Torres"
drag, startPoint x: 303, startPoint y: 165, endPoint x: 324, endPoint y: 166, distance: 20.9
click at [324, 166] on input "Manuel Torres" at bounding box center [313, 165] width 68 height 16
type input "Manuel"
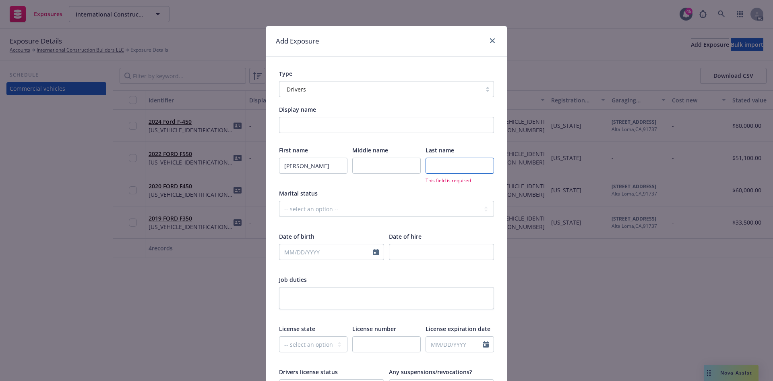
click at [452, 167] on input "text" at bounding box center [460, 165] width 68 height 16
paste input "Torres"
type input "Torres"
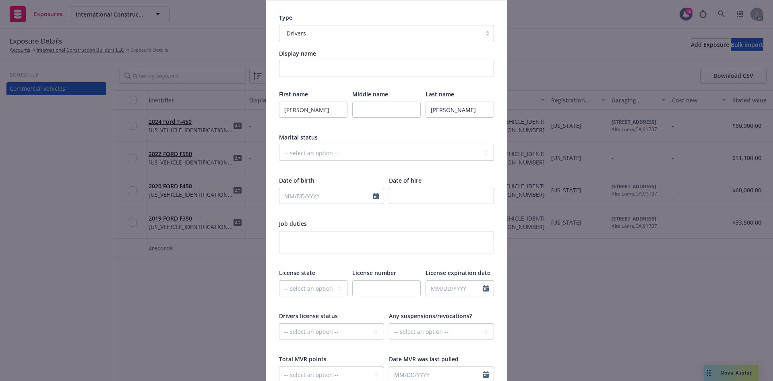
scroll to position [81, 0]
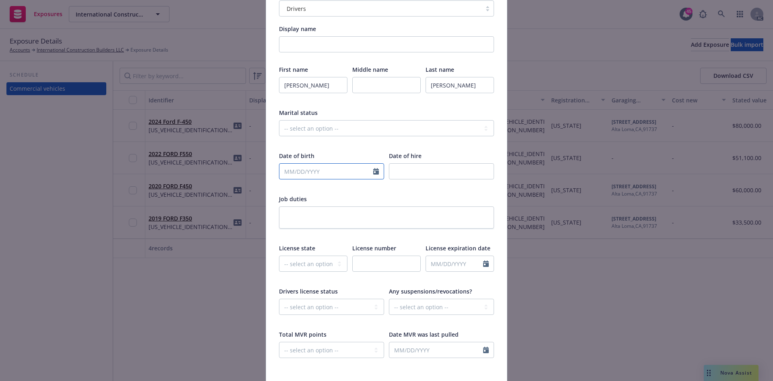
click at [307, 168] on input "text" at bounding box center [327, 171] width 94 height 15
select select "9"
type input "05/10/1983"
click at [322, 149] on div "First name Manuel Middle name Last name Torres Marital status -- select an opti…" at bounding box center [386, 216] width 215 height 303
click at [374, 266] on input "text" at bounding box center [386, 263] width 68 height 16
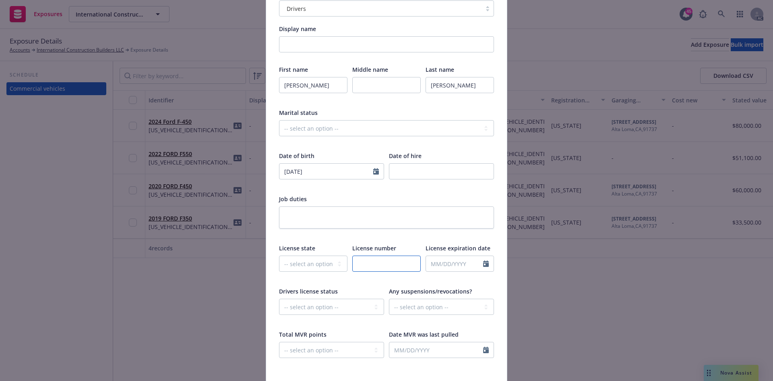
paste input "Y9252157"
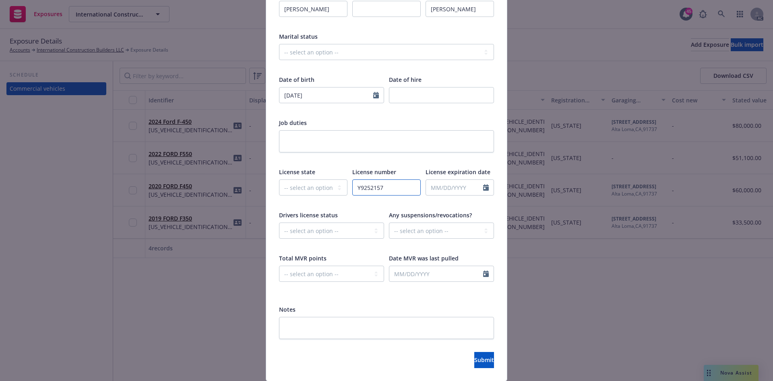
scroll to position [161, 0]
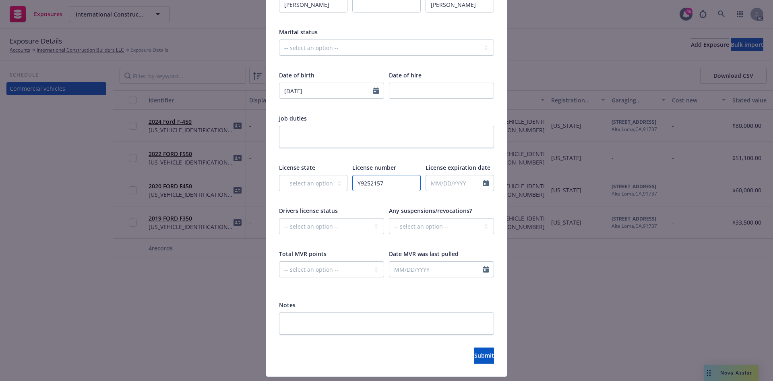
type input "Y9252157"
click at [321, 224] on select "-- select an option -- Cancelled Denied Disqualified Expired Invalid Limited No…" at bounding box center [331, 226] width 105 height 16
click at [228, 314] on div "Add Exposure Type Drivers Display name First name Manuel Middle name Last name …" at bounding box center [386, 190] width 773 height 381
click at [428, 268] on input "text" at bounding box center [436, 268] width 94 height 15
select select "9"
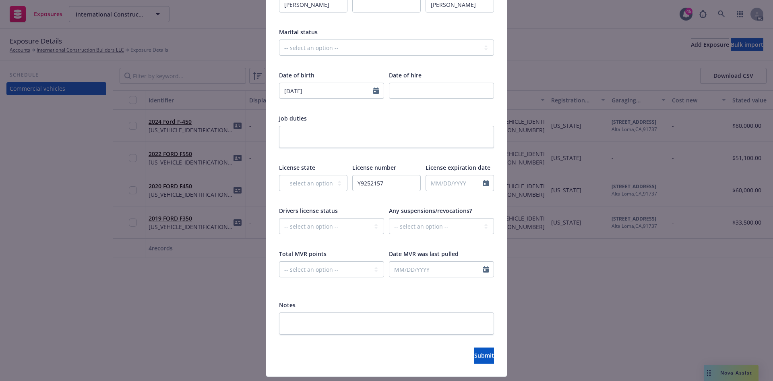
click at [373, 299] on div "Display name First name Manuel Middle name Last name Torres Marital status -- s…" at bounding box center [386, 139] width 215 height 390
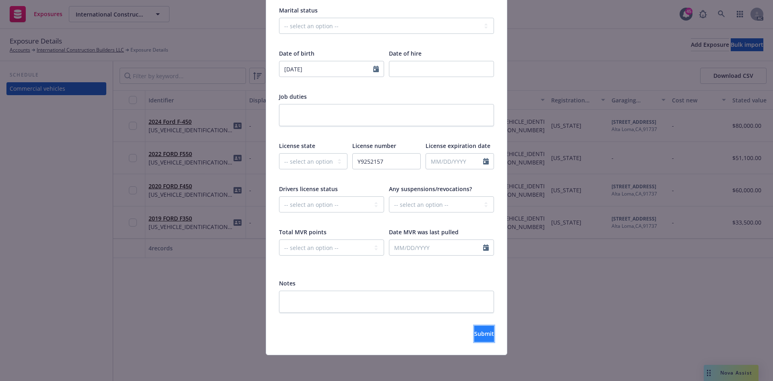
click at [474, 338] on button "Submit" at bounding box center [484, 333] width 20 height 16
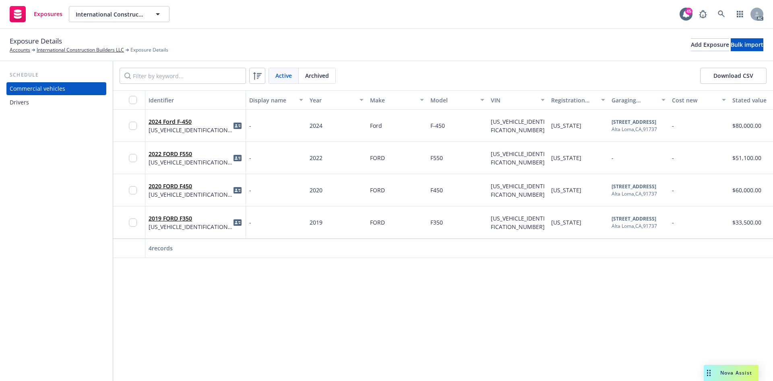
click at [53, 106] on div "Drivers" at bounding box center [56, 102] width 93 height 13
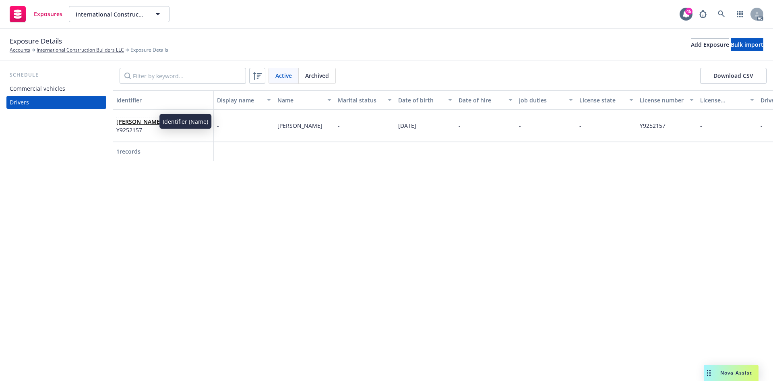
click at [150, 121] on link "Manuel Torres" at bounding box center [139, 122] width 46 height 8
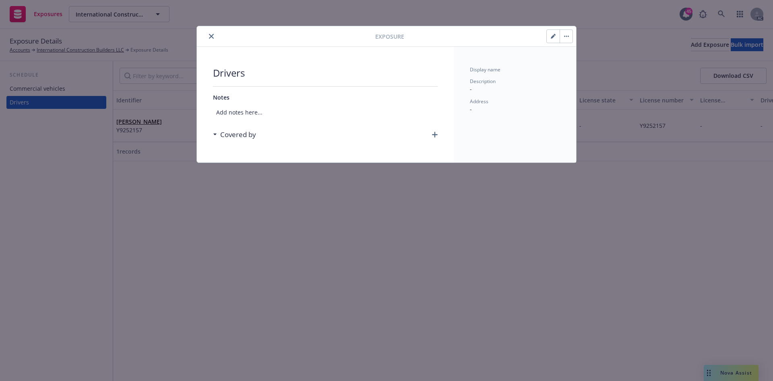
click at [433, 133] on icon "button" at bounding box center [435, 135] width 6 height 6
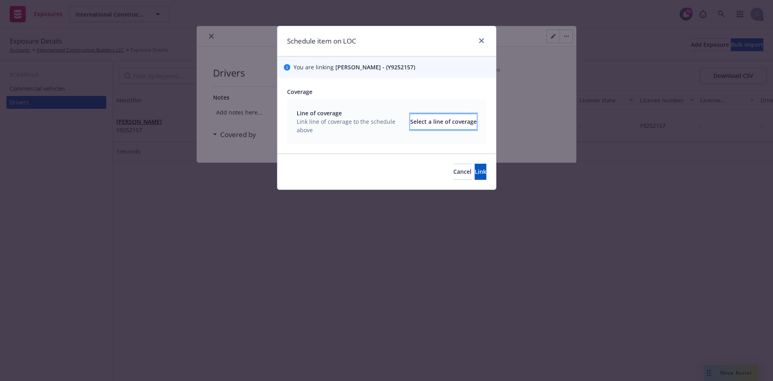
click at [417, 118] on div "Select a line of coverage" at bounding box center [443, 121] width 66 height 15
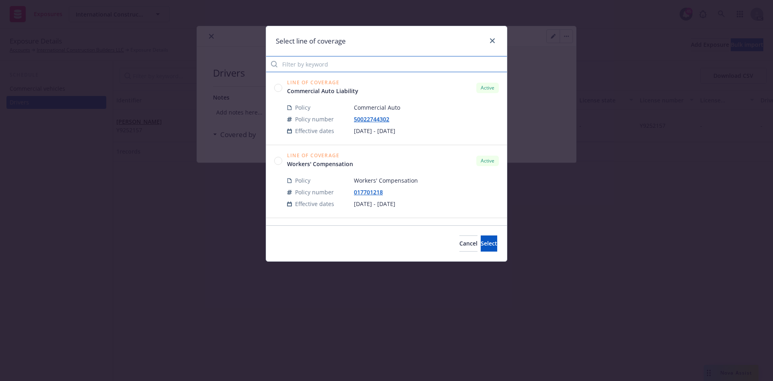
click at [375, 68] on input "Filter by keyword" at bounding box center [386, 64] width 241 height 16
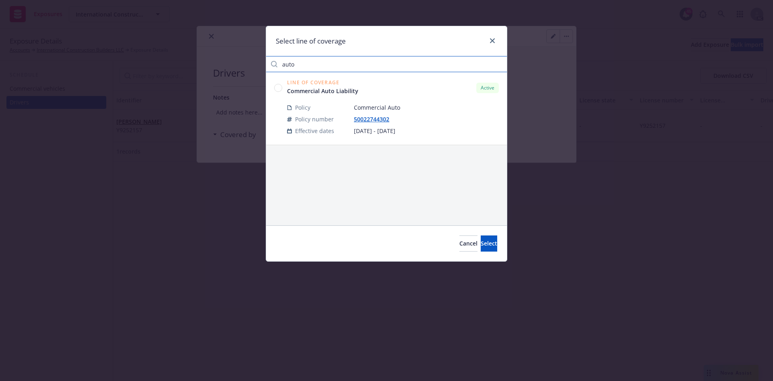
type input "auto"
click at [278, 87] on circle at bounding box center [279, 88] width 8 height 8
click at [481, 239] on button "Select" at bounding box center [489, 243] width 17 height 16
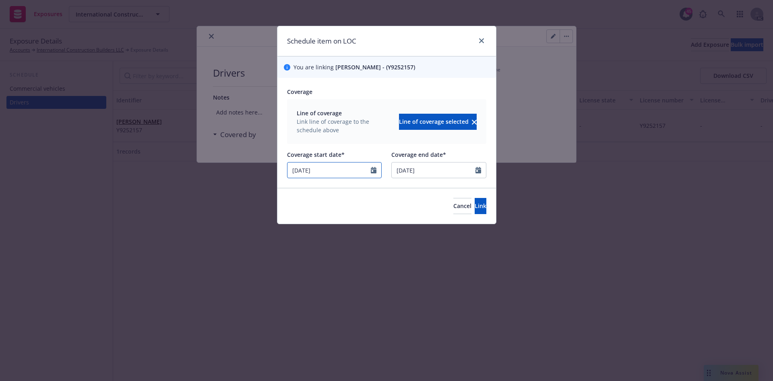
click at [336, 170] on input "07/08/2025" at bounding box center [330, 169] width 84 height 15
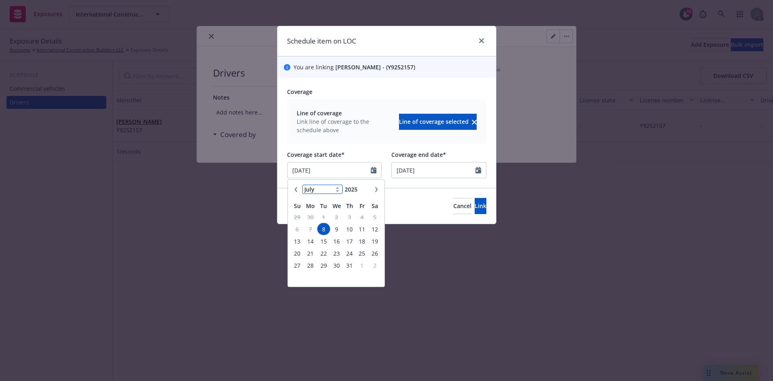
click at [334, 192] on select "January February March April May June July August September October November De…" at bounding box center [322, 188] width 40 height 9
select select "9"
click at [302, 184] on select "January February March April May June July August September October November De…" at bounding box center [322, 188] width 40 height 9
click at [326, 232] on span "9" at bounding box center [323, 229] width 11 height 10
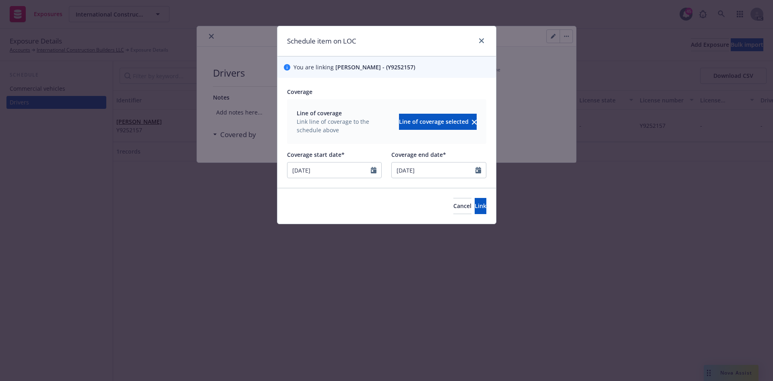
type input "09/09/2025"
click at [475, 204] on span "Link" at bounding box center [481, 206] width 12 height 8
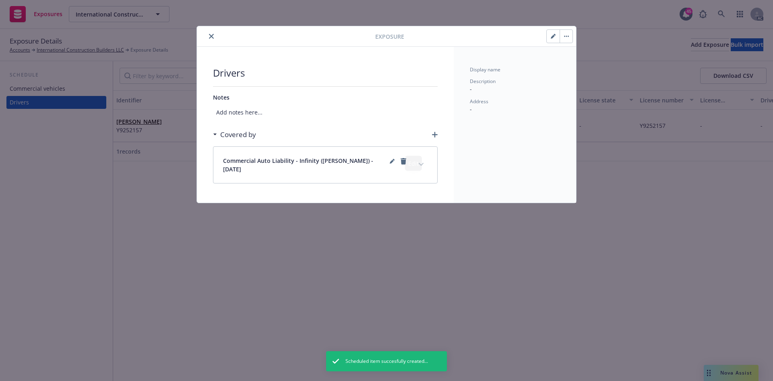
click at [422, 163] on icon "expand content" at bounding box center [421, 164] width 5 height 3
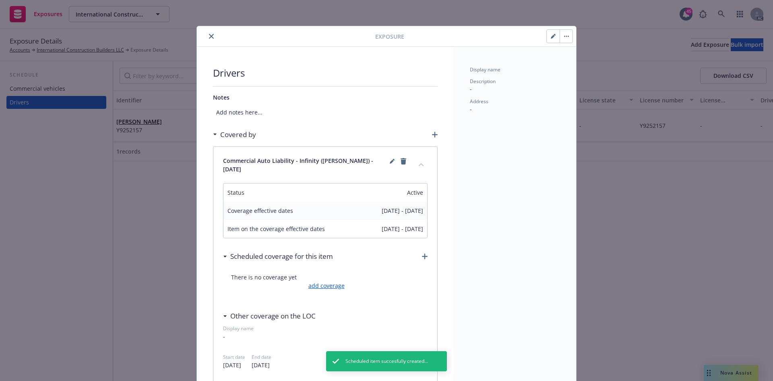
click at [336, 283] on link "add coverage" at bounding box center [326, 285] width 38 height 8
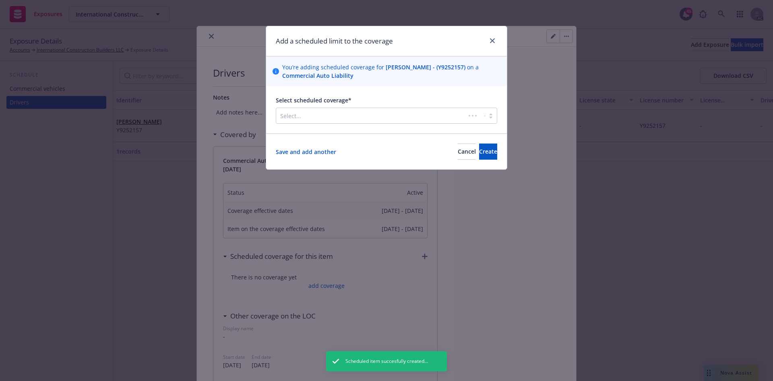
click at [342, 115] on div at bounding box center [370, 116] width 181 height 10
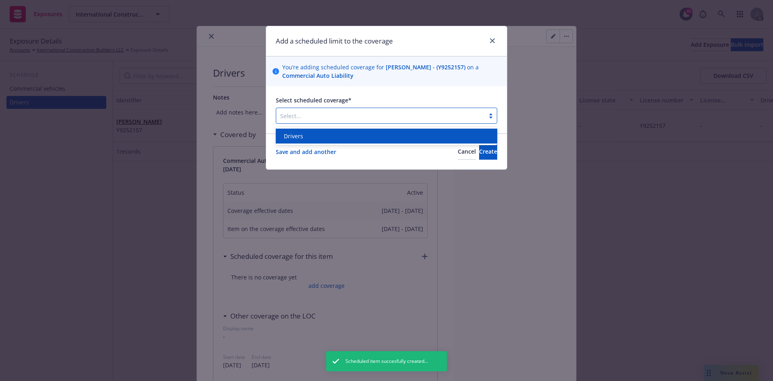
click at [329, 134] on div "Drivers" at bounding box center [387, 136] width 212 height 8
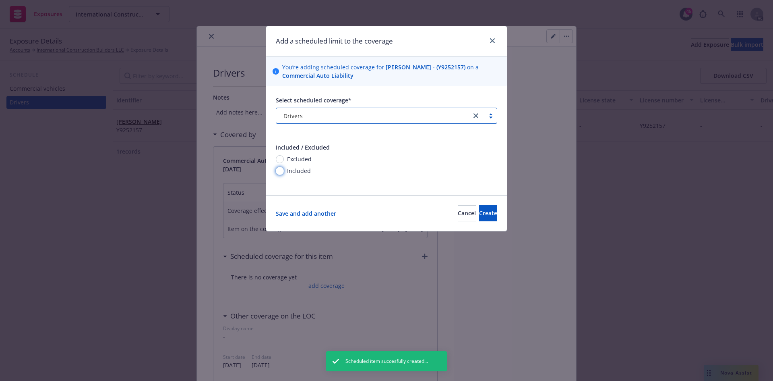
click at [281, 170] on input "Included" at bounding box center [280, 171] width 8 height 8
radio input "true"
click at [479, 211] on span "Create" at bounding box center [488, 213] width 18 height 8
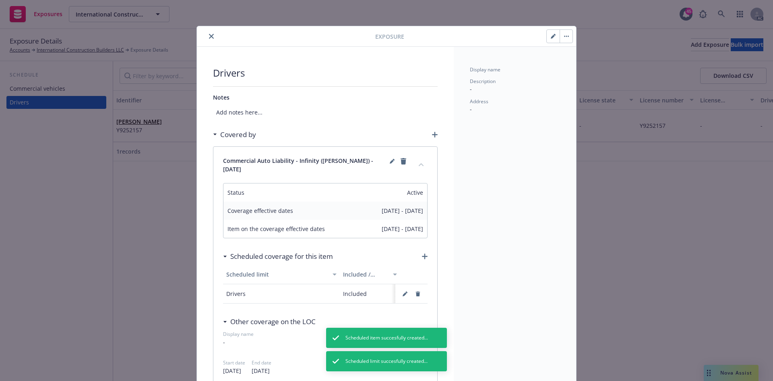
click at [207, 35] on button "close" at bounding box center [212, 36] width 10 height 10
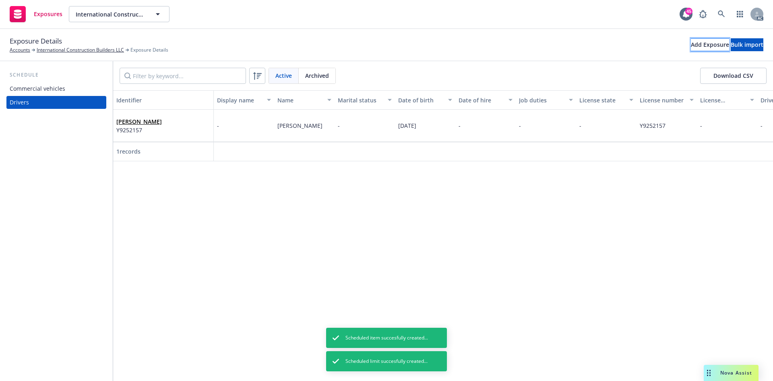
click at [691, 42] on button "Add Exposure" at bounding box center [710, 44] width 38 height 13
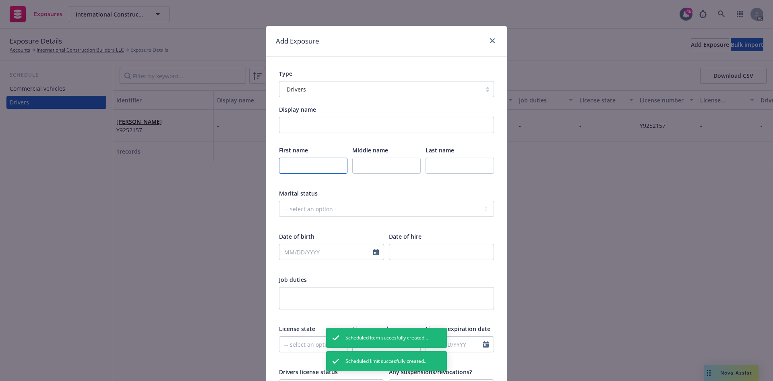
click at [304, 163] on input "text" at bounding box center [313, 165] width 68 height 16
paste input "Eduardo Torres Diaz"
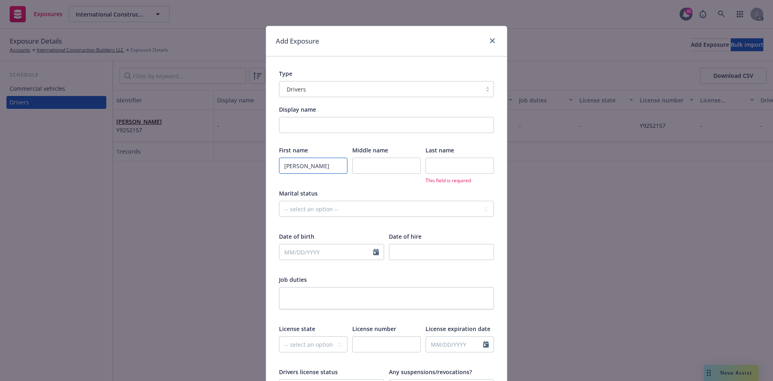
drag, startPoint x: 305, startPoint y: 164, endPoint x: 321, endPoint y: 165, distance: 16.1
click at [321, 165] on input "Eduardo Torres Diaz" at bounding box center [313, 165] width 68 height 16
type input "Eduardo Diaz"
click at [358, 166] on input "text" at bounding box center [386, 165] width 68 height 16
paste input "Torres"
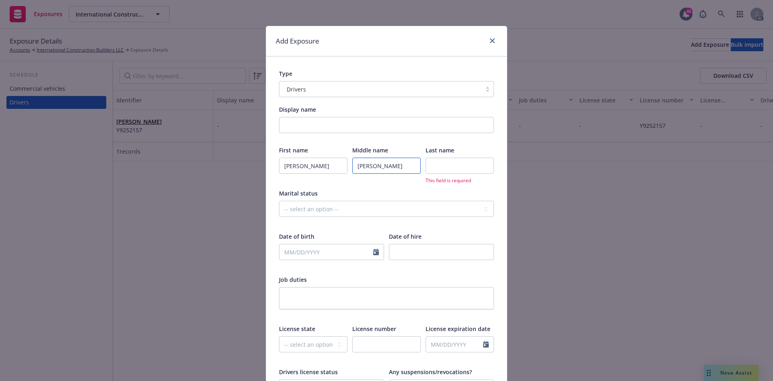
type input "Torres"
drag, startPoint x: 305, startPoint y: 167, endPoint x: 325, endPoint y: 169, distance: 20.2
click at [325, 169] on input "Eduardo Diaz" at bounding box center [313, 165] width 68 height 16
type input "Eduardo"
click at [433, 166] on input "text" at bounding box center [460, 165] width 68 height 16
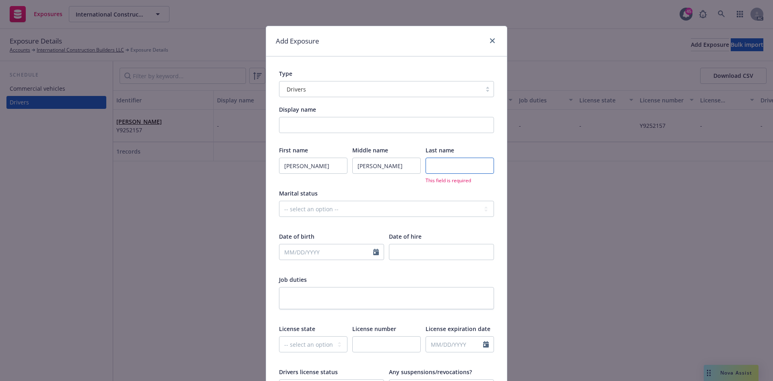
paste input "Diaz"
type input "Diaz"
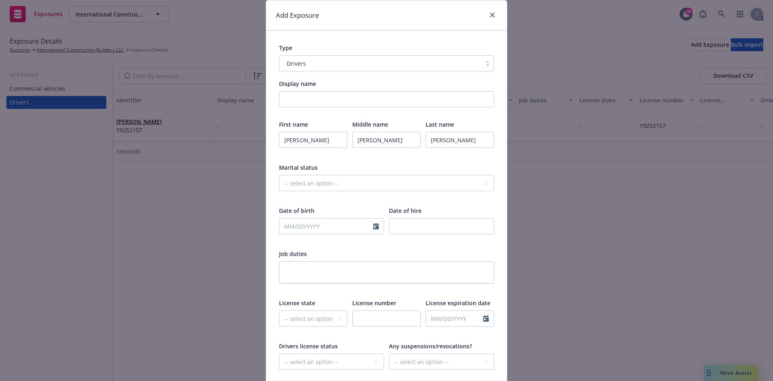
scroll to position [40, 0]
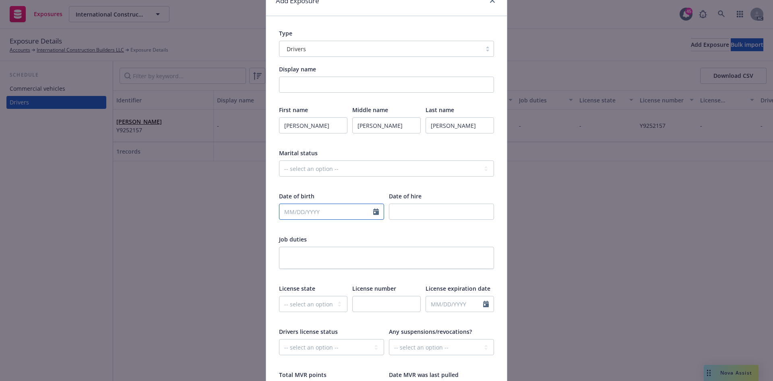
click at [314, 209] on input "text" at bounding box center [327, 211] width 94 height 15
select select "9"
type input "10/09/1985"
click at [193, 248] on div "Add Exposure Type Drivers Display name First name Eduardo Middle name Torres La…" at bounding box center [386, 190] width 773 height 381
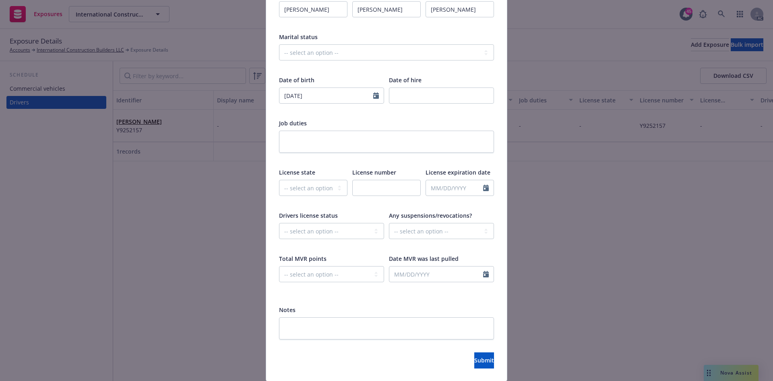
scroll to position [161, 0]
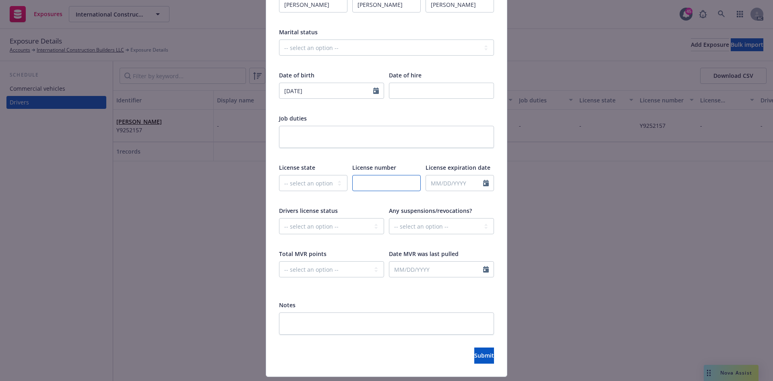
click at [367, 183] on input "text" at bounding box center [386, 183] width 68 height 16
paste input "F4997385"
type input "F4997385"
click at [474, 358] on span "Submit" at bounding box center [484, 355] width 20 height 8
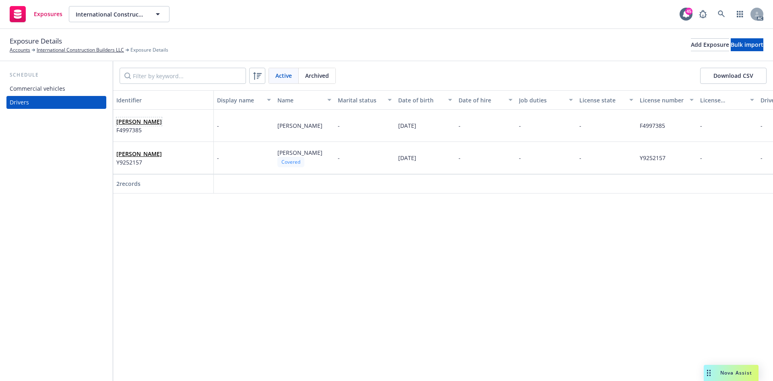
click at [143, 123] on link "Eduardo Torres Diaz" at bounding box center [139, 122] width 46 height 8
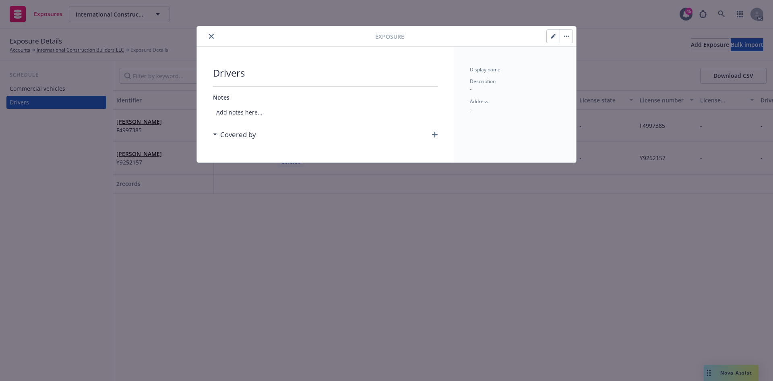
click at [434, 135] on icon "button" at bounding box center [435, 135] width 6 height 6
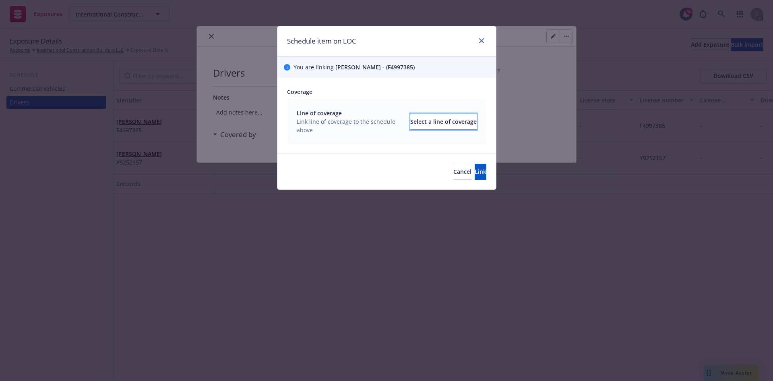
click at [419, 123] on div "Select a line of coverage" at bounding box center [443, 121] width 66 height 15
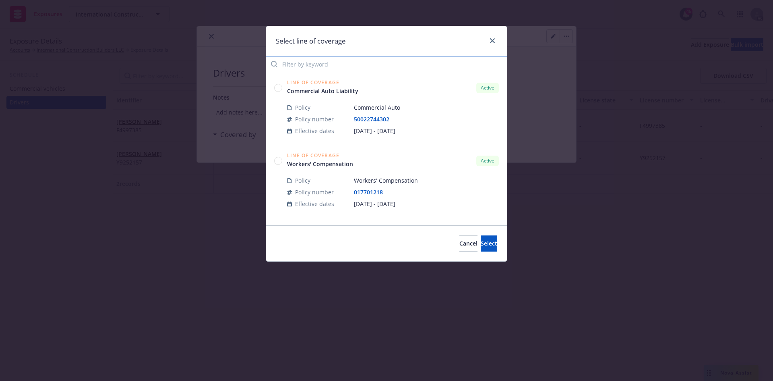
click at [365, 63] on input "Filter by keyword" at bounding box center [386, 64] width 241 height 16
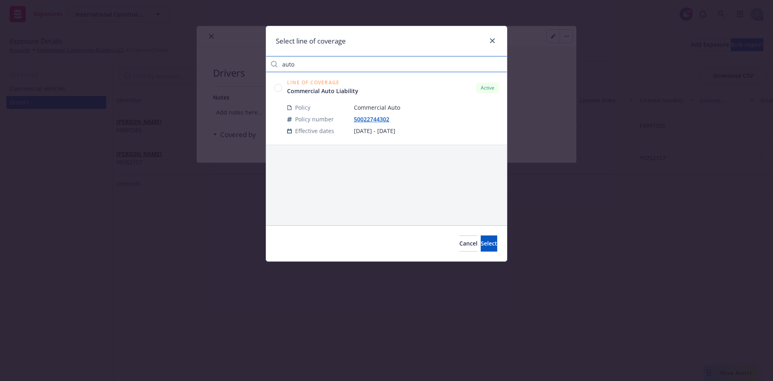
type input "auto"
click at [276, 88] on circle at bounding box center [279, 88] width 8 height 8
click at [481, 240] on span "Select" at bounding box center [489, 243] width 17 height 8
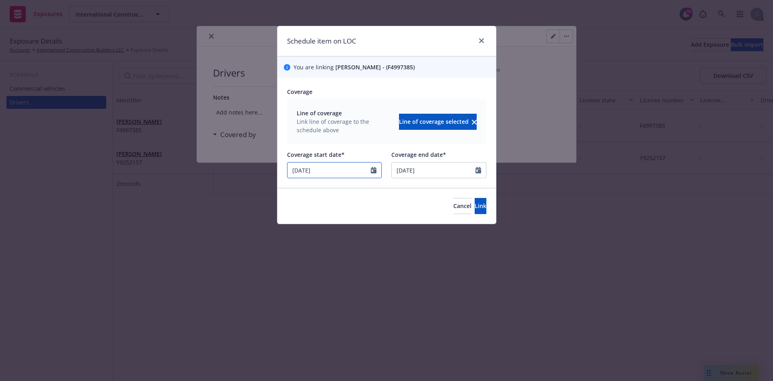
click at [340, 170] on input "07/08/2025" at bounding box center [330, 169] width 84 height 15
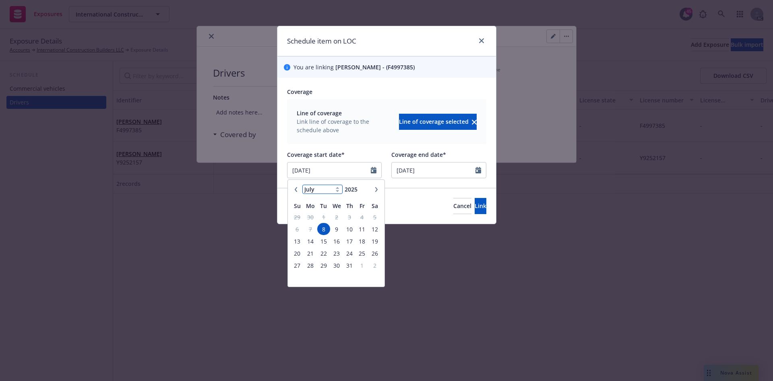
click at [309, 192] on select "January February March April May June July August September October November De…" at bounding box center [322, 188] width 40 height 9
select select "9"
click at [302, 184] on select "January February March April May June July August September October November De…" at bounding box center [322, 188] width 40 height 9
click at [326, 230] on span "9" at bounding box center [323, 229] width 11 height 10
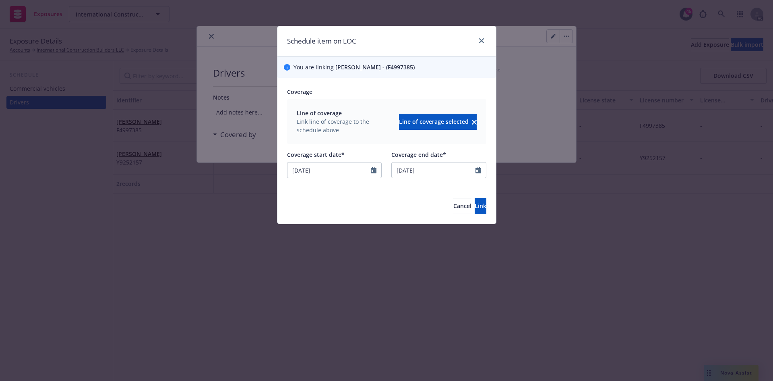
type input "09/09/2025"
click at [475, 206] on span "Link" at bounding box center [481, 206] width 12 height 8
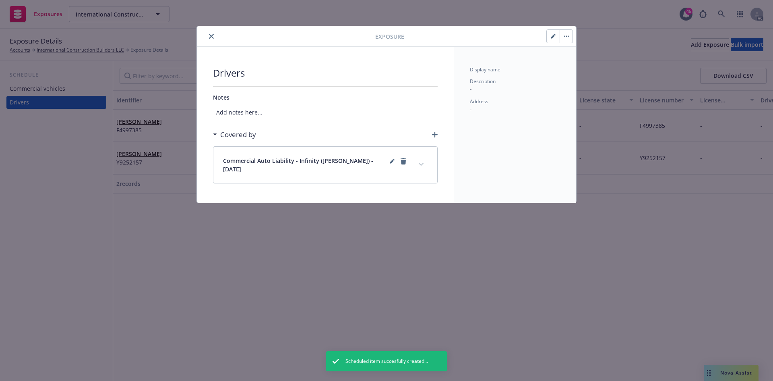
drag, startPoint x: 424, startPoint y: 160, endPoint x: 404, endPoint y: 183, distance: 30.5
click at [424, 160] on button "expand content" at bounding box center [421, 164] width 13 height 13
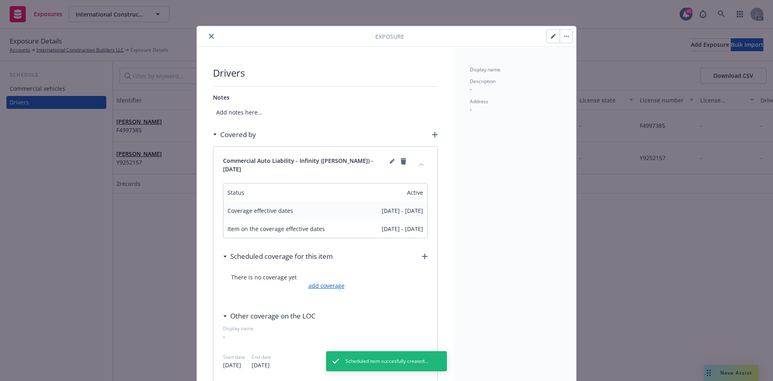
click at [322, 284] on link "add coverage" at bounding box center [326, 285] width 38 height 8
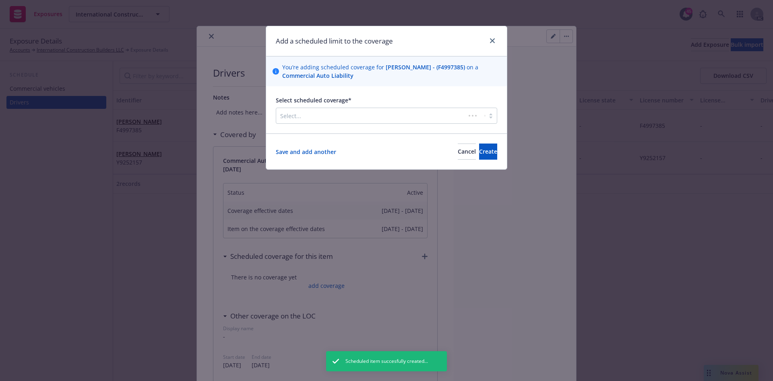
click at [344, 120] on div at bounding box center [370, 116] width 181 height 10
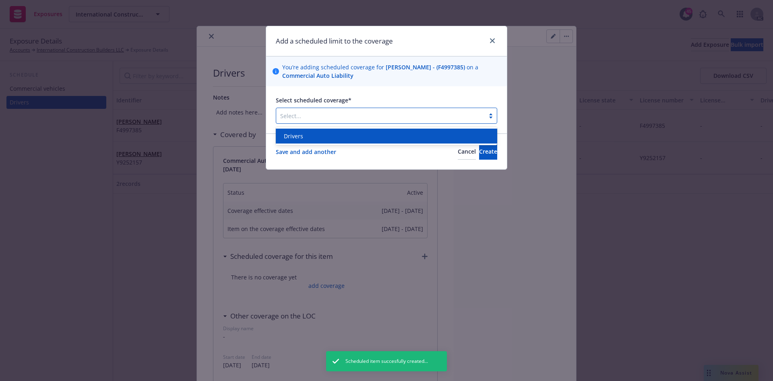
click at [338, 137] on div "Drivers" at bounding box center [387, 136] width 212 height 8
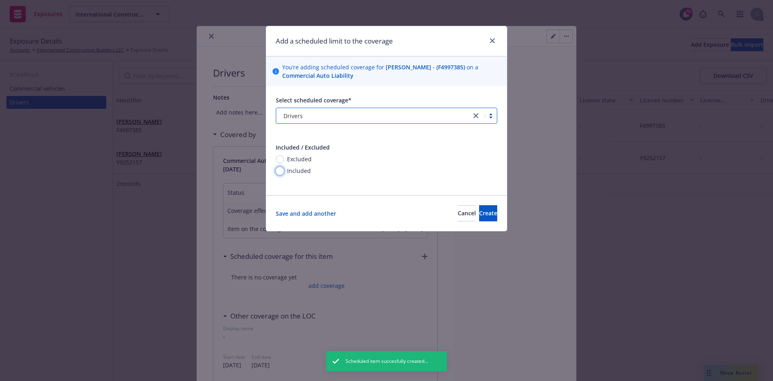
click at [278, 171] on input "Included" at bounding box center [280, 171] width 8 height 8
radio input "true"
click at [479, 213] on span "Create" at bounding box center [488, 213] width 18 height 8
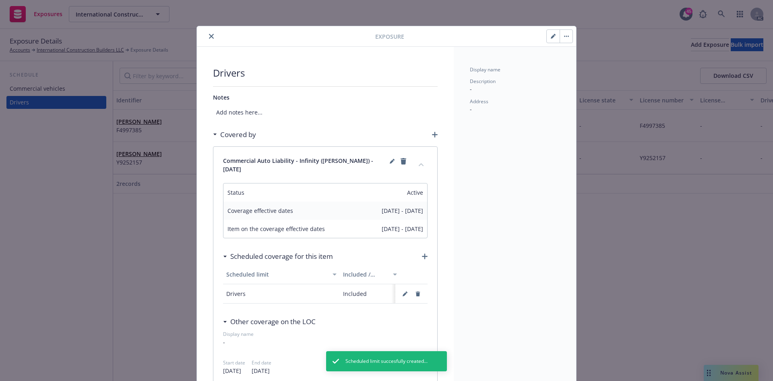
click at [207, 34] on button "close" at bounding box center [212, 36] width 10 height 10
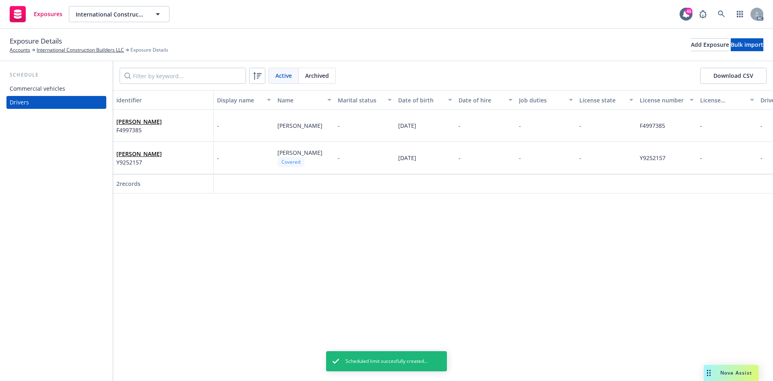
click at [228, 245] on div "Identifier Display name Name Marital status Date of birth Date of hire Job duti…" at bounding box center [443, 235] width 660 height 290
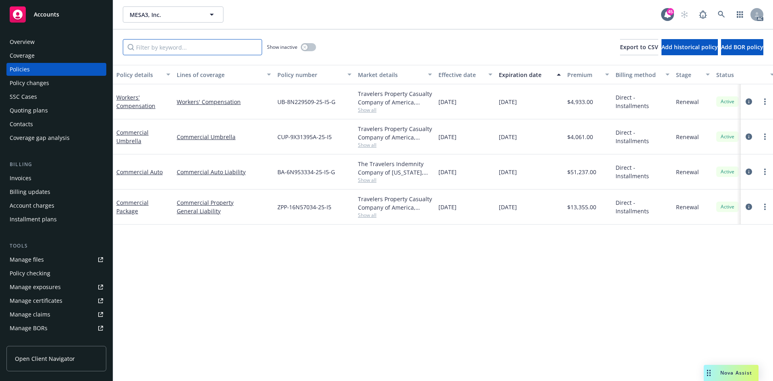
click at [235, 53] on input "Filter by keyword..." at bounding box center [192, 47] width 139 height 16
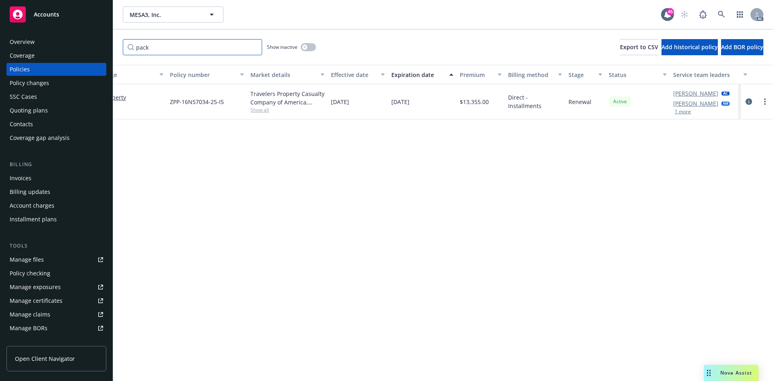
scroll to position [0, 117]
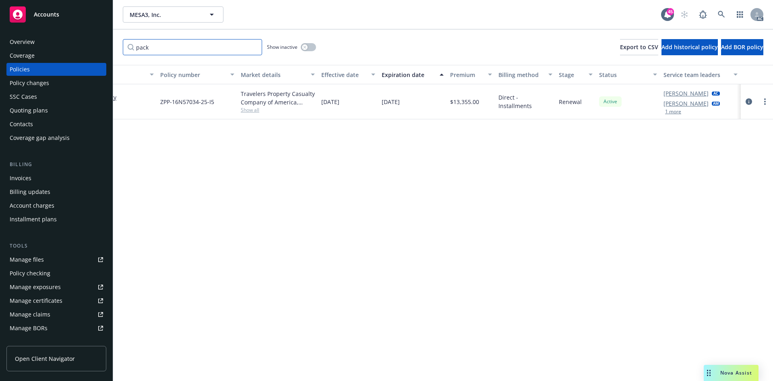
type input "pack"
click at [59, 85] on div "Policy changes" at bounding box center [56, 83] width 93 height 13
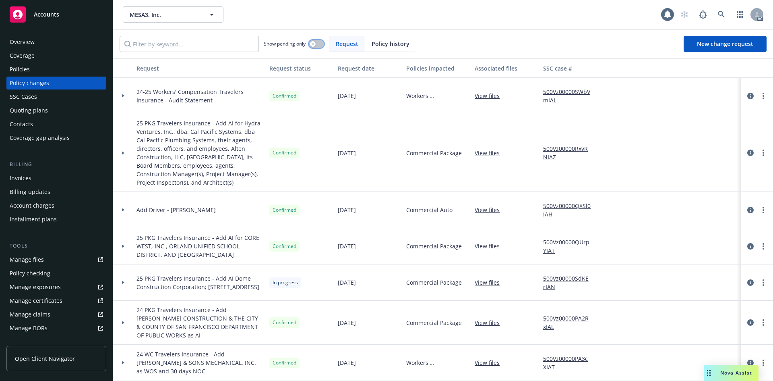
click at [316, 44] on div "button" at bounding box center [313, 44] width 6 height 6
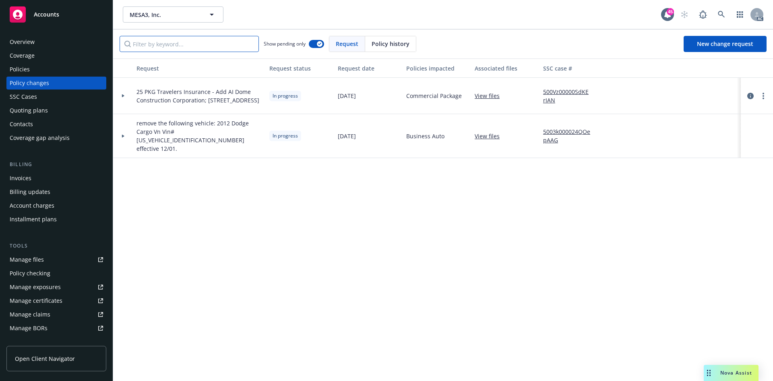
click at [222, 41] on input "Filter by keyword..." at bounding box center [189, 44] width 139 height 16
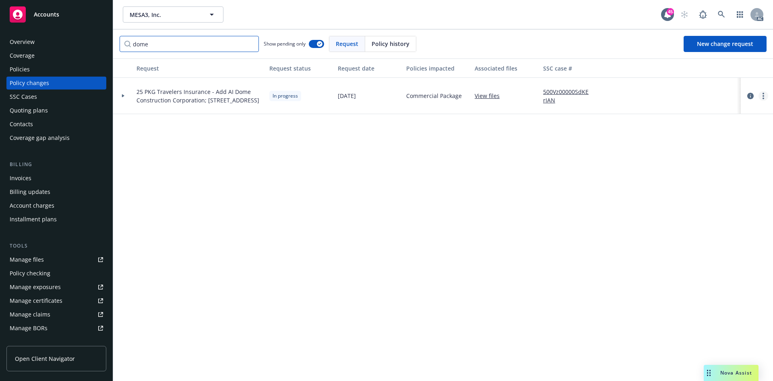
type input "dome"
click at [763, 96] on icon "more" at bounding box center [764, 96] width 2 height 6
click at [699, 111] on link "Copy logging email" at bounding box center [699, 112] width 138 height 16
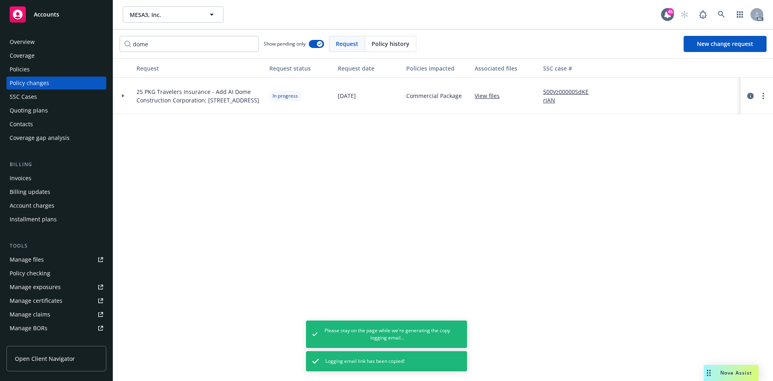
drag, startPoint x: 158, startPoint y: 228, endPoint x: 157, endPoint y: 219, distance: 9.7
click at [158, 228] on div "Request Request status Request date Policies impacted Associated files SSC case…" at bounding box center [443, 219] width 660 height 322
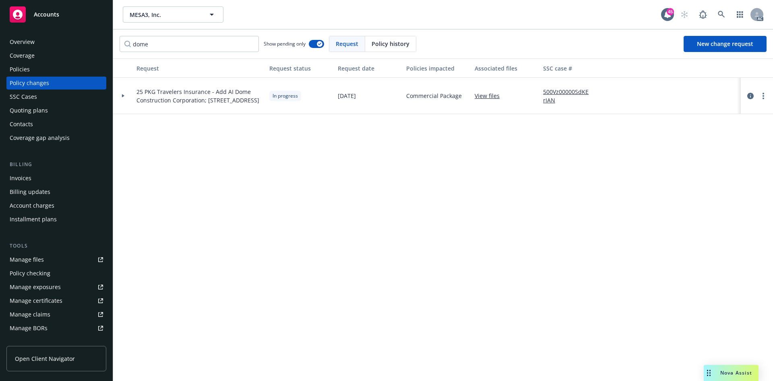
click at [125, 95] on div at bounding box center [123, 95] width 14 height 3
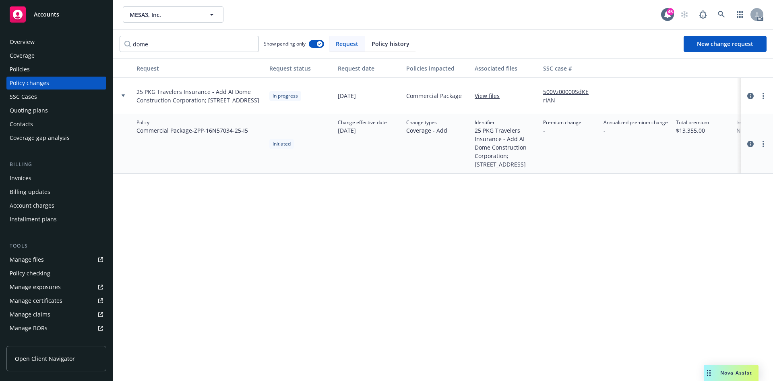
click at [48, 66] on div "Policies" at bounding box center [56, 69] width 93 height 13
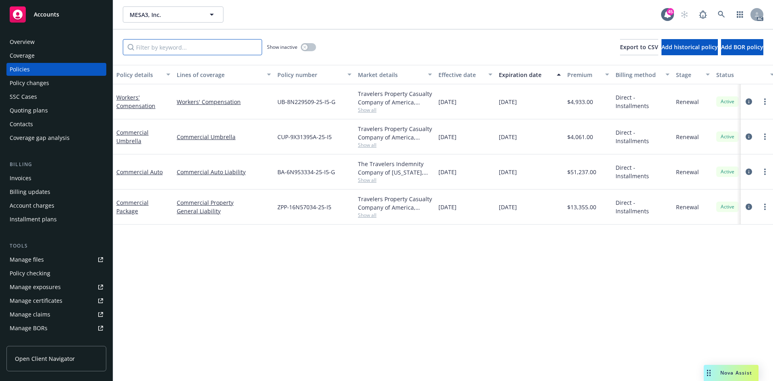
click at [183, 46] on input "Filter by keyword..." at bounding box center [192, 47] width 139 height 16
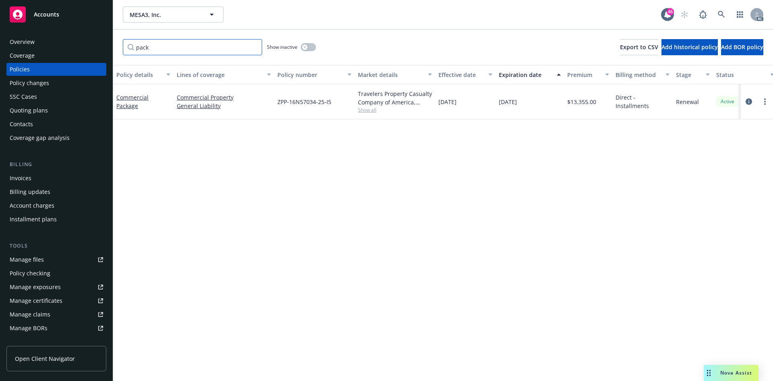
type input "pack"
drag, startPoint x: 274, startPoint y: 108, endPoint x: 337, endPoint y: 108, distance: 62.8
click at [337, 108] on div "Commercial Package Commercial Property General Liability ZPP-16N57034-25-I5 Tra…" at bounding box center [501, 101] width 777 height 35
copy div "ZPP-16N57034-25-I5"
drag, startPoint x: 123, startPoint y: 18, endPoint x: 166, endPoint y: 18, distance: 42.3
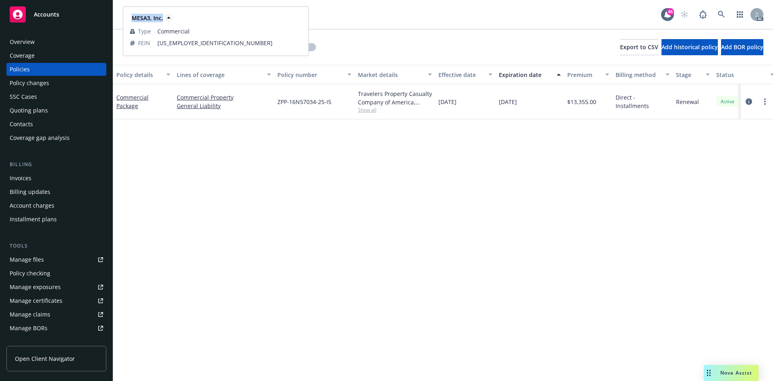
click at [166, 18] on div "MESA3, Inc. Type Commercial FEIN [US_EMPLOYER_IDENTIFICATION_NUMBER]" at bounding box center [215, 31] width 185 height 49
copy span "MESA3, Inc."
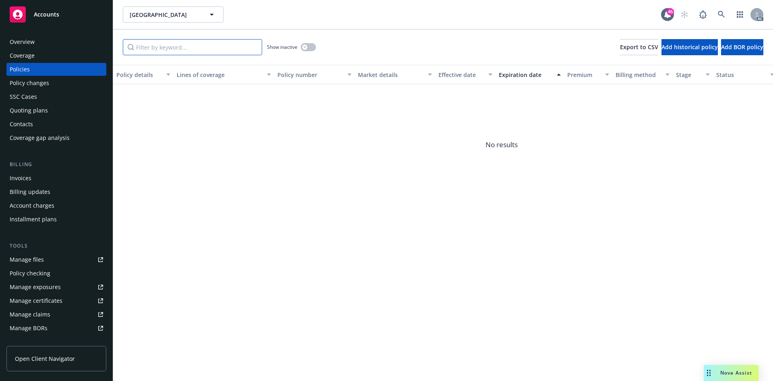
click at [169, 48] on input "Filter by keyword..." at bounding box center [192, 47] width 139 height 16
type input "553"
click at [306, 48] on icon "button" at bounding box center [304, 47] width 3 height 3
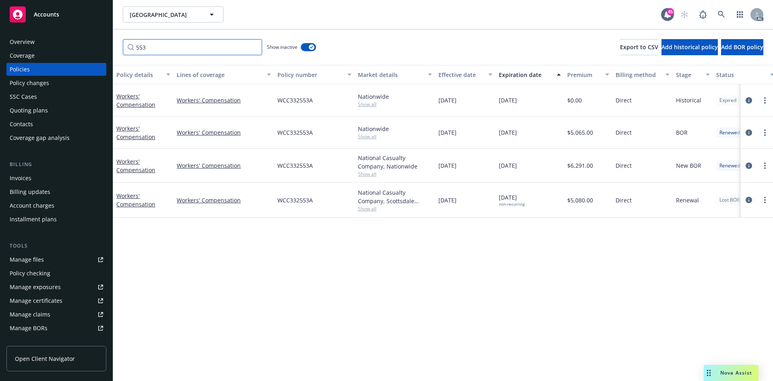
drag, startPoint x: 201, startPoint y: 42, endPoint x: 116, endPoint y: 47, distance: 85.1
click at [116, 47] on div "553 Show inactive Export to CSV Add historical policy Add BOR policy" at bounding box center [443, 46] width 660 height 35
type input "work"
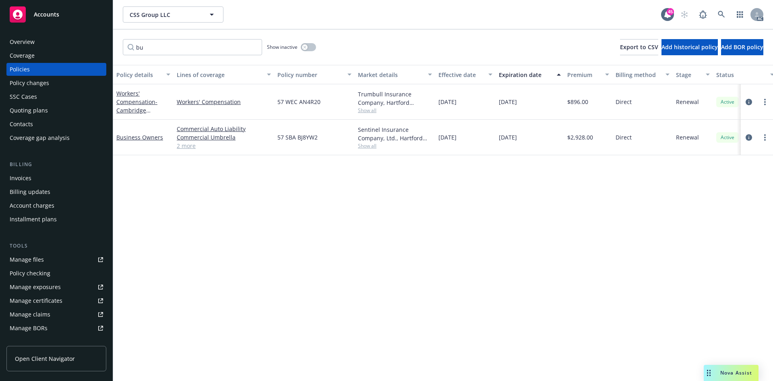
type input "bu"
drag, startPoint x: 276, startPoint y: 140, endPoint x: 321, endPoint y: 140, distance: 44.7
click at [321, 140] on div "57 SBA BJ8YW2" at bounding box center [314, 137] width 81 height 35
copy span "57 SBA BJ8YW2"
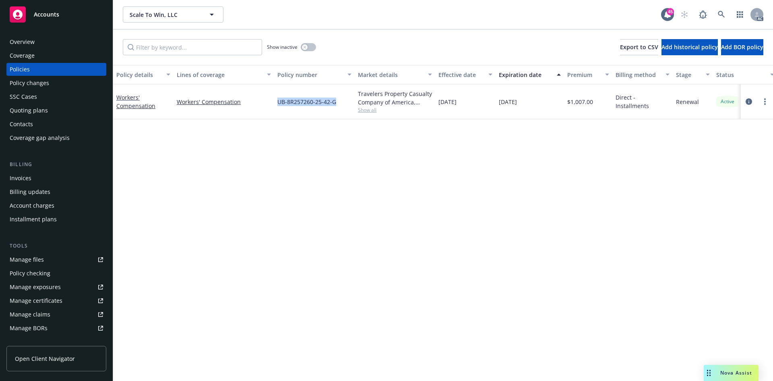
drag, startPoint x: 287, startPoint y: 105, endPoint x: 354, endPoint y: 110, distance: 67.0
click at [354, 110] on div "UB-8R257260-25-42-G" at bounding box center [314, 101] width 81 height 35
copy span "UB-8R257260-25-42-G"
click at [144, 105] on link "Workers' Compensation" at bounding box center [135, 101] width 39 height 16
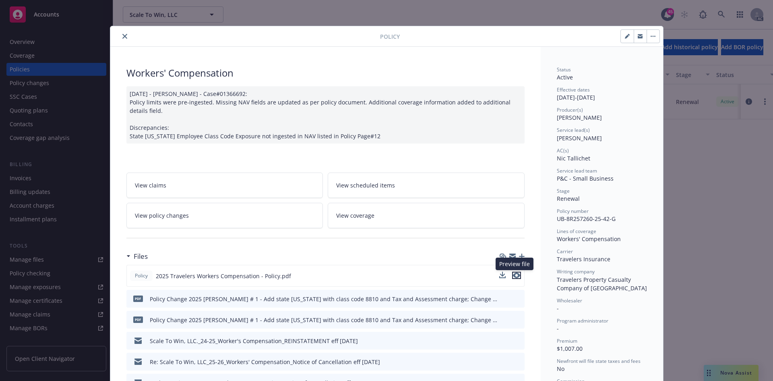
click at [514, 273] on icon "preview file" at bounding box center [516, 275] width 7 height 6
click at [123, 35] on icon "close" at bounding box center [124, 36] width 5 height 5
